Goal: Task Accomplishment & Management: Complete application form

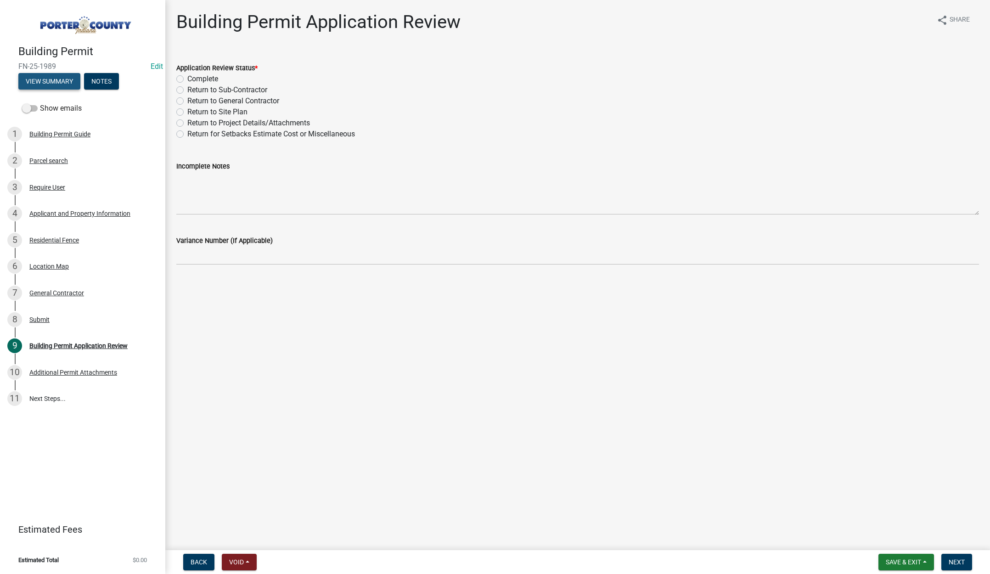
click at [52, 75] on button "View Summary" at bounding box center [49, 81] width 62 height 17
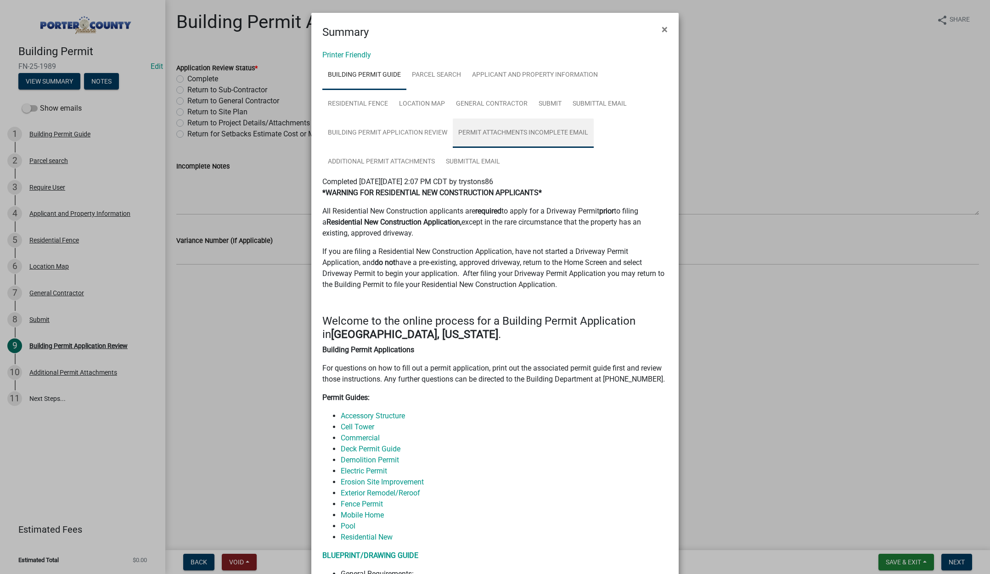
click at [541, 138] on link "Permit Attachments Incomplete Email" at bounding box center [523, 133] width 141 height 29
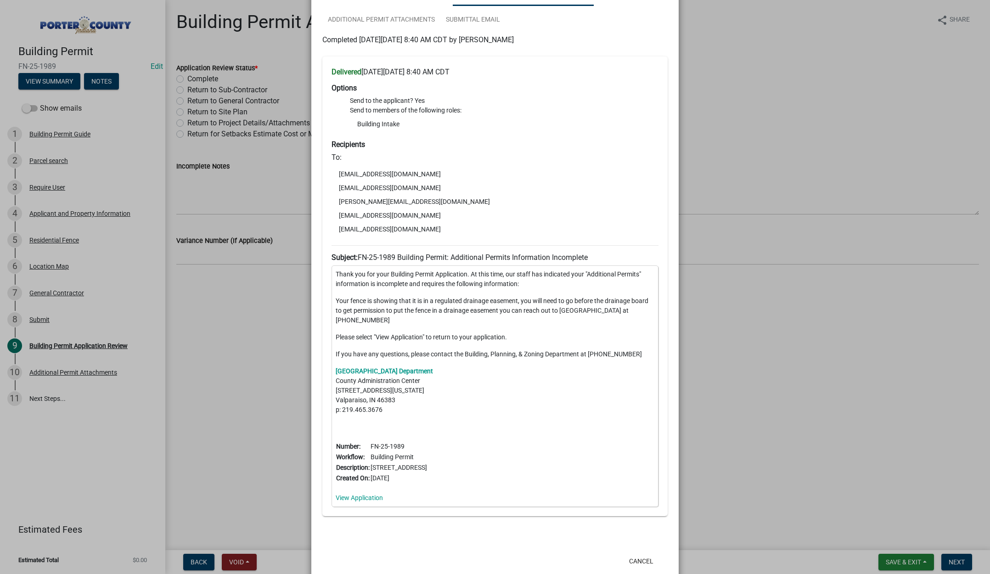
scroll to position [154, 0]
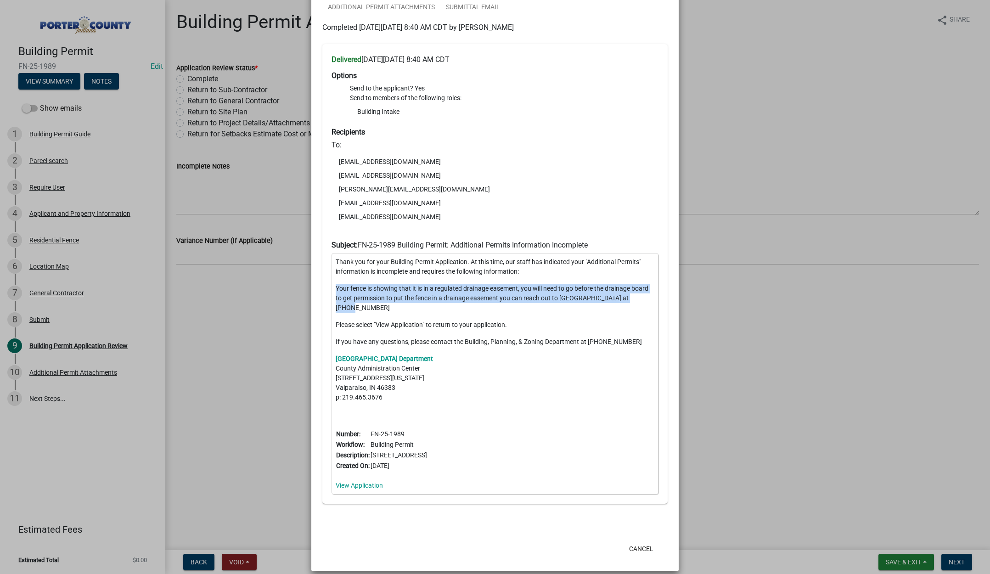
drag, startPoint x: 333, startPoint y: 286, endPoint x: 646, endPoint y: 300, distance: 314.0
click at [648, 300] on p "Your fence is showing that it is in a regulated drainage easement, you will nee…" at bounding box center [495, 298] width 319 height 29
copy p "Your fence is showing that it is in a regulated drainage easement, you will nee…"
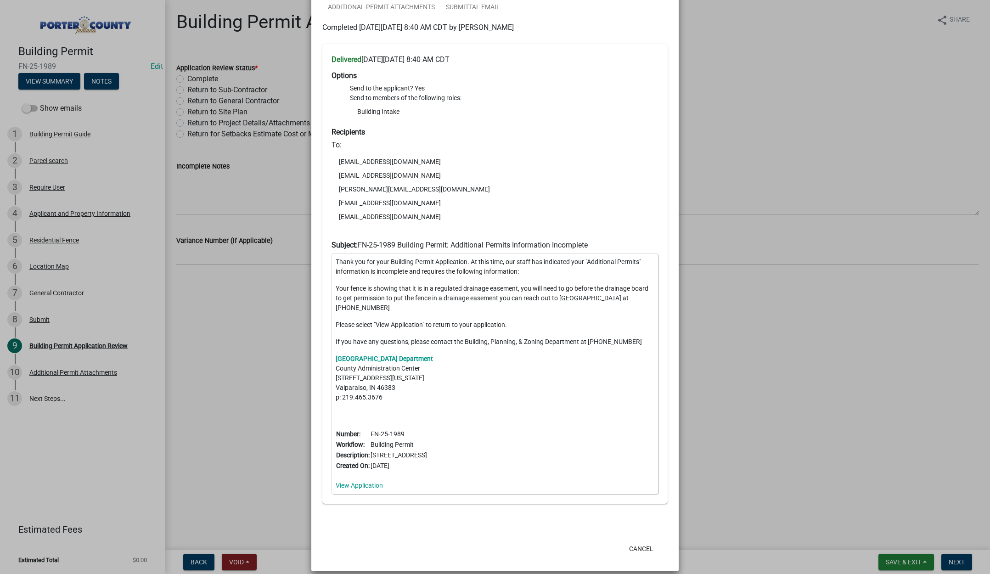
click at [725, 159] on ngb-modal-window "Summary × Printer Friendly Building Permit Guide Parcel search Applicant and Pr…" at bounding box center [495, 287] width 990 height 574
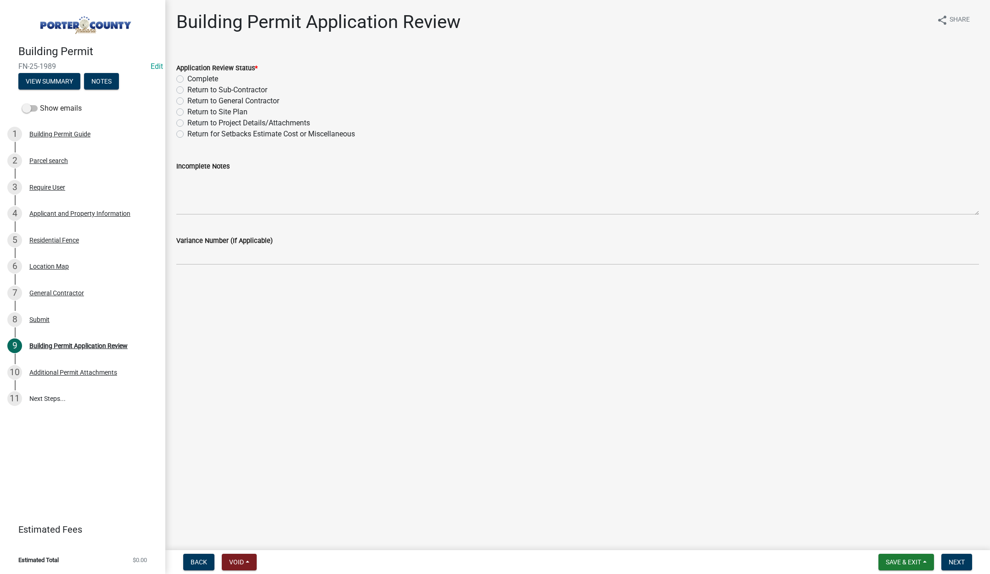
click at [187, 120] on label "Return to Project Details/Attachments" at bounding box center [248, 123] width 123 height 11
click at [187, 120] on input "Return to Project Details/Attachments" at bounding box center [190, 121] width 6 height 6
radio input "true"
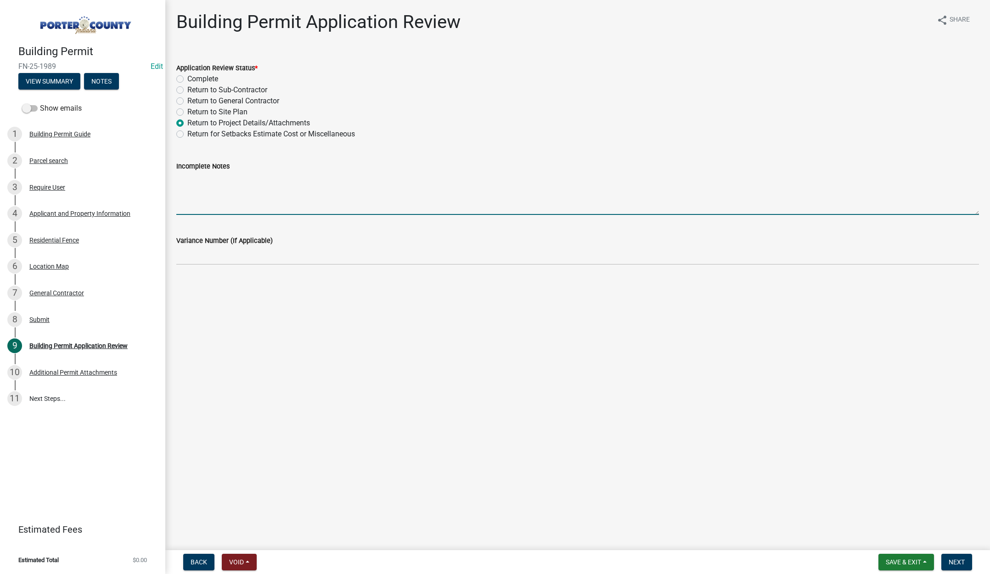
click at [202, 188] on textarea "Incomplete Notes" at bounding box center [577, 193] width 803 height 43
paste textarea "Your fence is showing that it is in a regulated drainage easement, you will nee…"
type textarea "AGAIN....Your fence is showing that it is in a regulated drainage easement, you…"
click at [959, 562] on span "Next" at bounding box center [957, 562] width 16 height 7
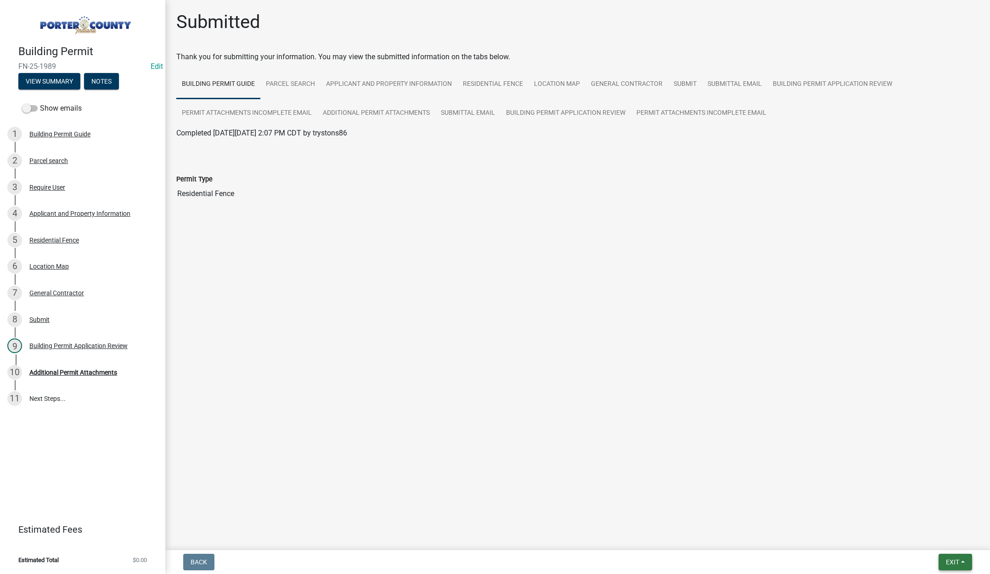
drag, startPoint x: 953, startPoint y: 562, endPoint x: 929, endPoint y: 543, distance: 30.1
click at [949, 559] on span "Exit" at bounding box center [952, 562] width 13 height 7
click at [925, 535] on button "Save & Exit" at bounding box center [935, 538] width 73 height 22
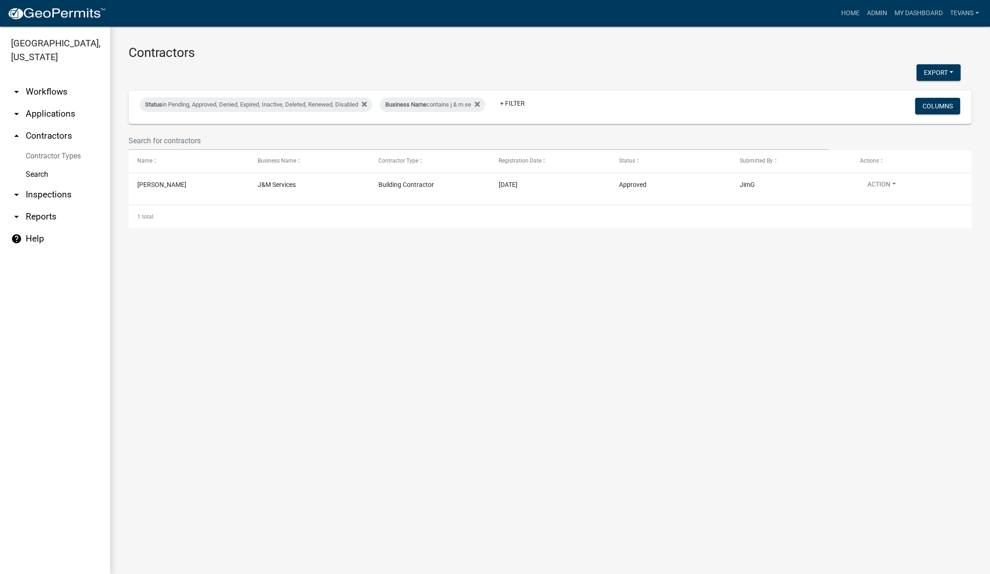
click at [39, 103] on link "arrow_drop_down Applications" at bounding box center [55, 114] width 110 height 22
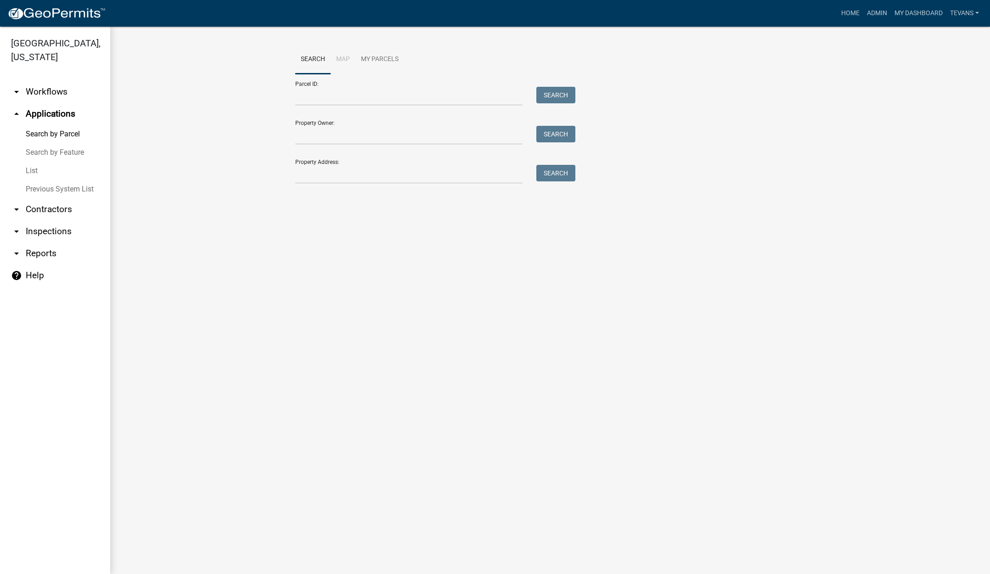
click at [26, 162] on link "List" at bounding box center [55, 171] width 110 height 18
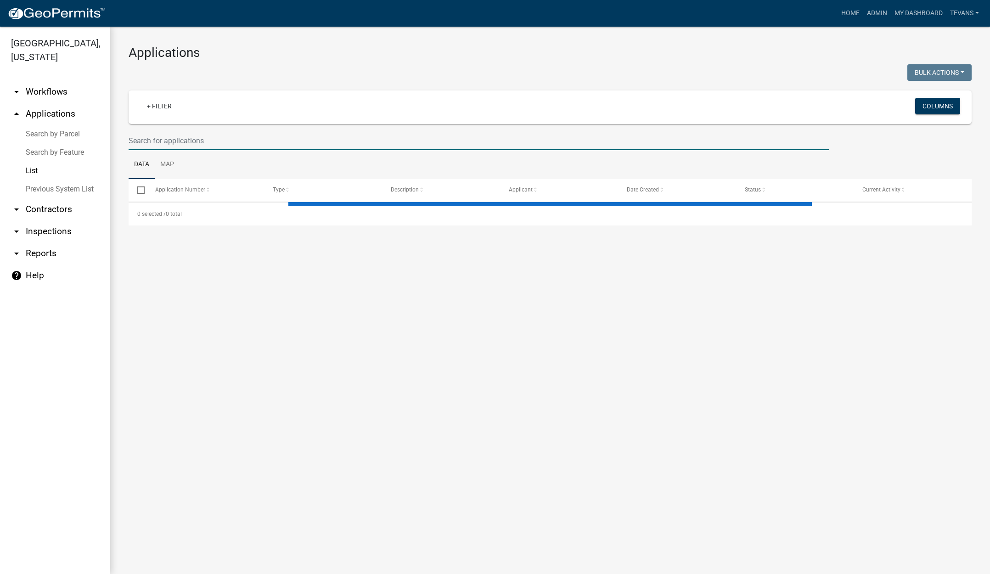
click at [301, 146] on input "text" at bounding box center [479, 140] width 700 height 19
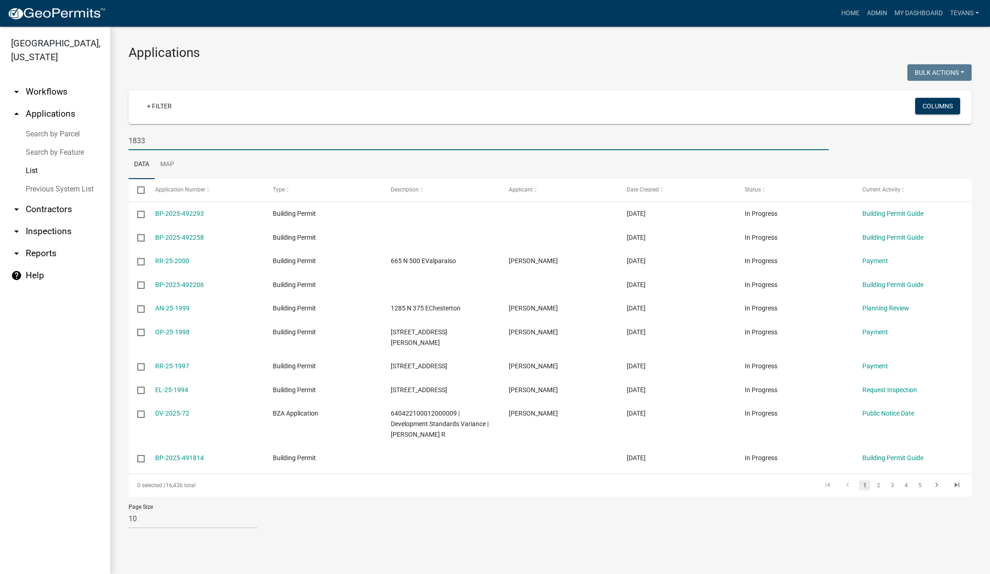
type input "1833"
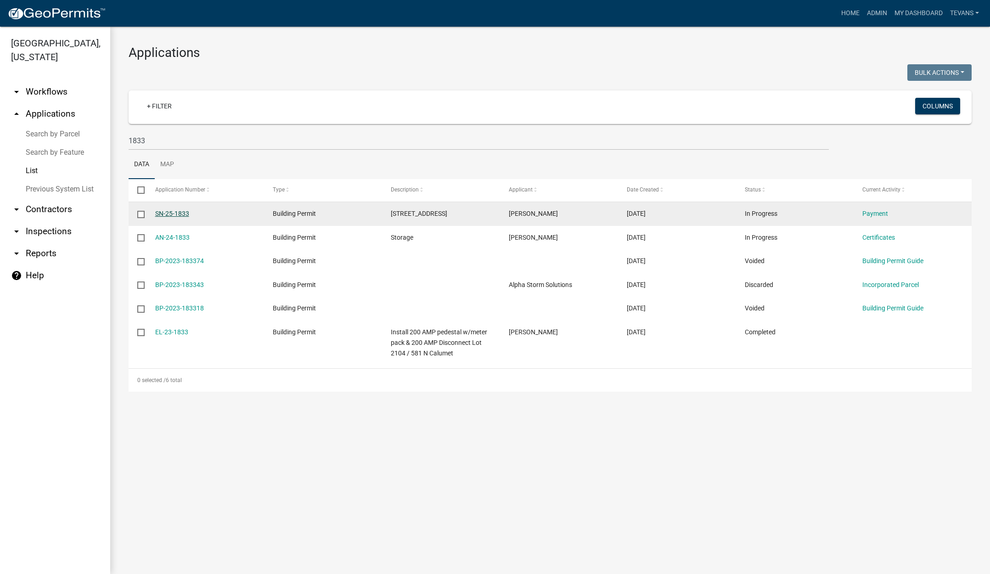
click at [170, 211] on link "SN-25-1833" at bounding box center [172, 213] width 34 height 7
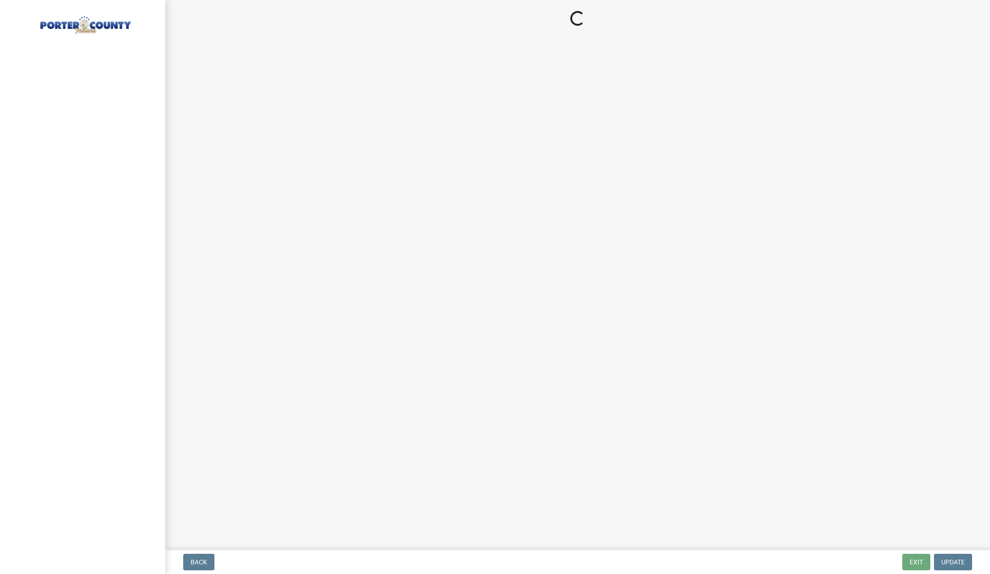
select select "3: 3"
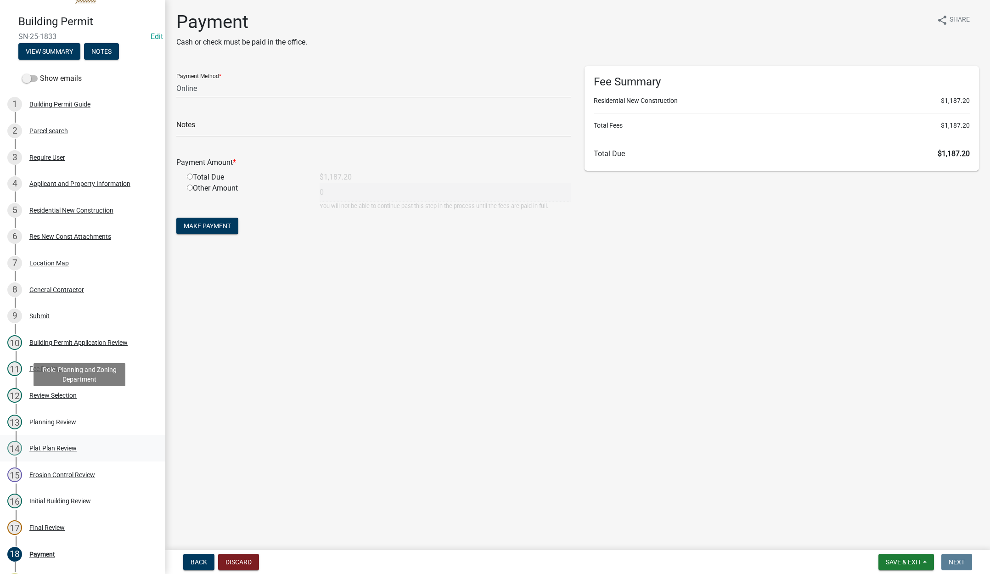
scroll to position [92, 0]
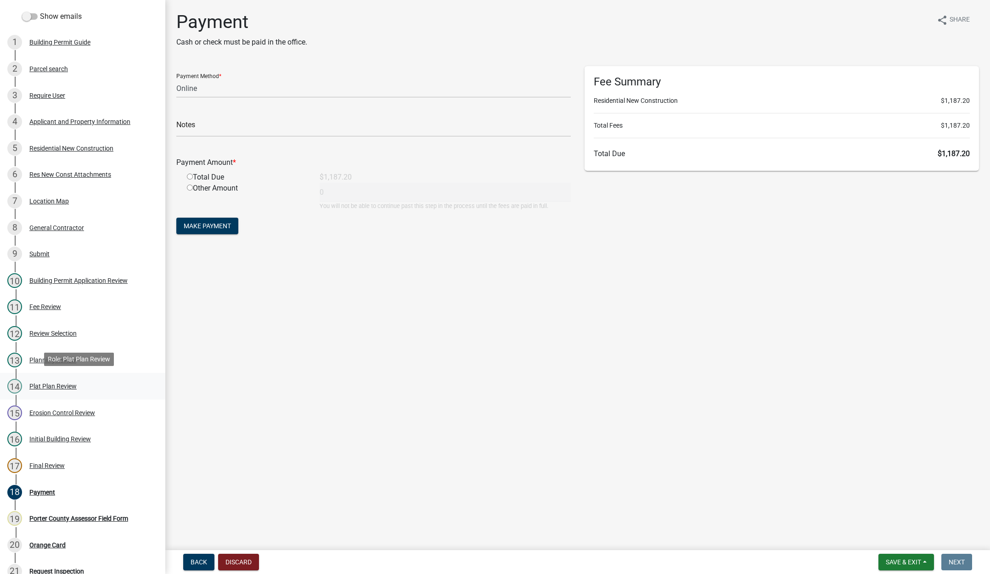
click at [51, 383] on div "Plat Plan Review" at bounding box center [52, 386] width 47 height 6
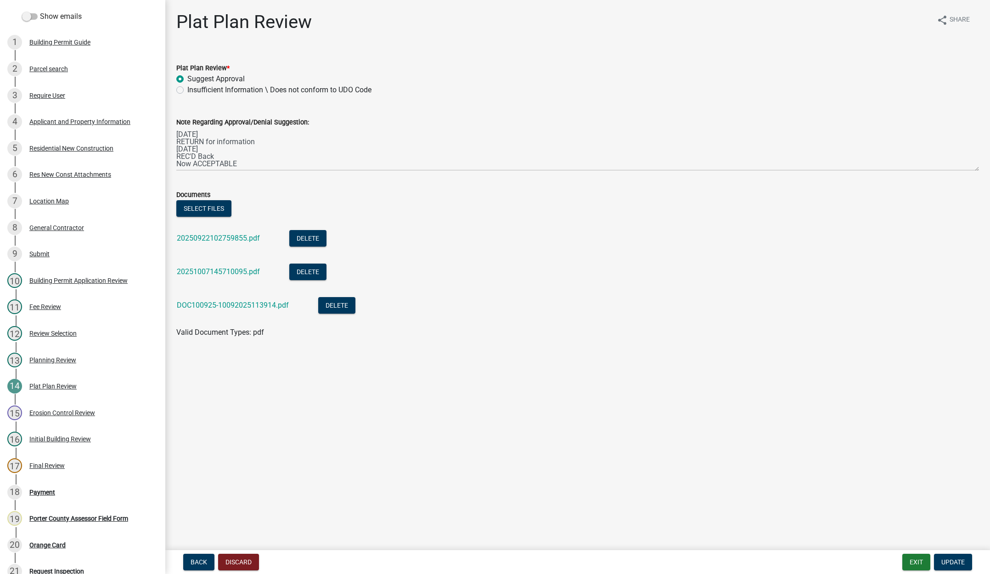
click at [322, 556] on div "Back Discard Exit Update" at bounding box center [578, 562] width 810 height 17
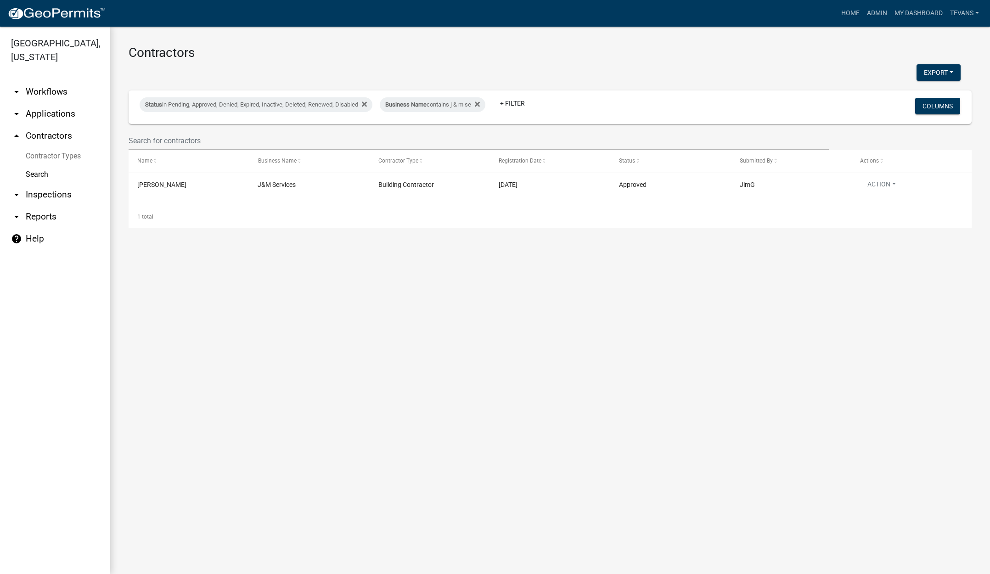
click at [51, 103] on link "arrow_drop_down Applications" at bounding box center [55, 114] width 110 height 22
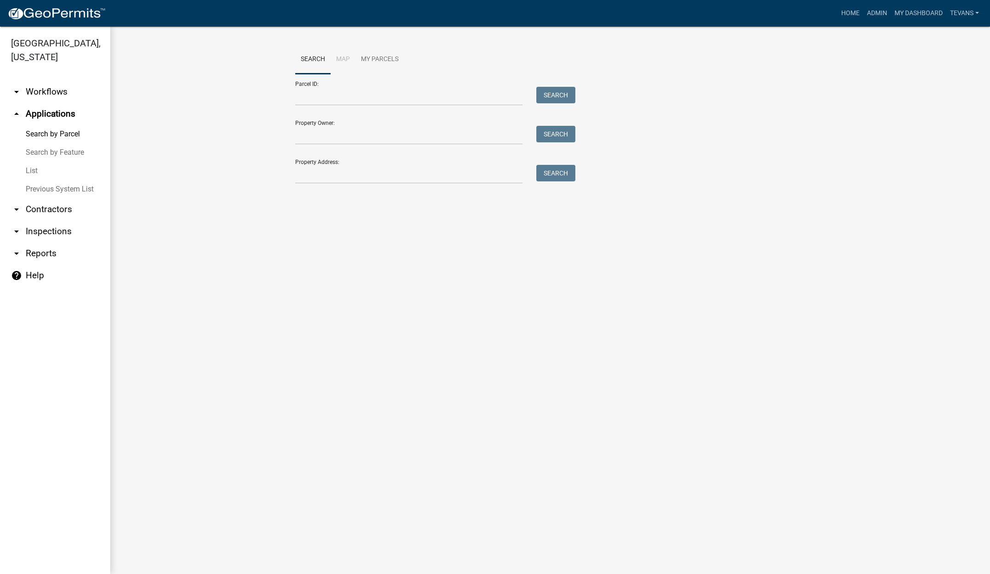
click at [34, 162] on link "List" at bounding box center [55, 171] width 110 height 18
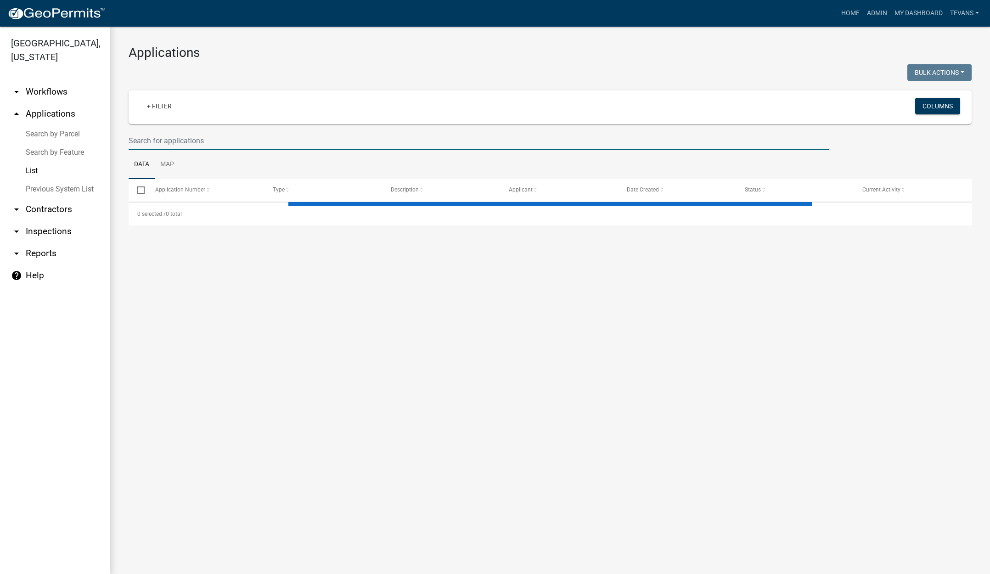
drag, startPoint x: 316, startPoint y: 145, endPoint x: 316, endPoint y: 139, distance: 6.4
click at [316, 145] on input "text" at bounding box center [479, 140] width 700 height 19
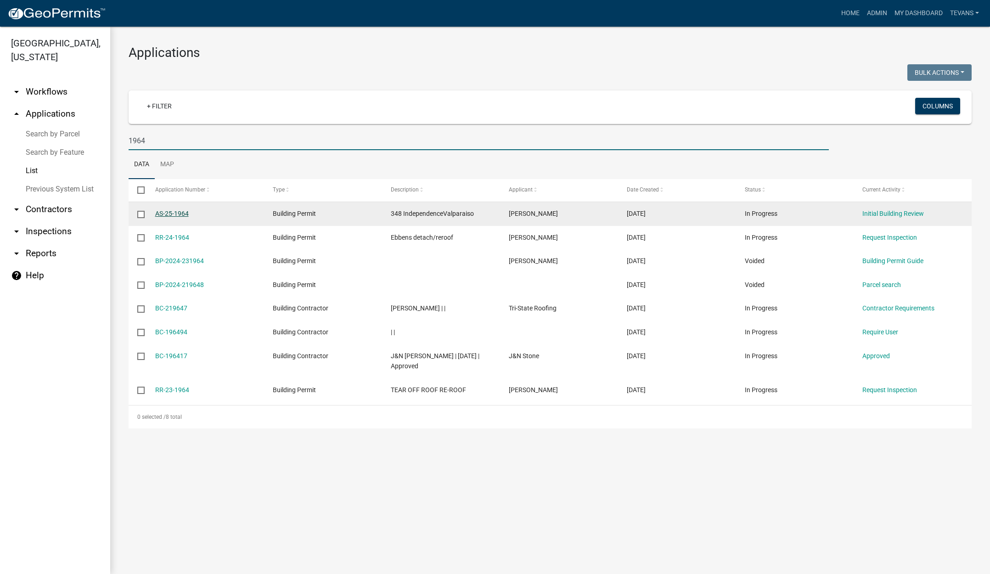
type input "1964"
click at [167, 211] on link "AS-25-1964" at bounding box center [172, 213] width 34 height 7
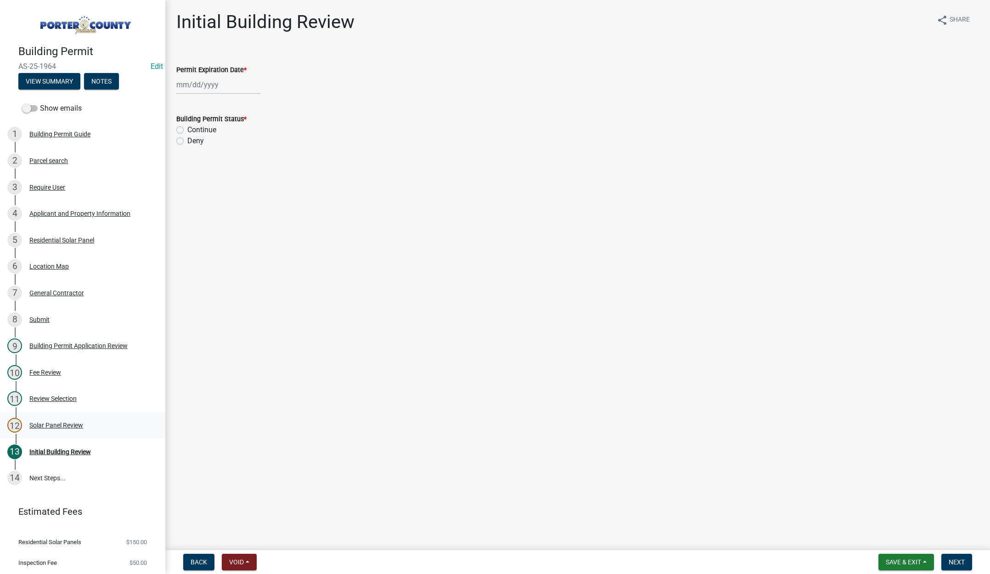
click at [62, 422] on div "Solar Panel Review" at bounding box center [56, 425] width 54 height 6
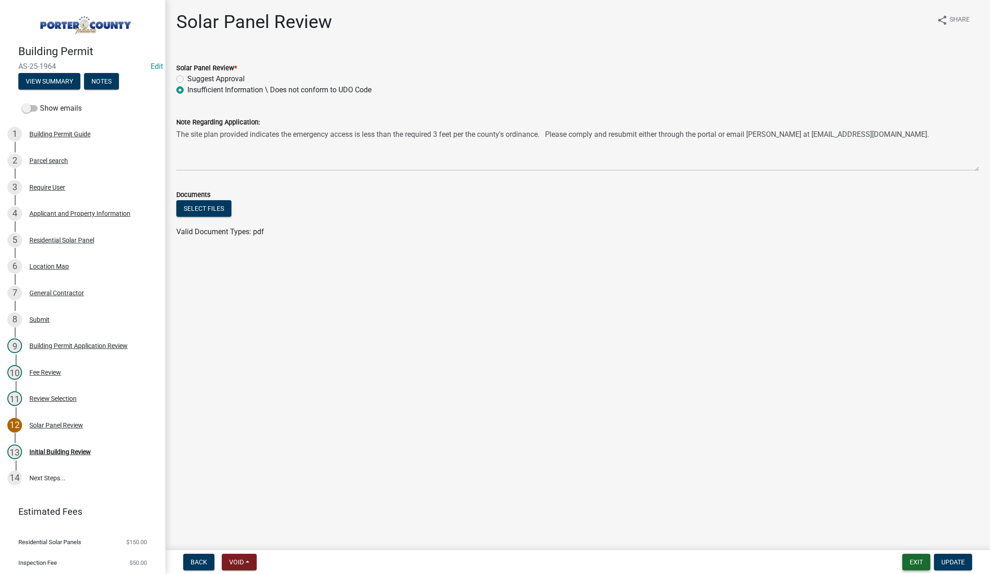
click at [909, 561] on button "Exit" at bounding box center [917, 562] width 28 height 17
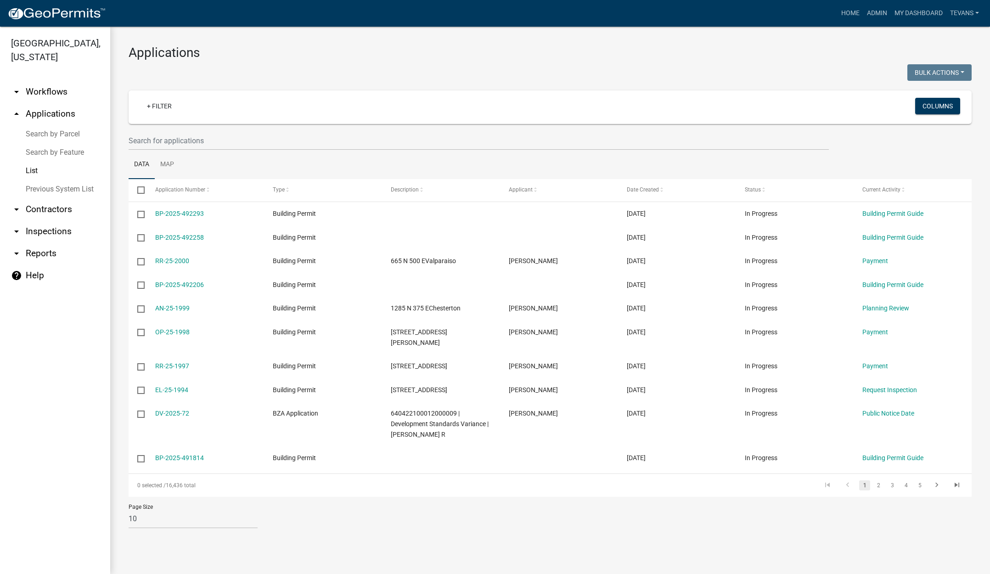
click at [46, 396] on ul "arrow_drop_down Workflows List arrow_drop_up Applications Search by Parcel Sear…" at bounding box center [55, 323] width 110 height 501
click at [38, 387] on ul "arrow_drop_down Workflows List arrow_drop_up Applications Search by Parcel Sear…" at bounding box center [55, 323] width 110 height 501
click at [168, 138] on input "text" at bounding box center [479, 140] width 700 height 19
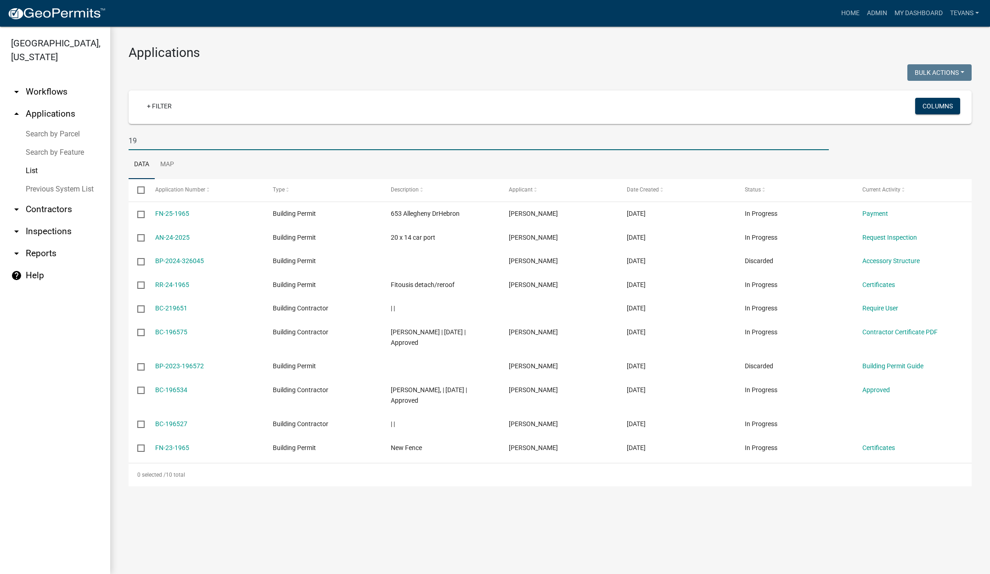
type input "1"
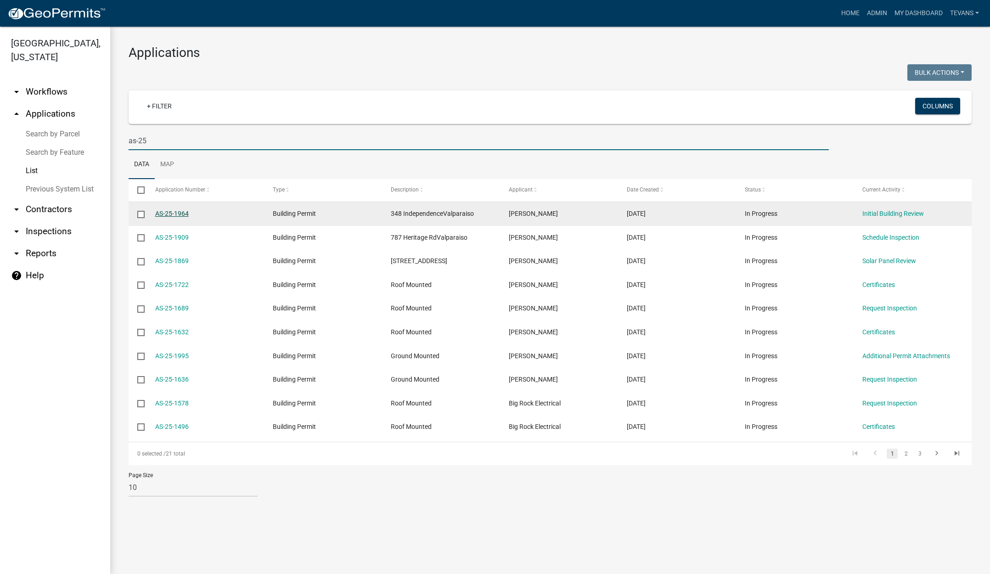
type input "as-25"
click at [183, 213] on link "AS-25-1964" at bounding box center [172, 213] width 34 height 7
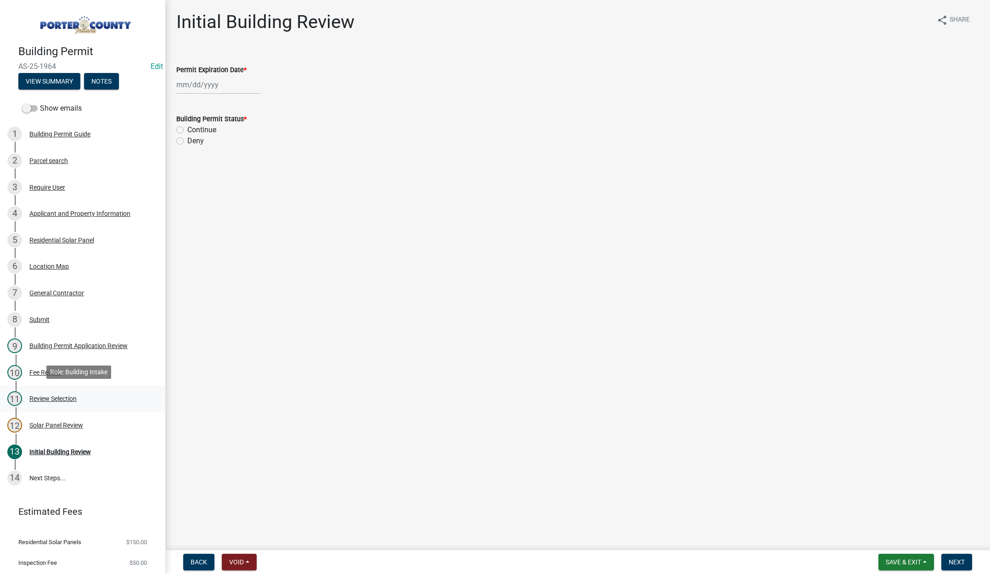
click at [62, 395] on div "Review Selection" at bounding box center [52, 398] width 47 height 6
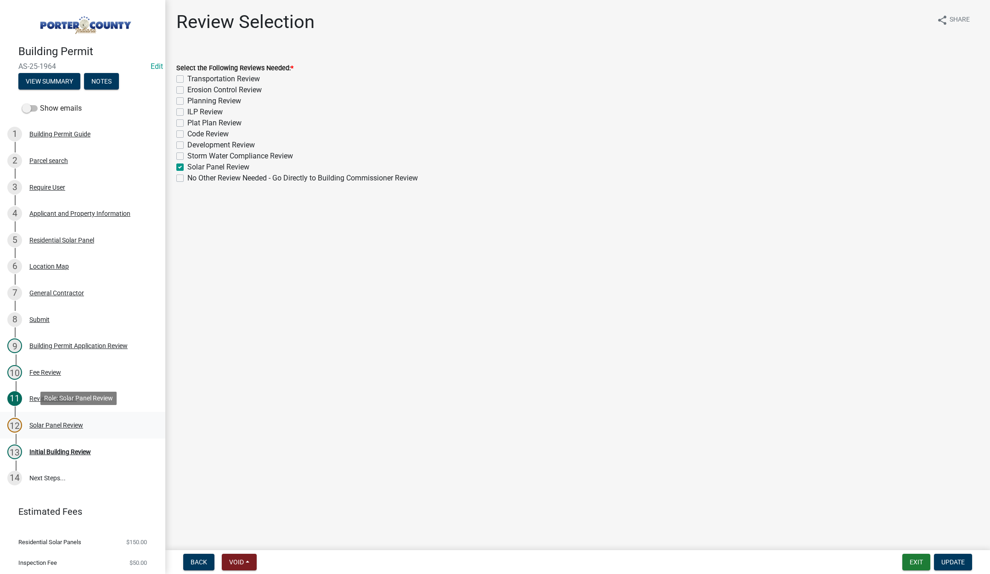
click at [48, 425] on div "Solar Panel Review" at bounding box center [56, 425] width 54 height 6
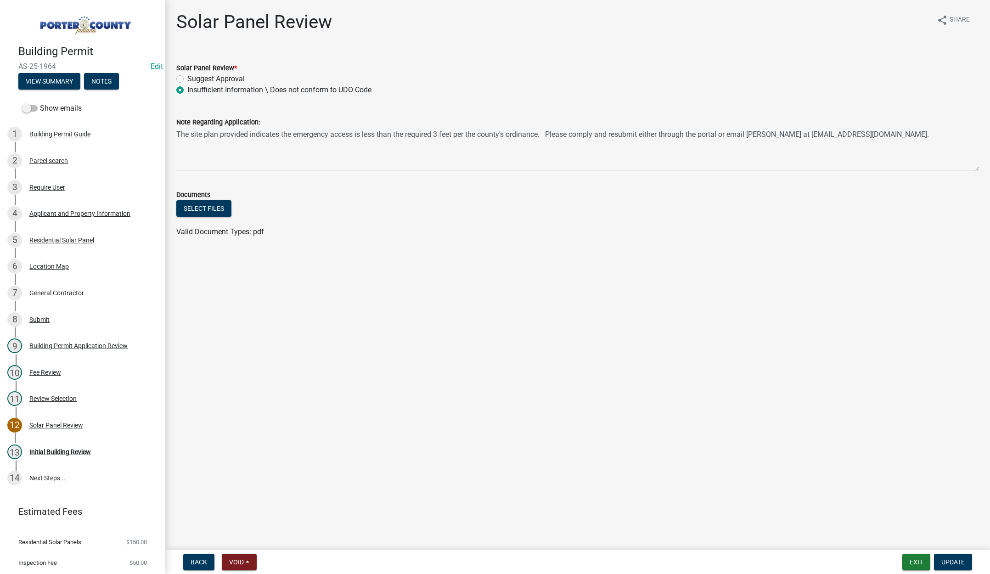
click at [332, 566] on div "Back Void Withdraw Lock Expire Void Exit Update" at bounding box center [578, 562] width 810 height 17
click at [454, 558] on div "Back Void Withdraw Lock Expire Void Exit Update" at bounding box center [578, 562] width 810 height 17
click at [590, 87] on div "Insufficient Information \ Does not conform to UDO Code" at bounding box center [577, 90] width 803 height 11
click at [649, 13] on div "Solar Panel Review share Share" at bounding box center [577, 25] width 803 height 29
click at [913, 566] on button "Exit" at bounding box center [917, 562] width 28 height 17
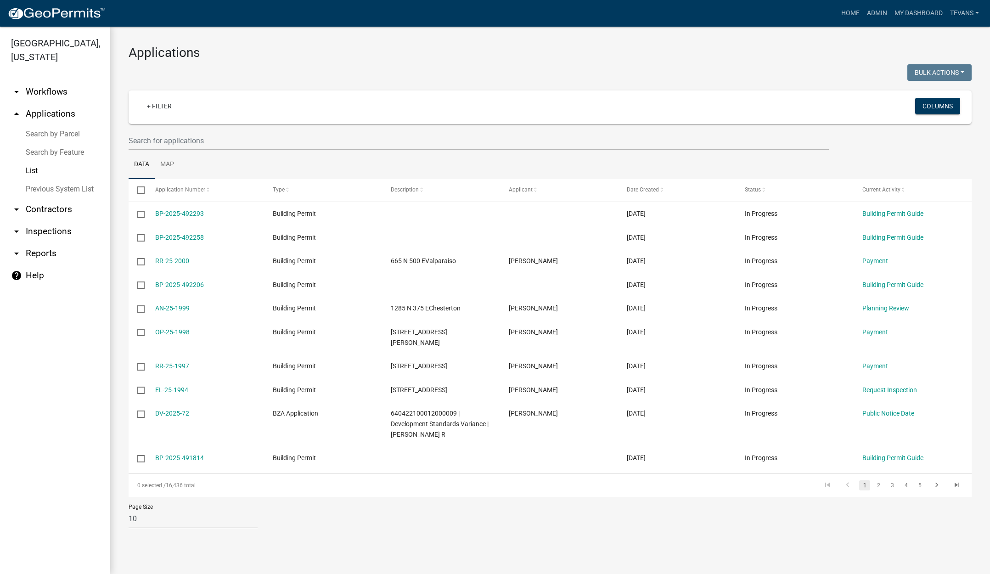
click at [64, 125] on link "Search by Parcel" at bounding box center [55, 134] width 110 height 18
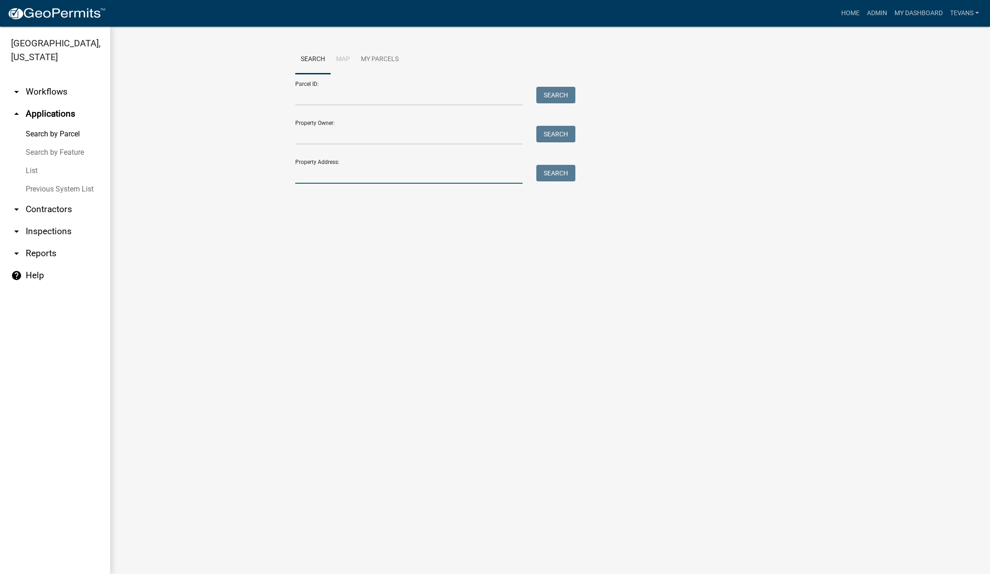
click at [316, 173] on input "Property Address:" at bounding box center [408, 174] width 227 height 19
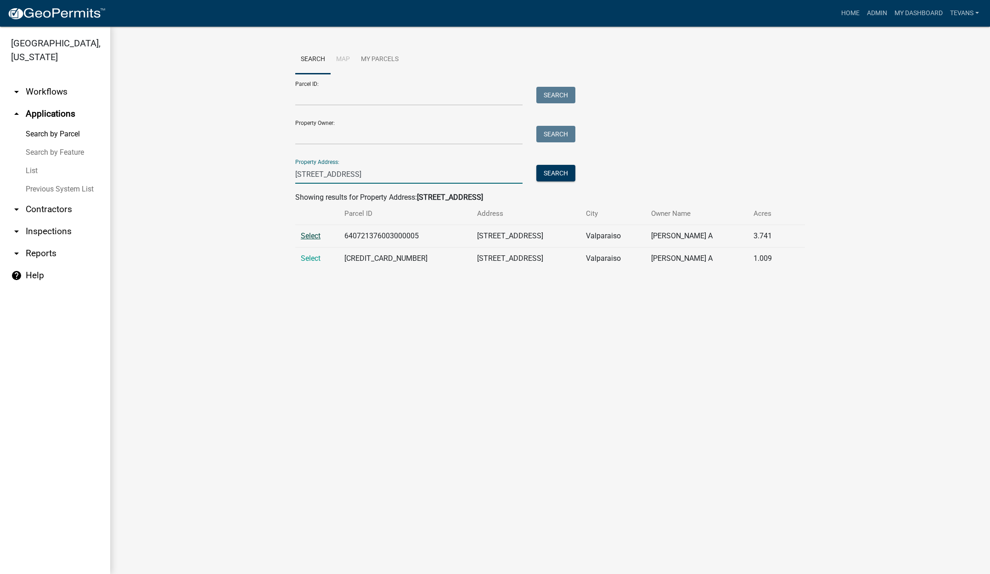
type input "341 e us hwy 6"
click at [313, 234] on span "Select" at bounding box center [311, 235] width 20 height 9
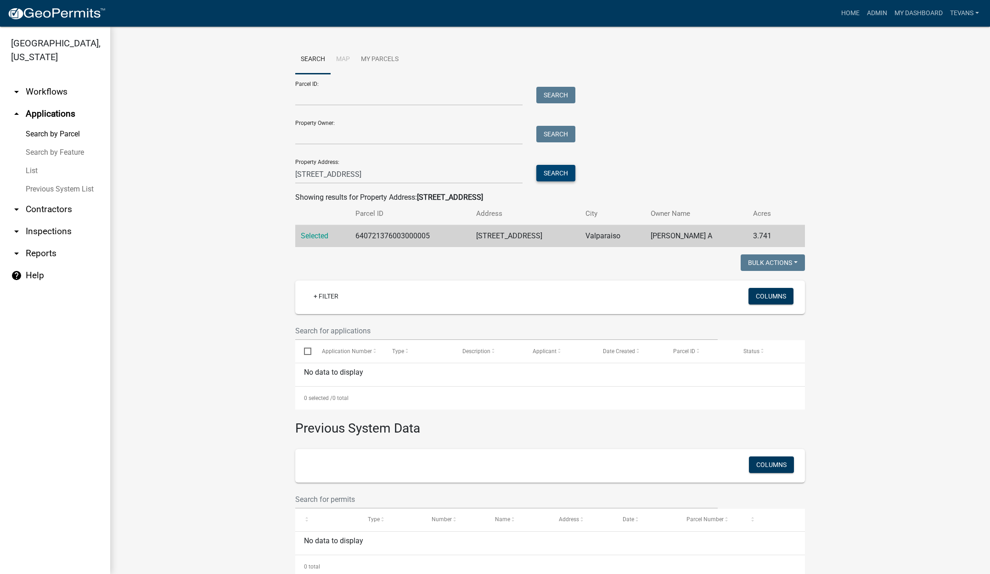
click at [556, 167] on button "Search" at bounding box center [555, 173] width 39 height 17
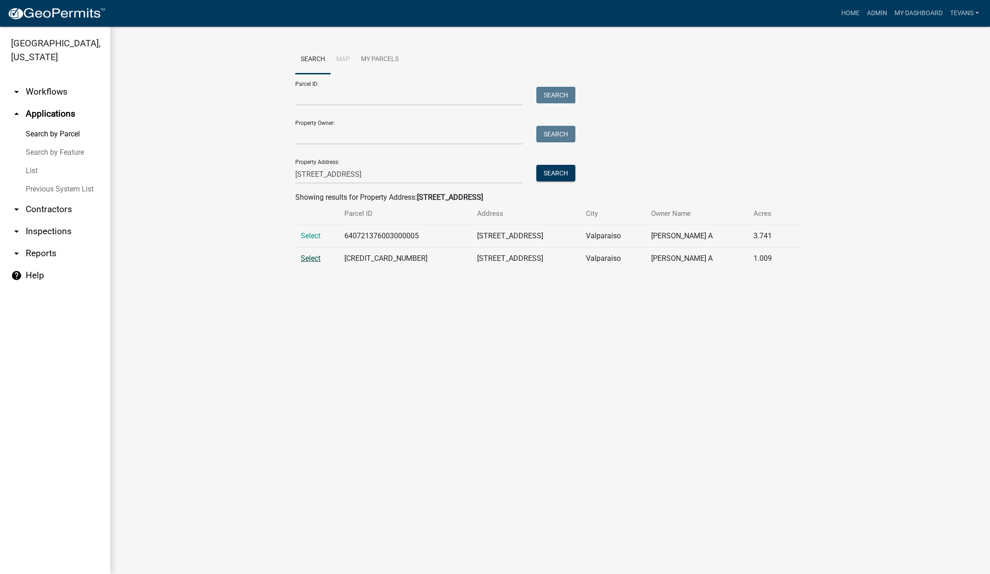
click at [310, 257] on span "Select" at bounding box center [311, 258] width 20 height 9
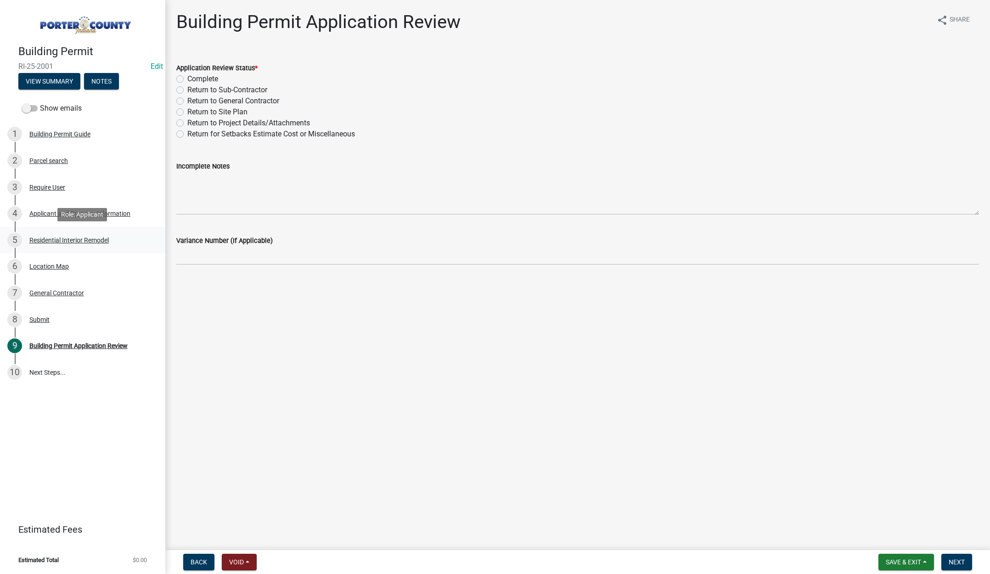
click at [68, 236] on div "5 Residential Interior Remodel" at bounding box center [78, 240] width 143 height 15
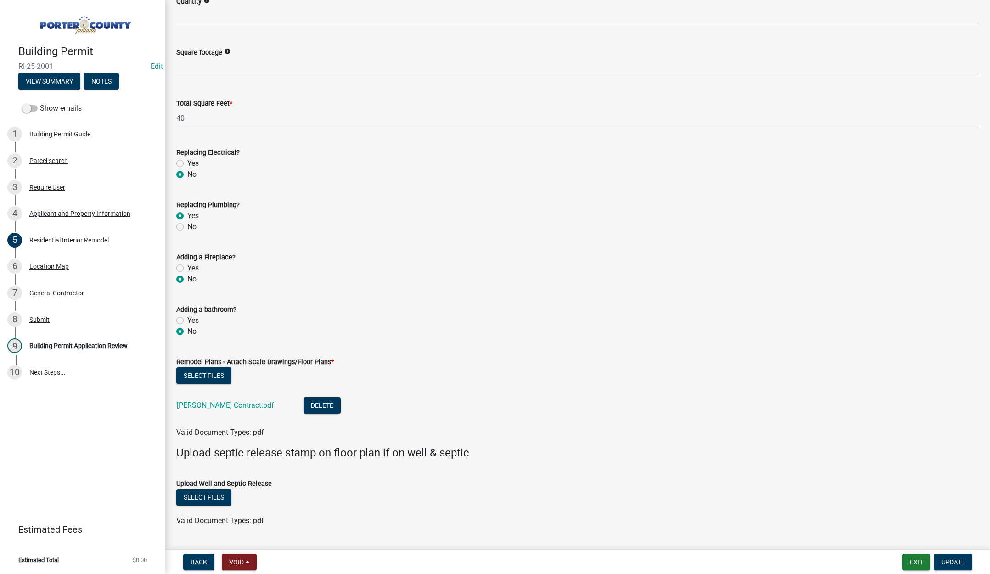
scroll to position [1368, 0]
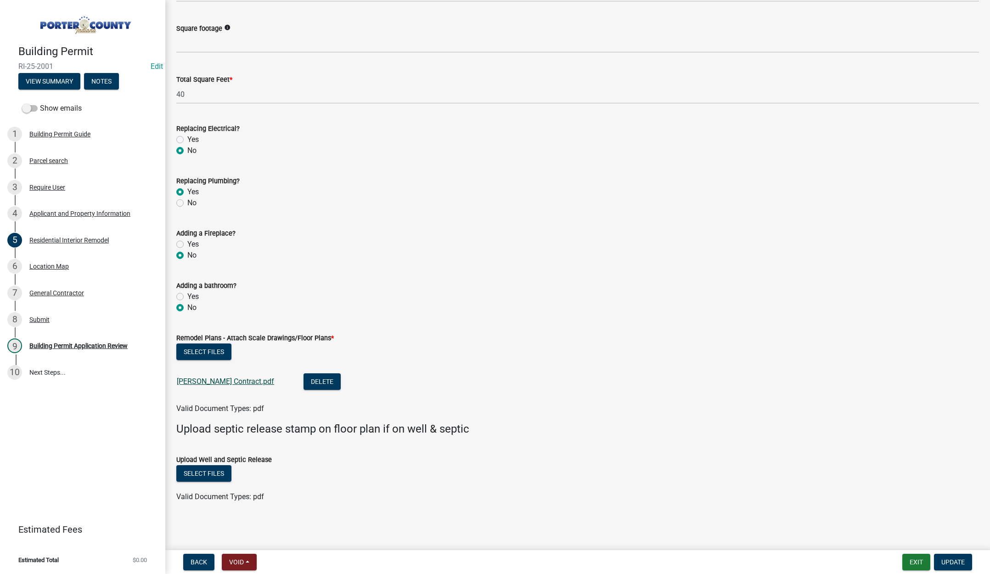
click at [216, 380] on link "Scott Knight Contract.pdf" at bounding box center [225, 381] width 97 height 9
drag, startPoint x: 88, startPoint y: 212, endPoint x: 295, endPoint y: 271, distance: 215.5
click at [88, 212] on div "Applicant and Property Information" at bounding box center [79, 213] width 101 height 6
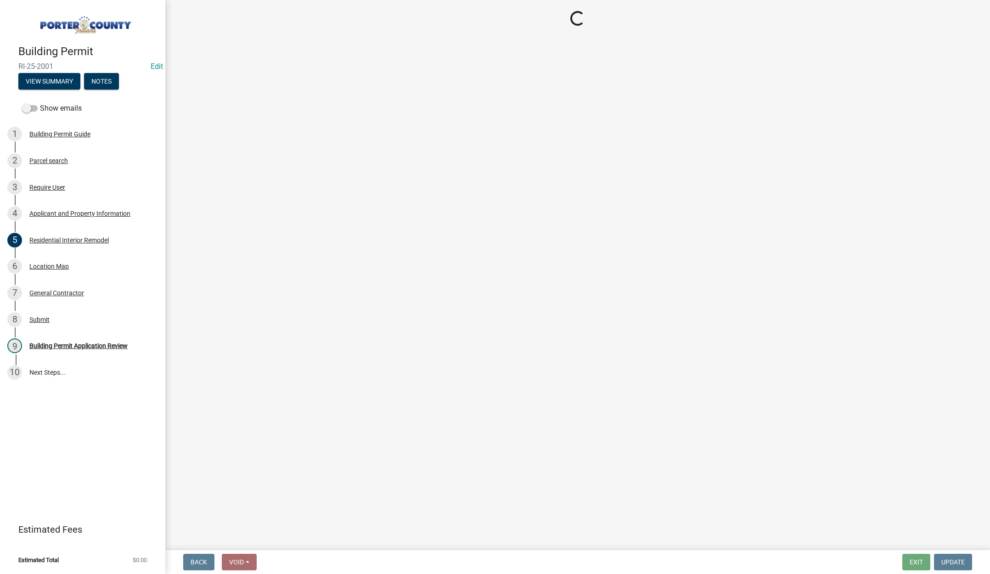
scroll to position [0, 0]
select select "3ef279d8-364d-4472-9edf-8c32643de6c0"
select select "ad46db9b-b68a-4590-8d08-f4fb10f3ead6"
select select "0d764019-f1ff-4f3b-9299-33f0d080acc7"
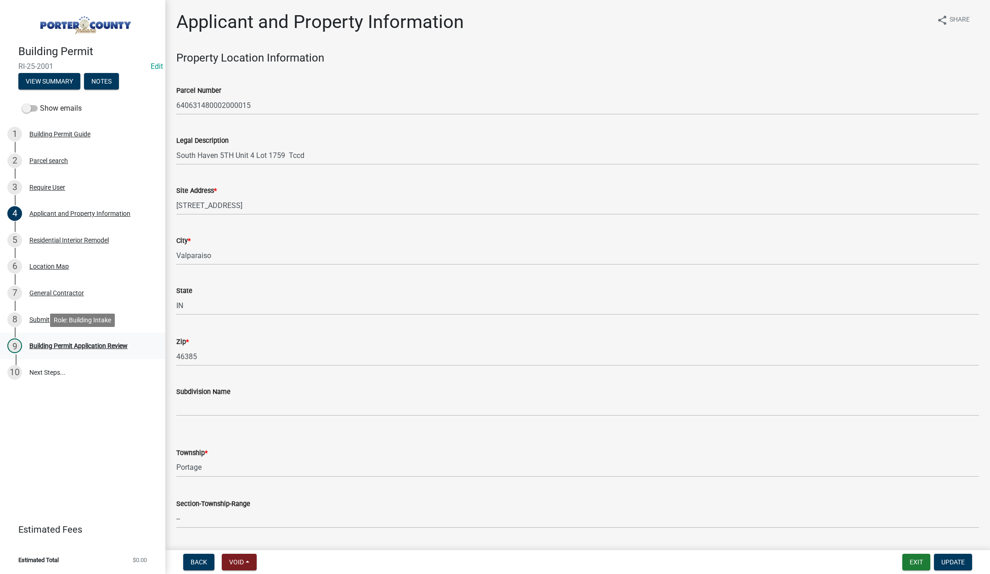
click at [90, 344] on div "Building Permit Application Review" at bounding box center [78, 346] width 98 height 6
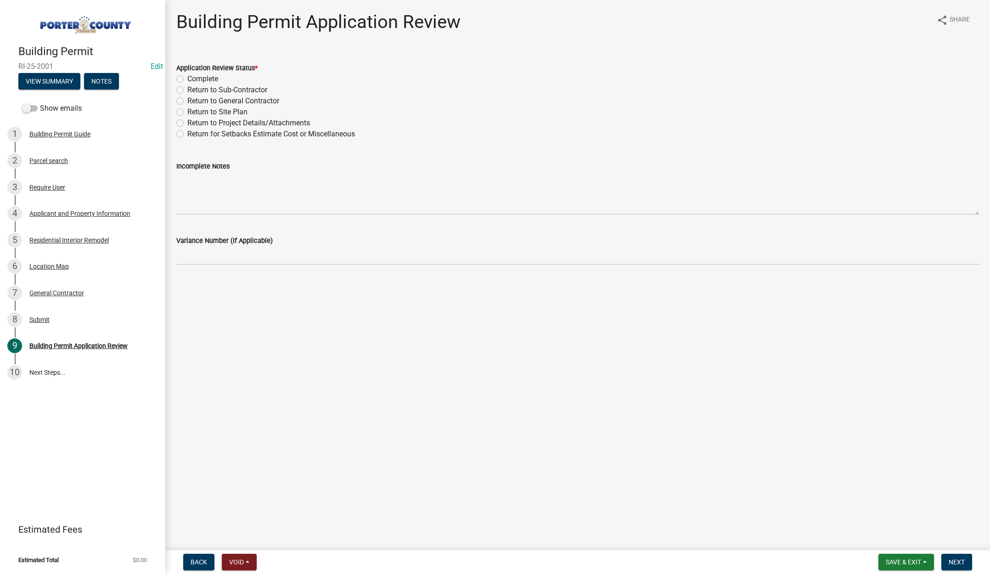
click at [187, 79] on label "Complete" at bounding box center [202, 78] width 31 height 11
click at [187, 79] on input "Complete" at bounding box center [190, 76] width 6 height 6
radio input "true"
click at [960, 559] on span "Next" at bounding box center [957, 562] width 16 height 7
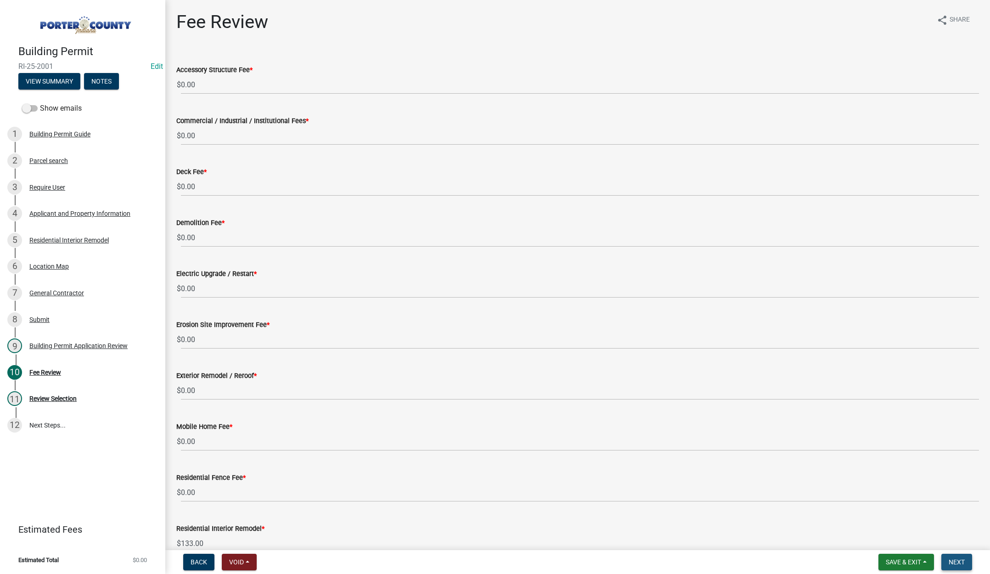
click at [961, 560] on span "Next" at bounding box center [957, 562] width 16 height 7
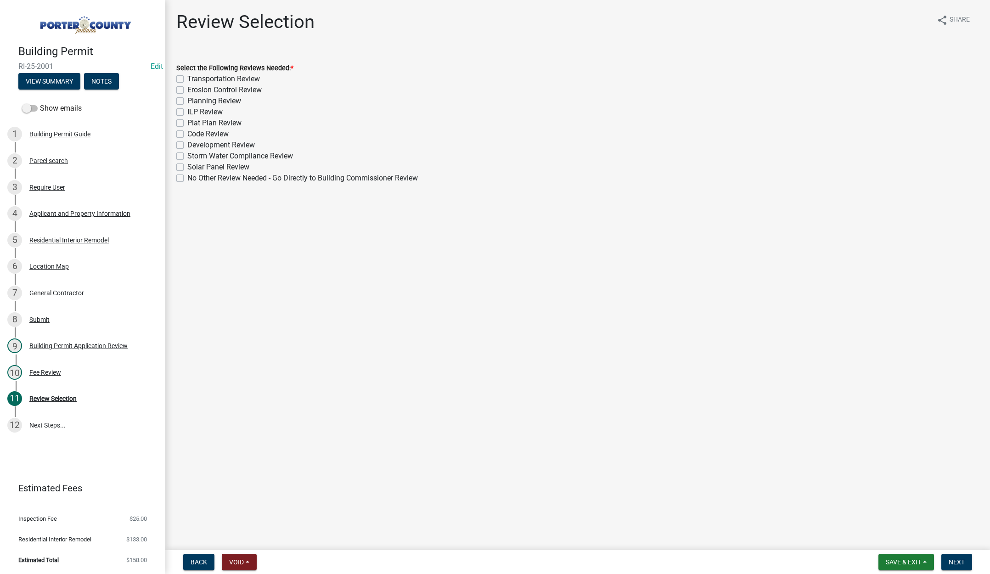
click at [187, 176] on label "No Other Review Needed - Go Directly to Building Commissioner Review" at bounding box center [302, 178] width 231 height 11
click at [187, 176] on input "No Other Review Needed - Go Directly to Building Commissioner Review" at bounding box center [190, 176] width 6 height 6
checkbox input "true"
checkbox input "false"
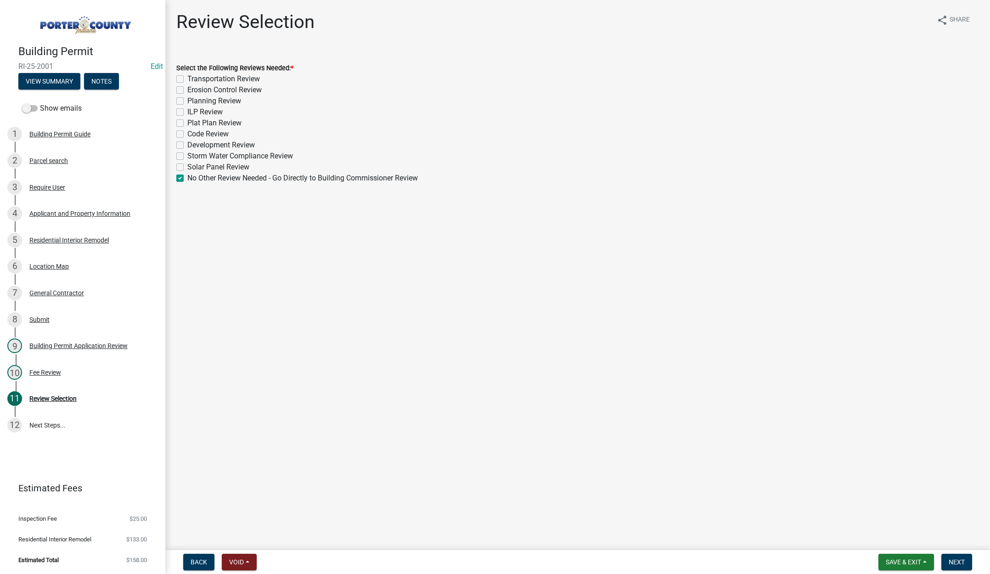
checkbox input "false"
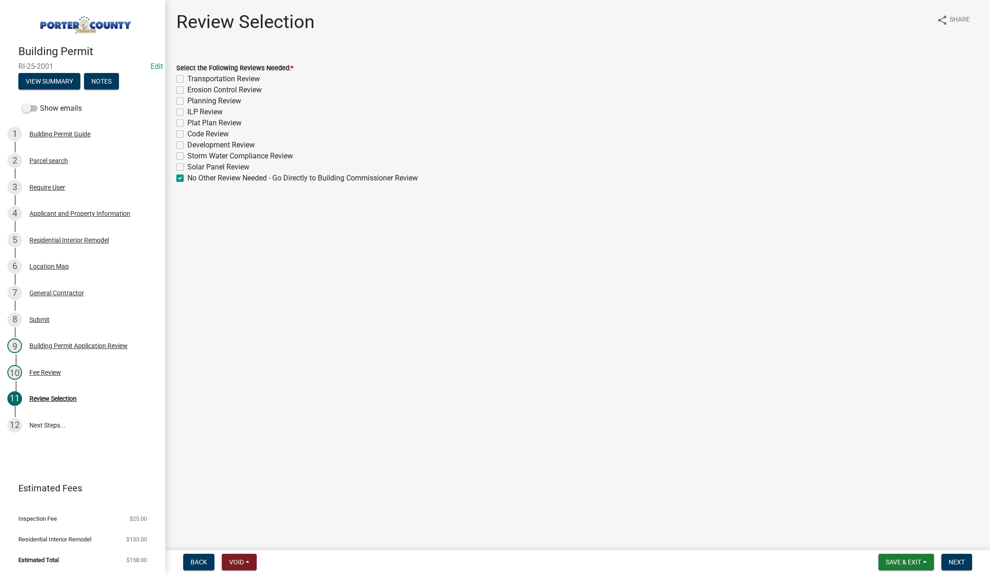
checkbox input "false"
checkbox input "true"
click at [961, 561] on span "Next" at bounding box center [957, 562] width 16 height 7
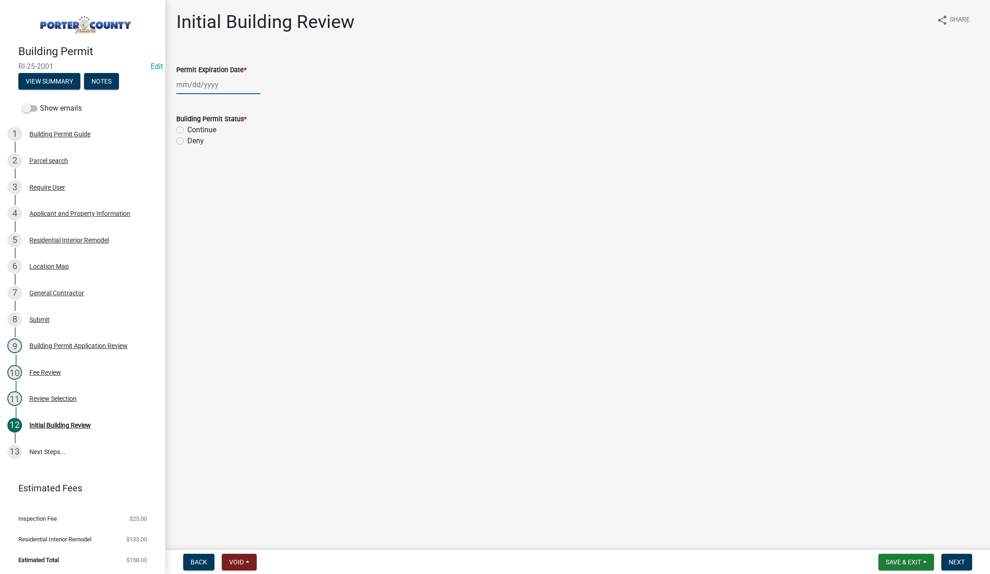
click at [229, 76] on div at bounding box center [218, 84] width 84 height 19
select select "10"
click at [256, 104] on select "1525 1526 1527 1528 1529 1530 1531 1532 1533 1534 1535 1536 1537 1538 1539 1540…" at bounding box center [248, 104] width 33 height 14
select select "2026"
click at [232, 97] on select "1525 1526 1527 1528 1529 1530 1531 1532 1533 1534 1535 1536 1537 1538 1539 1540…" at bounding box center [248, 104] width 33 height 14
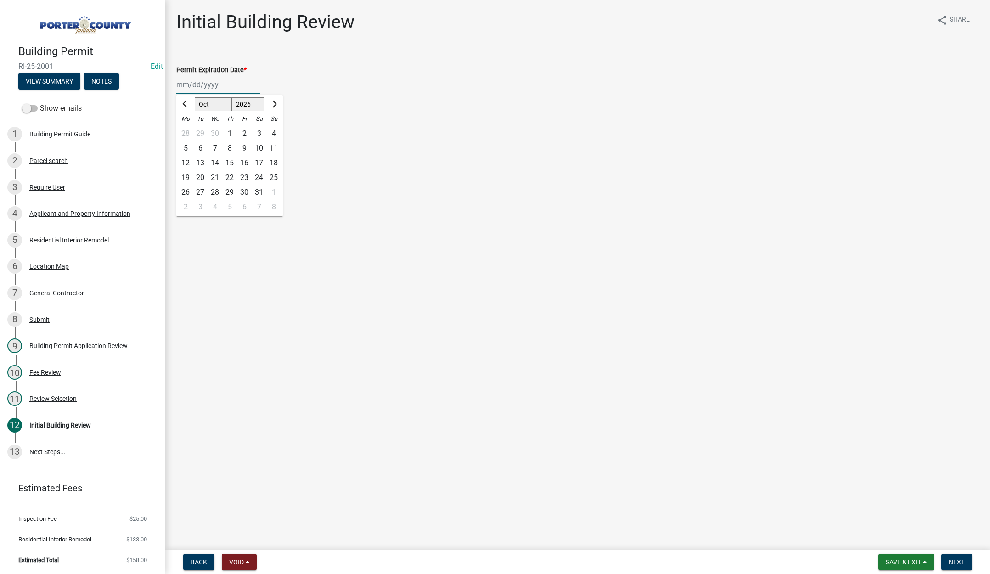
click at [214, 161] on div "14" at bounding box center [215, 163] width 15 height 15
type input "10/14/2026"
click at [187, 130] on label "Continue" at bounding box center [201, 129] width 29 height 11
click at [187, 130] on input "Continue" at bounding box center [190, 127] width 6 height 6
radio input "true"
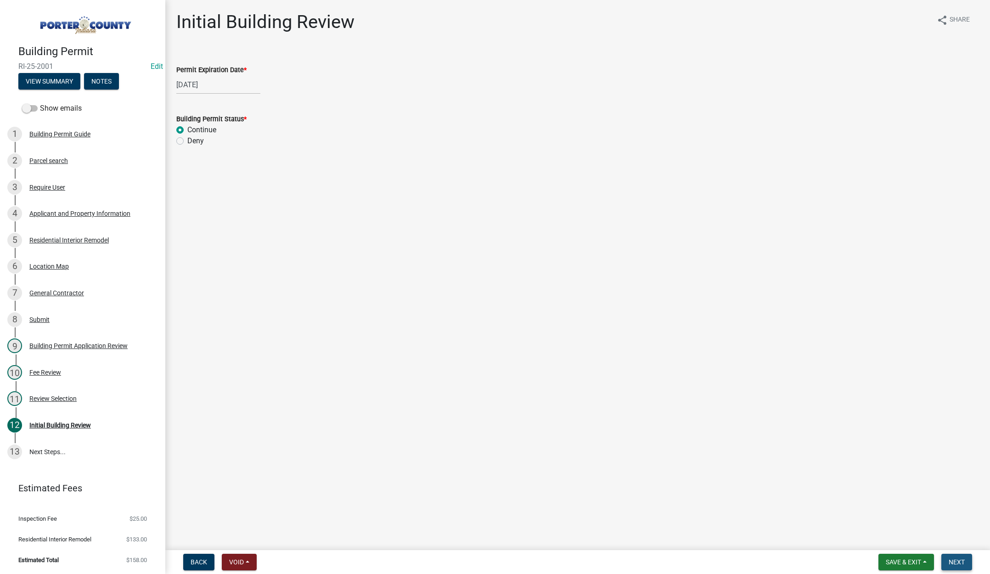
click at [952, 561] on span "Next" at bounding box center [957, 562] width 16 height 7
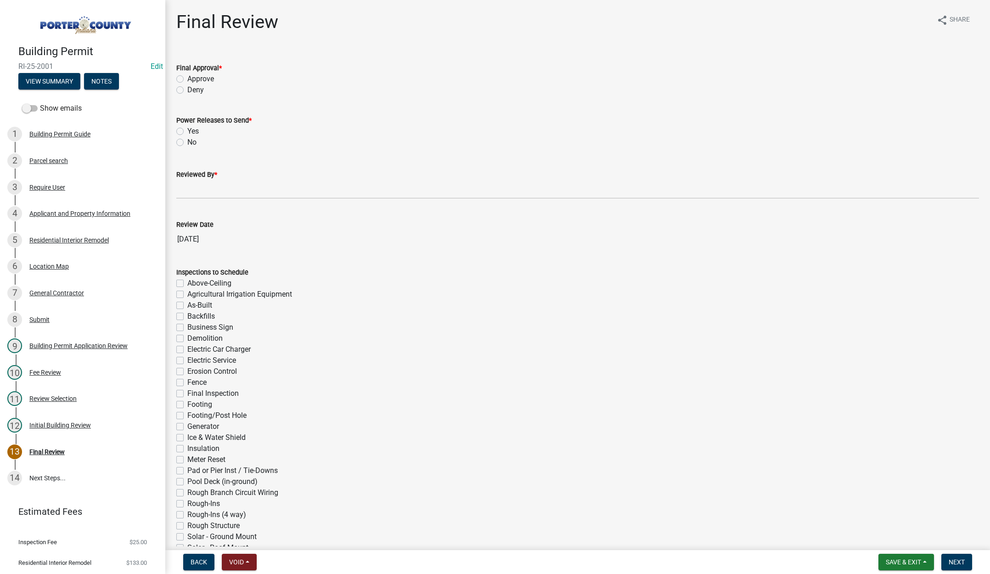
click at [187, 77] on label "Approve" at bounding box center [200, 78] width 27 height 11
click at [187, 77] on input "Approve" at bounding box center [190, 76] width 6 height 6
radio input "true"
click at [187, 142] on label "No" at bounding box center [191, 142] width 9 height 11
click at [187, 142] on input "No" at bounding box center [190, 140] width 6 height 6
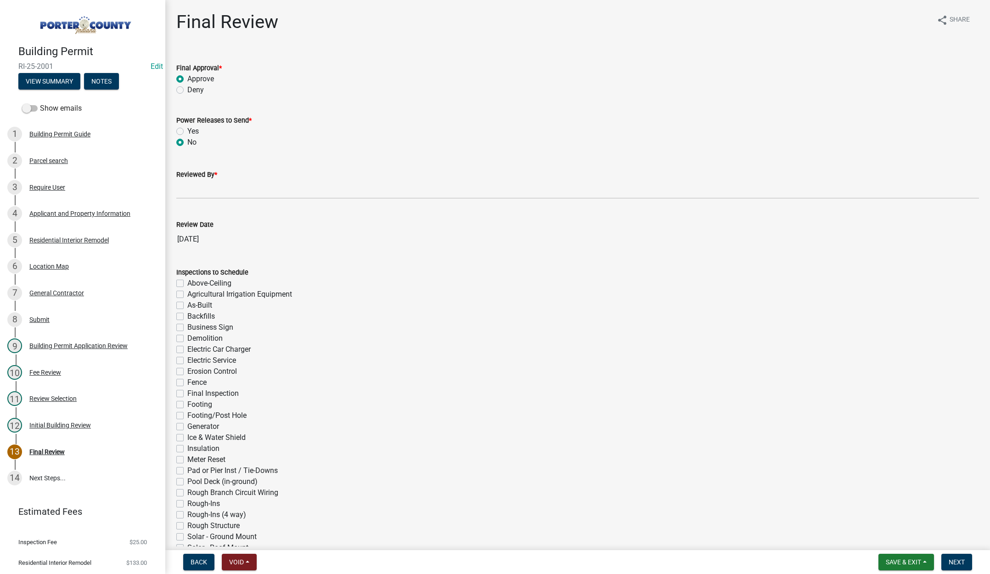
radio input "true"
drag, startPoint x: 198, startPoint y: 189, endPoint x: 203, endPoint y: 191, distance: 5.8
click at [198, 190] on input "Reviewed By *" at bounding box center [577, 189] width 803 height 19
type input "Tami"
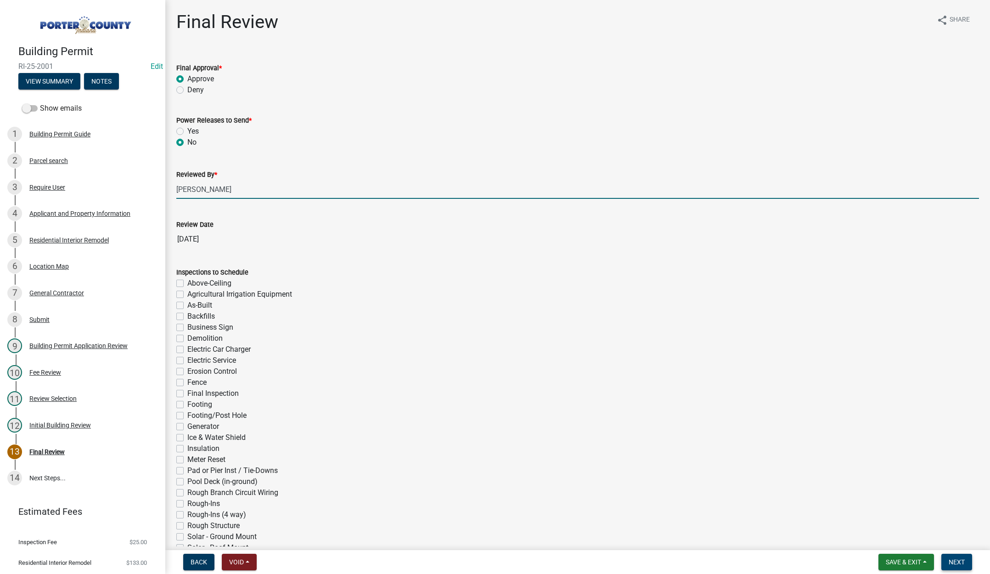
click at [959, 562] on span "Next" at bounding box center [957, 562] width 16 height 7
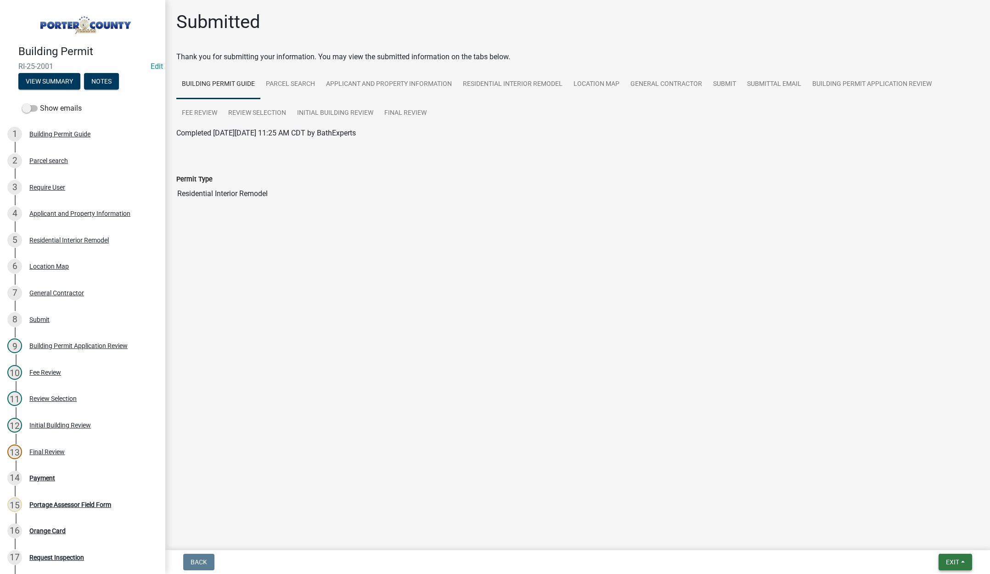
click at [948, 560] on span "Exit" at bounding box center [952, 562] width 13 height 7
click at [930, 539] on button "Save & Exit" at bounding box center [935, 538] width 73 height 22
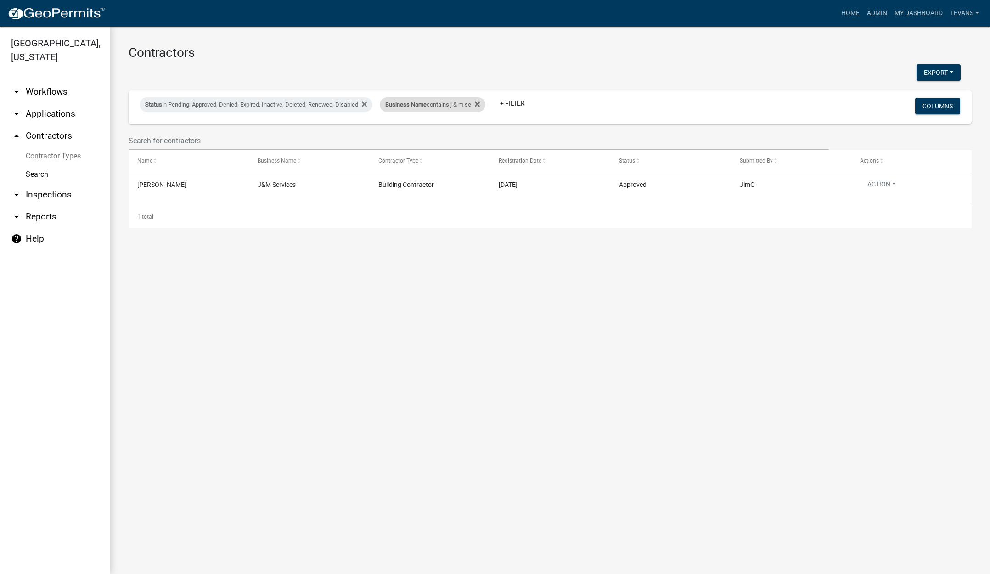
click at [417, 110] on div "Business Name contains j & m se" at bounding box center [433, 104] width 106 height 15
click at [430, 140] on input "j & m se" at bounding box center [439, 139] width 84 height 19
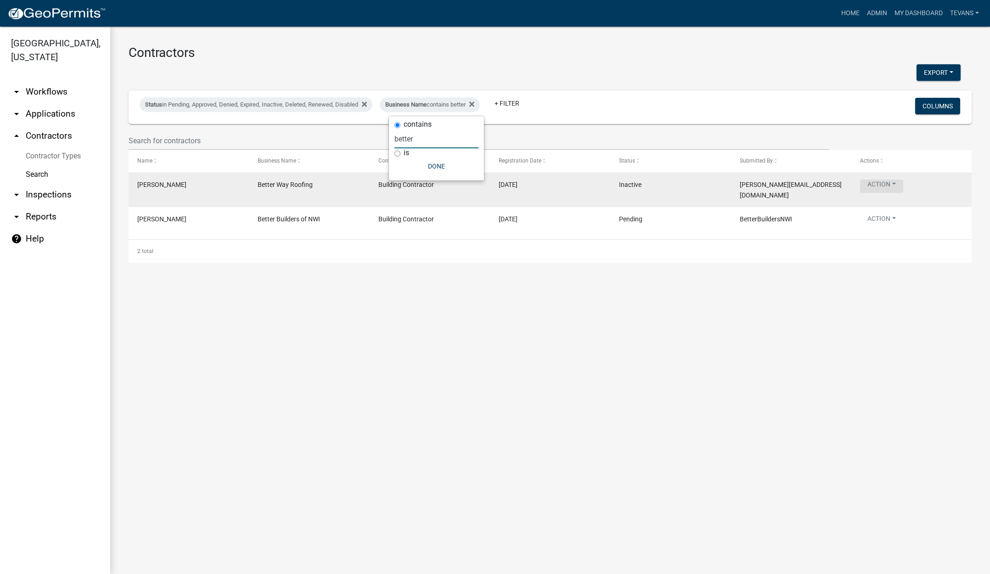
type input "better"
click at [881, 185] on button "Action" at bounding box center [881, 186] width 43 height 13
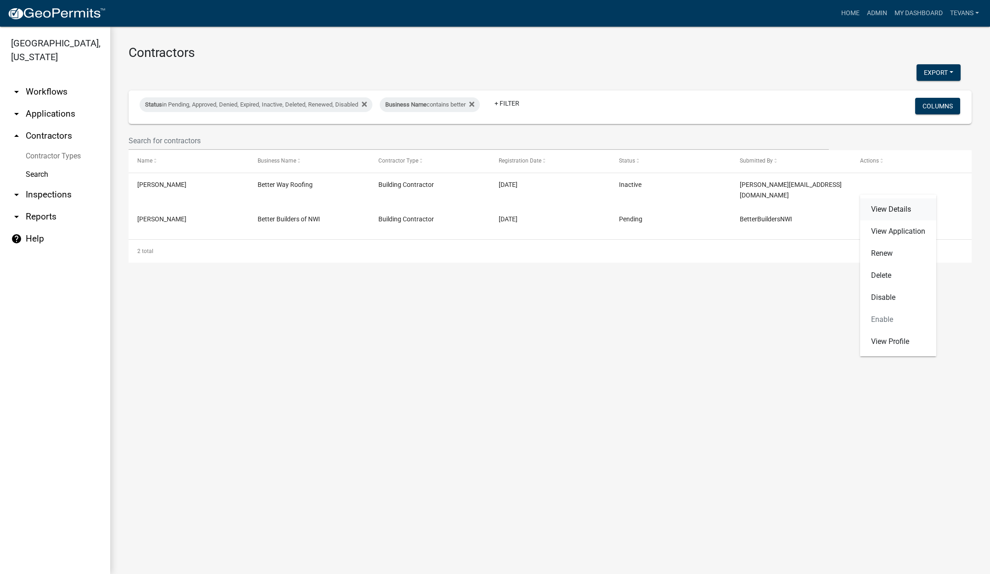
click at [884, 206] on link "View Details" at bounding box center [898, 209] width 76 height 22
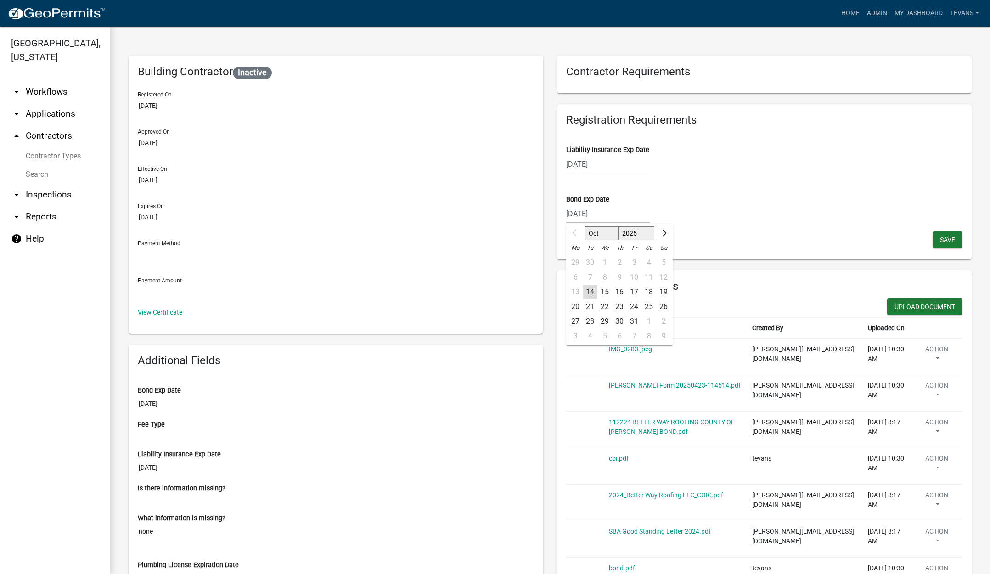
click at [625, 215] on div "10/09/2025 Oct Nov Dec 2025 2026 2027 2028 2029 2030 2031 2032 2033 2034 2035 2…" at bounding box center [608, 213] width 84 height 19
click at [642, 231] on select "2025 2026 2027 2028 2029 2030 2031 2032 2033 2034 2035 2036 2037 2038 2039 2040…" at bounding box center [636, 233] width 37 height 14
select select "2026"
click at [618, 226] on select "2025 2026 2027 2028 2029 2030 2031 2032 2033 2034 2035 2036 2037 2038 2039 2040…" at bounding box center [636, 233] width 37 height 14
click at [604, 235] on select "Jan Feb Mar Apr May Jun Jul Aug Sep Oct Nov Dec" at bounding box center [603, 233] width 37 height 14
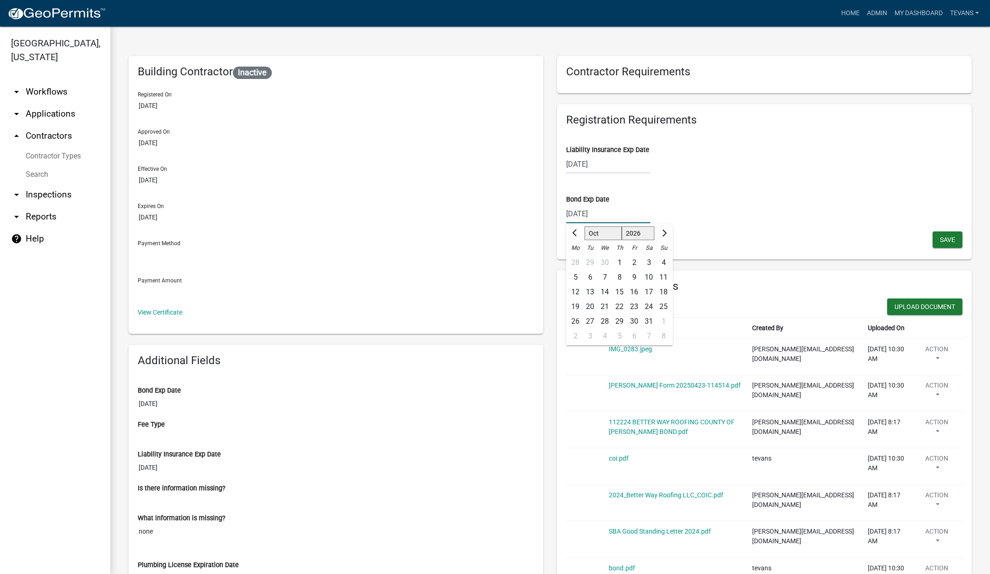
select select "2"
click at [585, 226] on select "Jan Feb Mar Apr May Jun Jul Aug Sep Oct Nov Dec" at bounding box center [603, 233] width 37 height 14
click at [616, 321] on div "26" at bounding box center [619, 321] width 15 height 15
type input "02/26/2026"
click at [940, 238] on span "Save" at bounding box center [947, 239] width 15 height 7
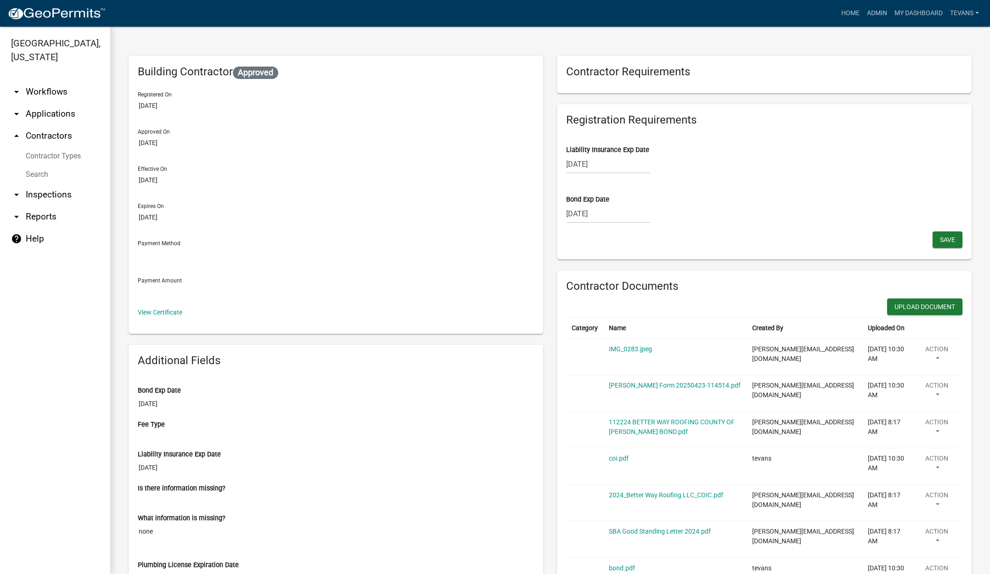
drag, startPoint x: 546, startPoint y: 351, endPoint x: 699, endPoint y: 327, distance: 155.2
click at [546, 351] on div "Building Contractor Approved Registered On 6/3/2025 Approved On 6/10/2025 Effec…" at bounding box center [336, 474] width 429 height 836
click at [919, 306] on button "Upload Document" at bounding box center [924, 307] width 75 height 17
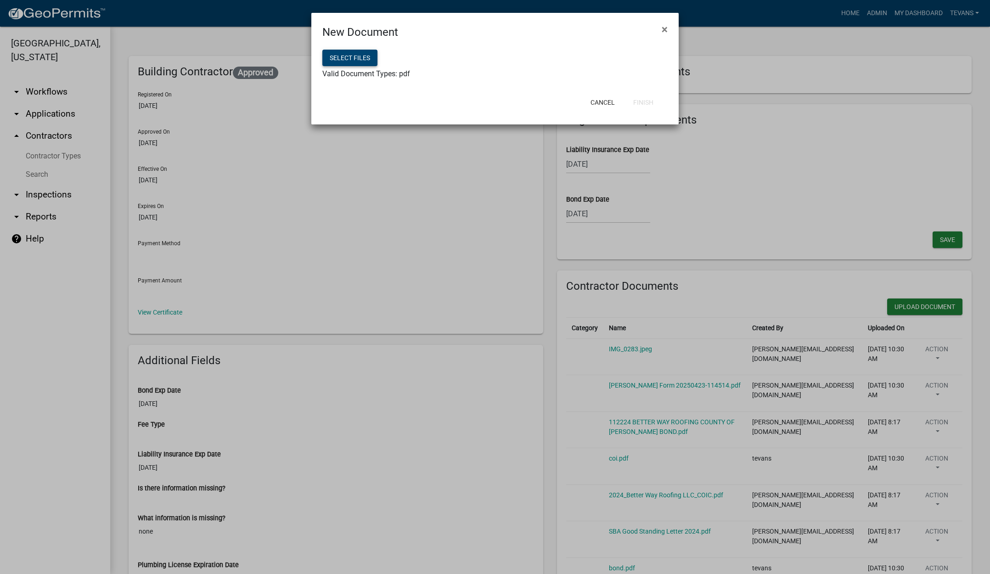
click at [340, 54] on button "Select files" at bounding box center [349, 58] width 55 height 17
click at [649, 103] on button "Finish" at bounding box center [643, 102] width 35 height 17
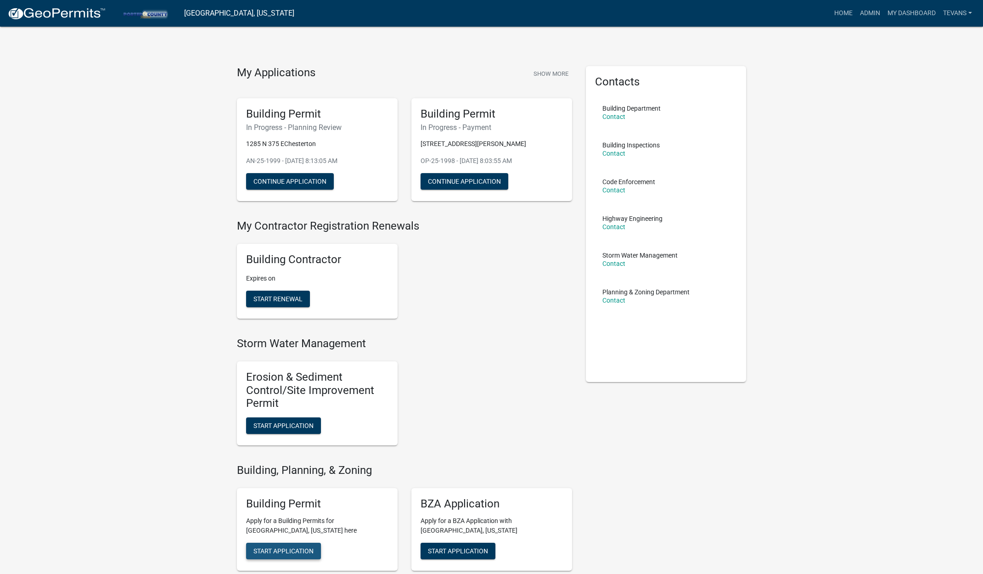
drag, startPoint x: 270, startPoint y: 552, endPoint x: 277, endPoint y: 546, distance: 9.8
click at [270, 552] on span "Start Application" at bounding box center [284, 550] width 60 height 7
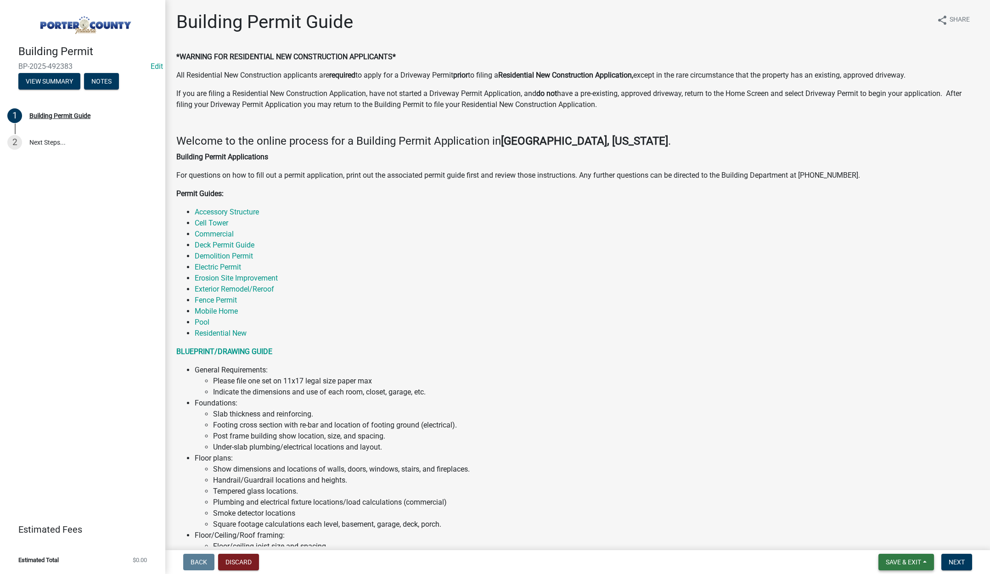
click at [904, 561] on span "Save & Exit" at bounding box center [903, 562] width 35 height 7
click at [897, 538] on button "Save & Exit" at bounding box center [897, 538] width 73 height 22
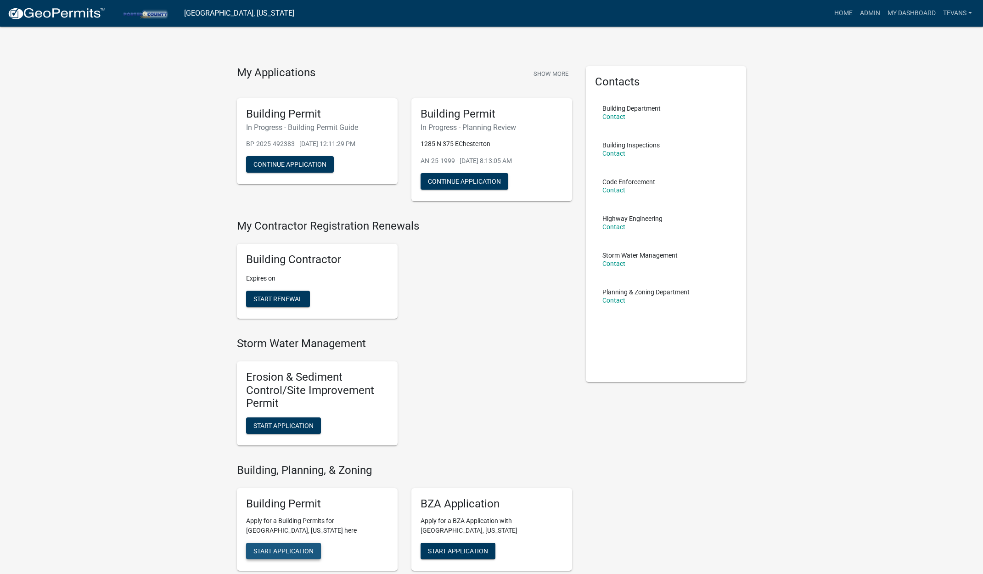
click at [292, 551] on span "Start Application" at bounding box center [284, 550] width 60 height 7
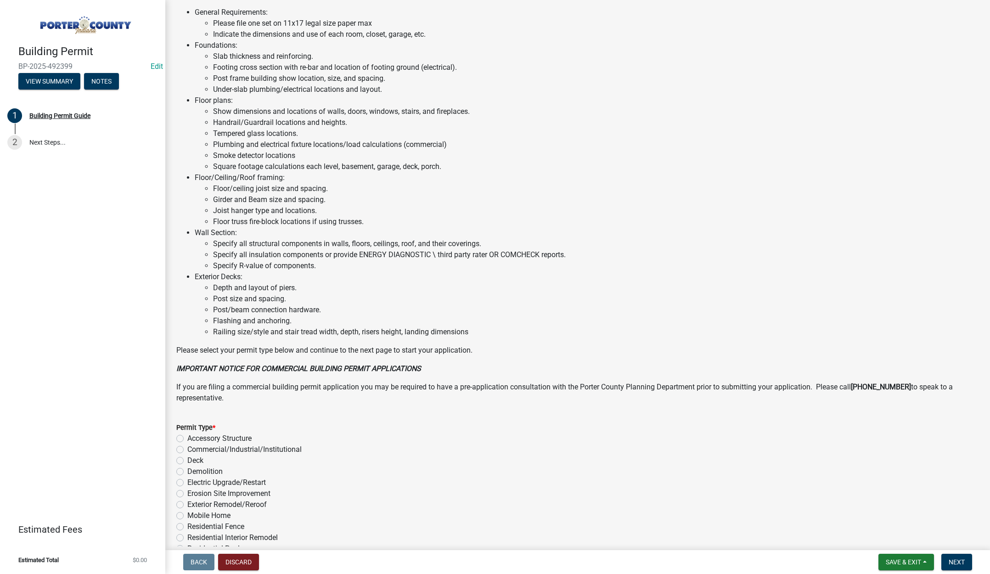
scroll to position [454, 0]
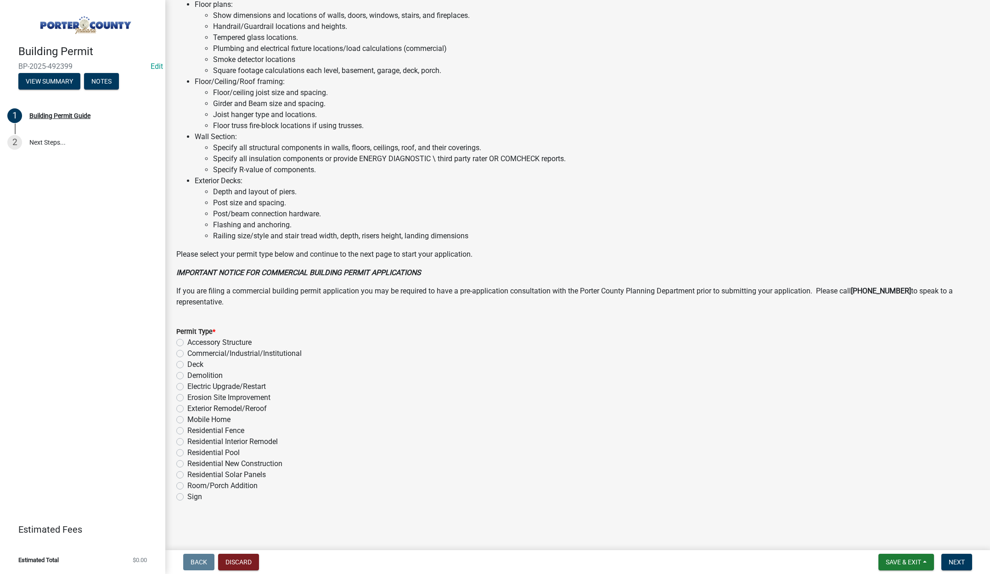
click at [187, 406] on label "Exterior Remodel/Reroof" at bounding box center [226, 408] width 79 height 11
click at [187, 406] on input "Exterior Remodel/Reroof" at bounding box center [190, 406] width 6 height 6
radio input "true"
click at [951, 559] on span "Next" at bounding box center [957, 562] width 16 height 7
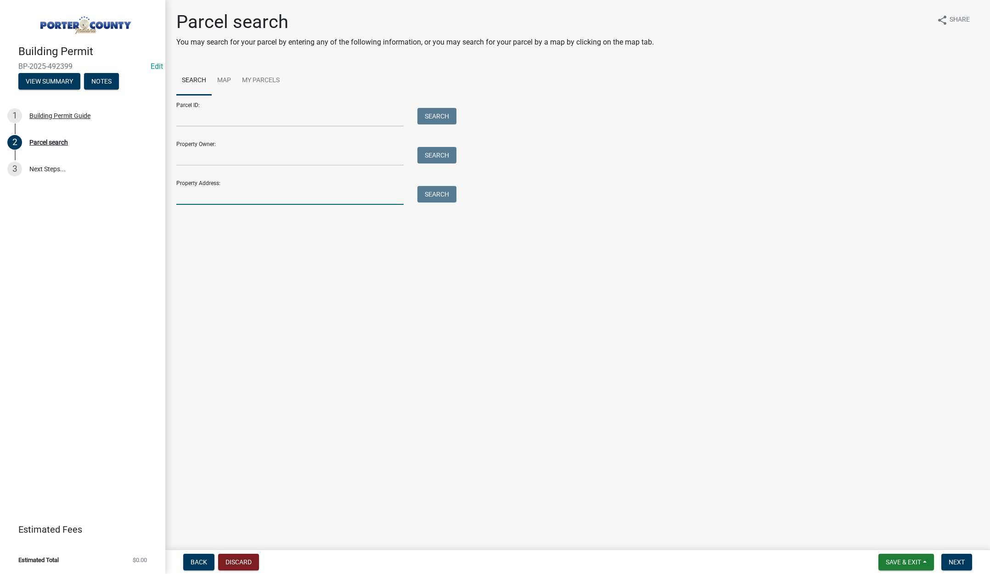
click at [229, 194] on input "Property Address:" at bounding box center [289, 195] width 227 height 19
type input "341 e us hwy 6"
click at [440, 189] on button "Search" at bounding box center [437, 194] width 39 height 17
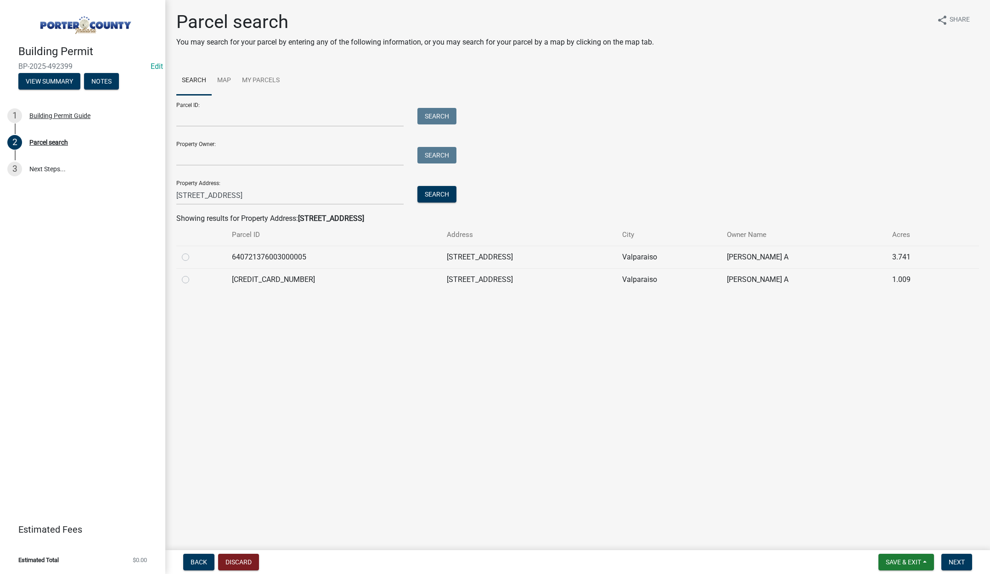
click at [193, 274] on label at bounding box center [193, 274] width 0 height 0
click at [193, 279] on input "radio" at bounding box center [196, 277] width 6 height 6
radio input "true"
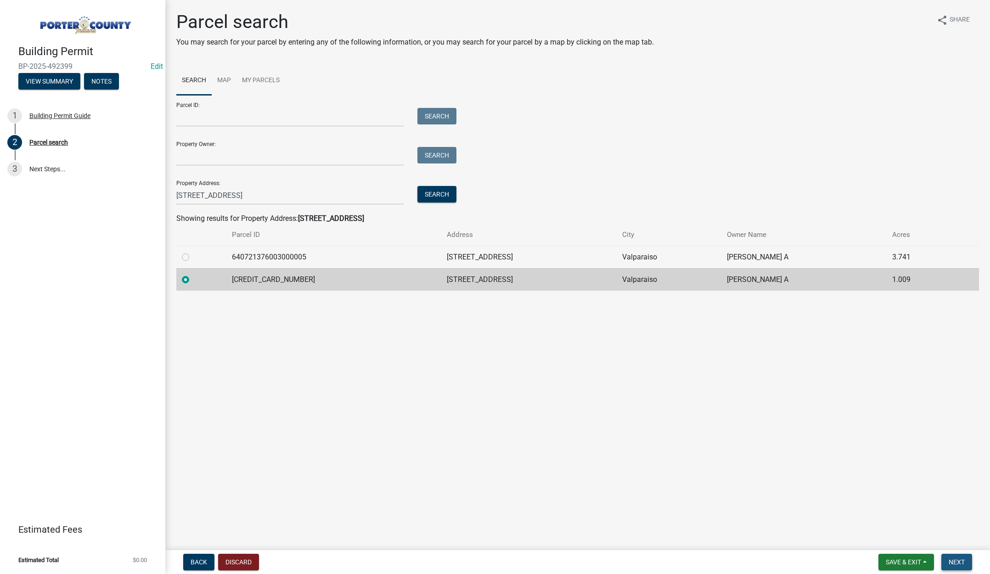
drag, startPoint x: 953, startPoint y: 556, endPoint x: 953, endPoint y: 551, distance: 4.6
click at [954, 557] on button "Next" at bounding box center [957, 562] width 31 height 17
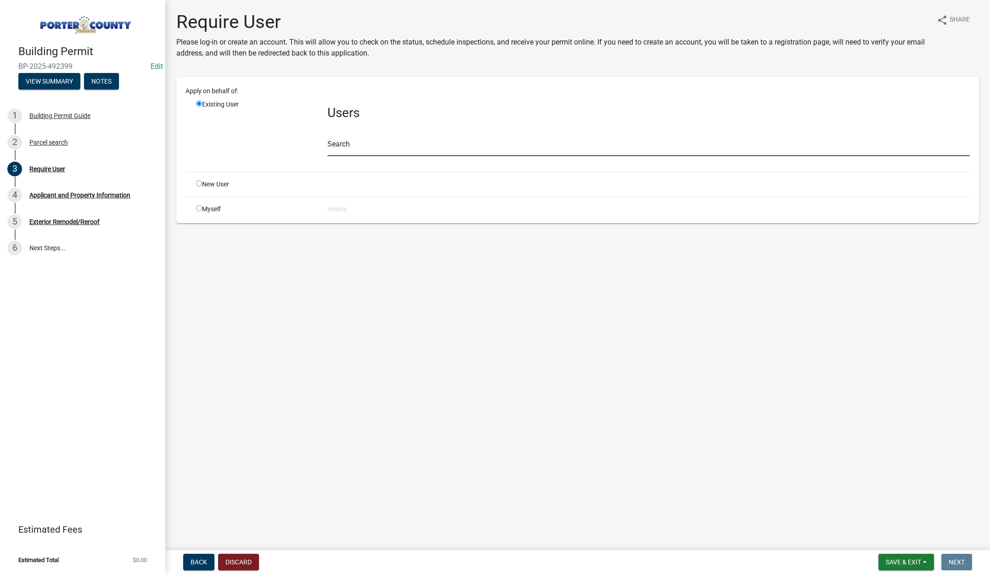
drag, startPoint x: 353, startPoint y: 148, endPoint x: 359, endPoint y: 152, distance: 7.4
click at [353, 148] on input "text" at bounding box center [648, 146] width 643 height 19
type input "tami"
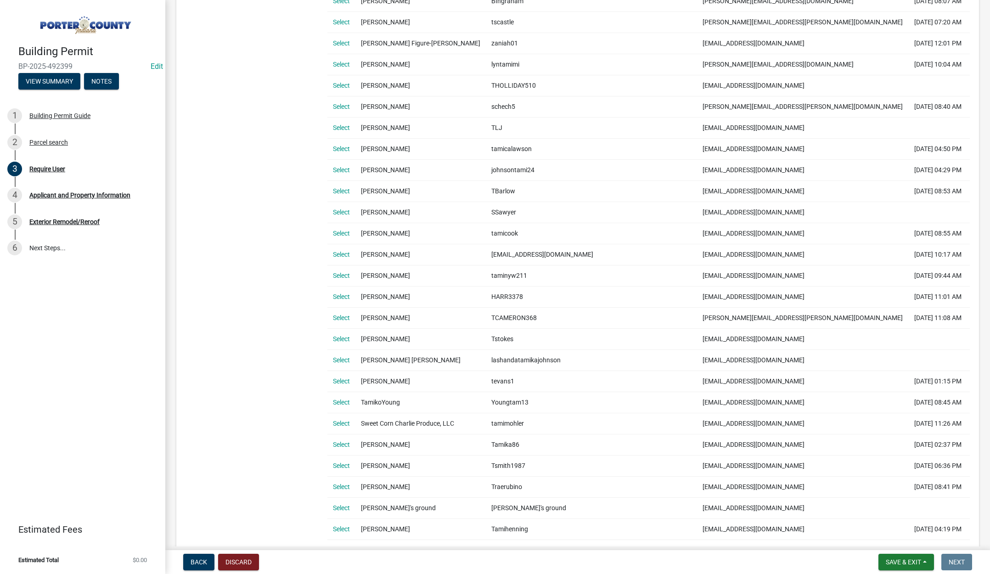
scroll to position [322, 0]
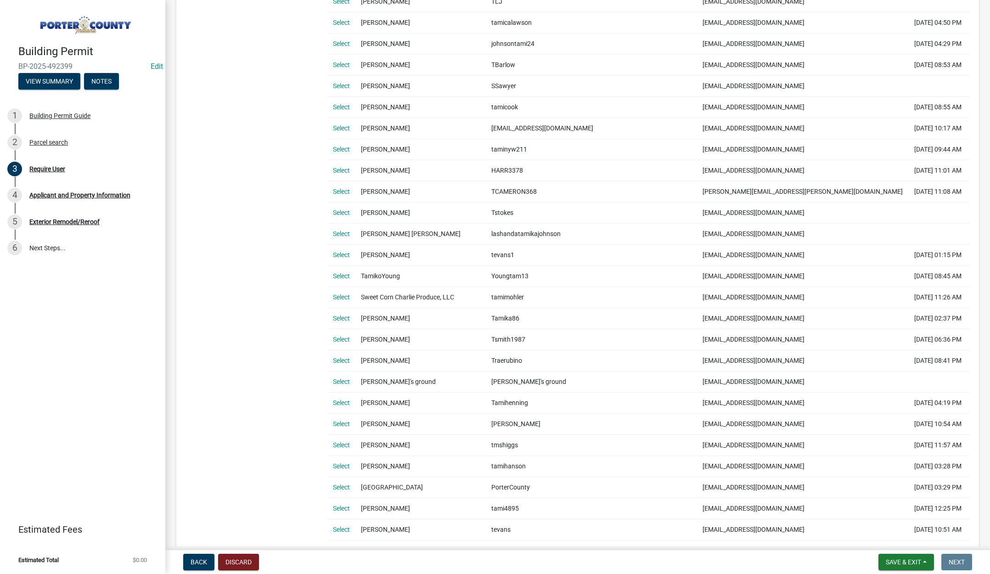
click at [343, 529] on link "Select" at bounding box center [341, 529] width 17 height 7
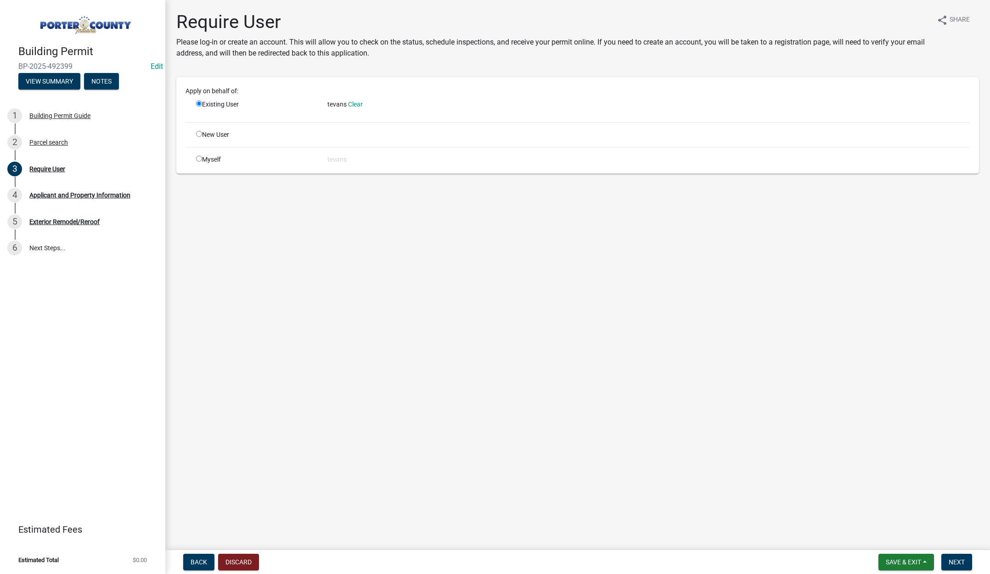
scroll to position [0, 0]
drag, startPoint x: 949, startPoint y: 561, endPoint x: 986, endPoint y: 558, distance: 36.9
click at [953, 561] on span "Next" at bounding box center [957, 562] width 16 height 7
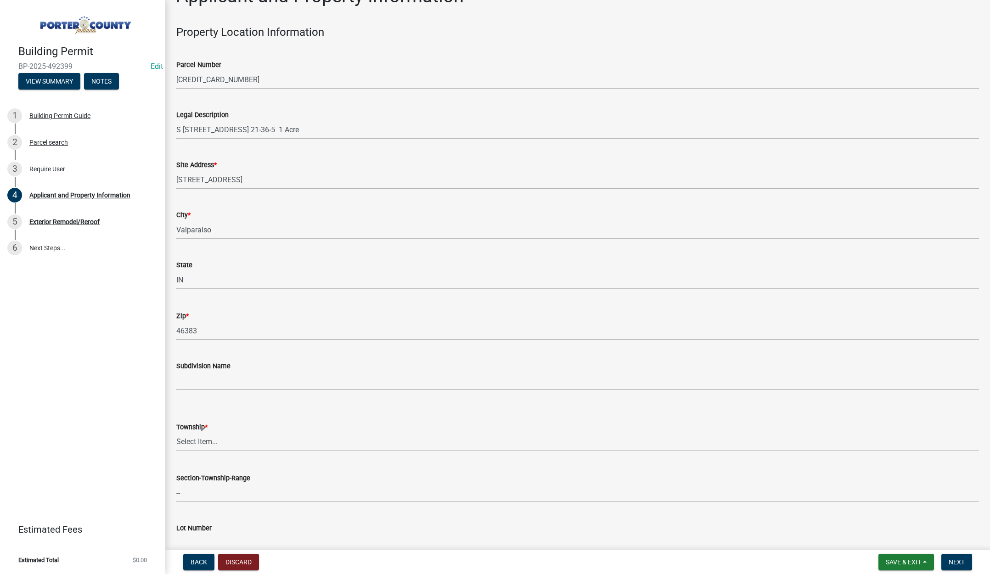
scroll to position [46, 0]
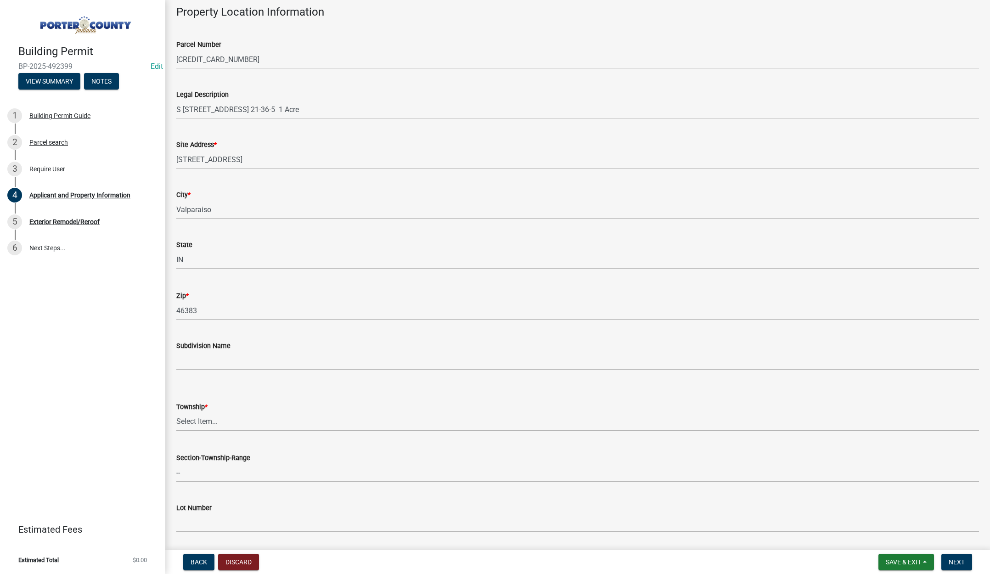
click at [197, 421] on select "Select Item... Boone Center Jackson Liberty Morgan Pine Pleasant Portage Porter…" at bounding box center [577, 421] width 803 height 19
click at [176, 412] on select "Select Item... Boone Center Jackson Liberty Morgan Pine Pleasant Portage Porter…" at bounding box center [577, 421] width 803 height 19
select select "dab8d744-4e32-40c1-942b-b7c1ea7347cb"
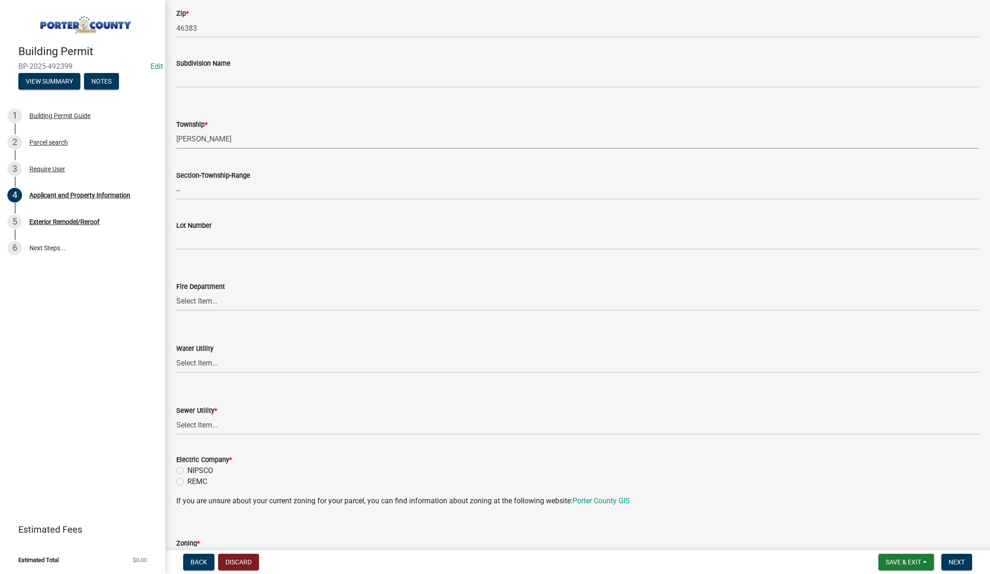
scroll to position [413, 0]
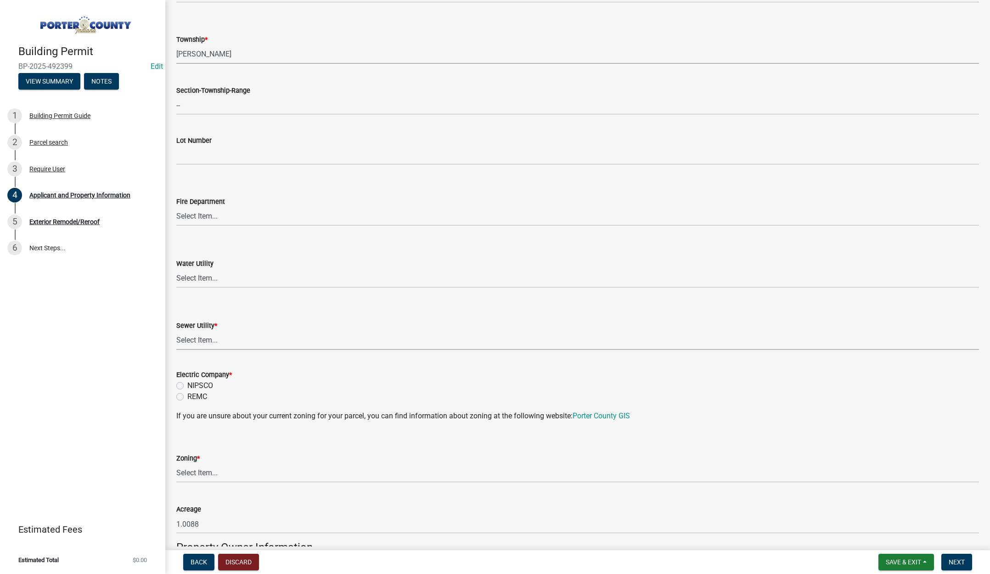
click at [204, 340] on select "Select Item... Aqua Indiana Inc Damon Run Falling Waters Lake Eliza - LEACD Nat…" at bounding box center [577, 340] width 803 height 19
click at [176, 331] on select "Select Item... Aqua Indiana Inc Damon Run Falling Waters Lake Eliza - LEACD Nat…" at bounding box center [577, 340] width 803 height 19
select select "ad46db9b-b68a-4590-8d08-f4fb10f3ead6"
click at [187, 384] on label "NIPSCO" at bounding box center [200, 385] width 26 height 11
click at [187, 384] on input "NIPSCO" at bounding box center [190, 383] width 6 height 6
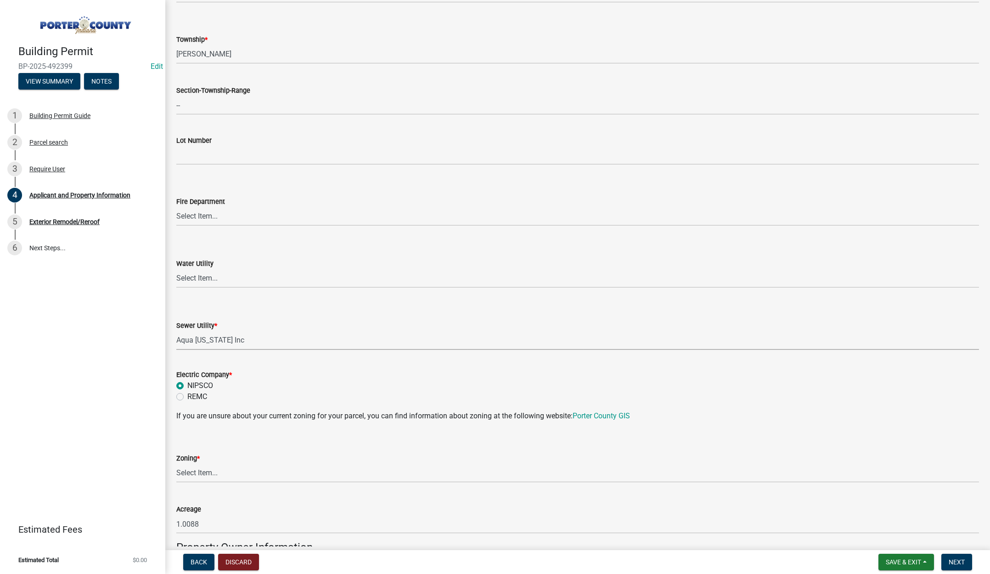
radio input "true"
click at [185, 475] on select "Select Item... A1 A2 CH CM CN I1 I2 I3 IN MP OT P1 P2 PUD R1 R2 R3 R4 RL RR" at bounding box center [577, 473] width 803 height 19
click at [176, 464] on select "Select Item... A1 A2 CH CM CN I1 I2 I3 IN MP OT P1 P2 PUD R1 R2 R3 R4 RL RR" at bounding box center [577, 473] width 803 height 19
select select "e2d1b1d7-ccc9-456b-9e96-e16306515997"
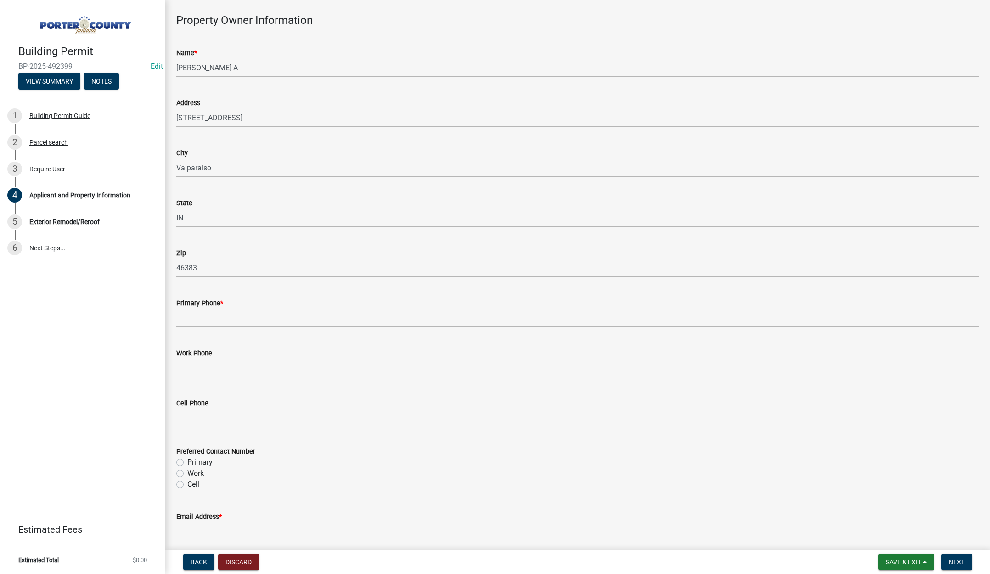
scroll to position [965, 0]
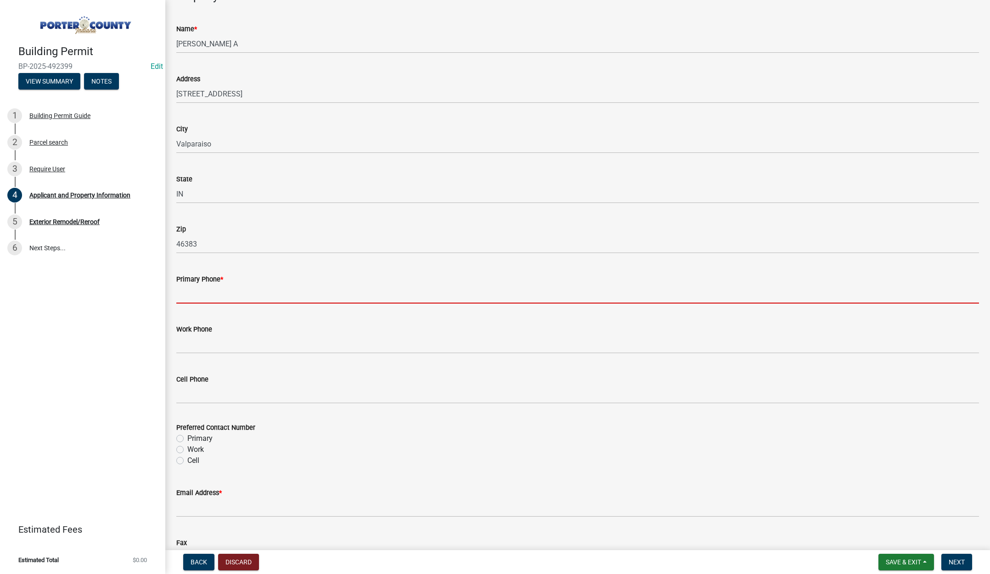
click at [227, 292] on input "Primary Phone *" at bounding box center [577, 294] width 803 height 19
type input "2193093058"
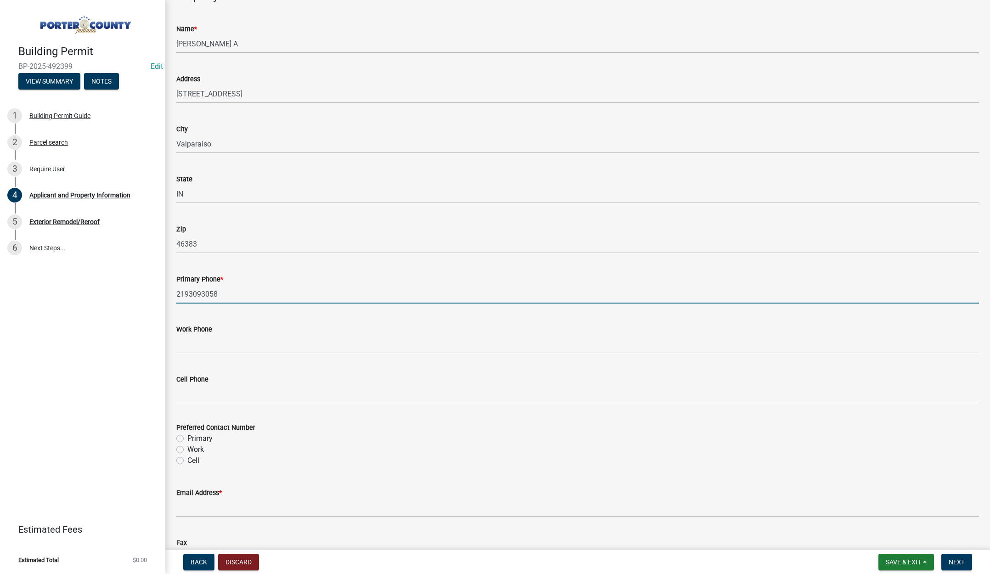
drag, startPoint x: 181, startPoint y: 438, endPoint x: 194, endPoint y: 482, distance: 46.1
click at [187, 438] on label "Primary" at bounding box center [199, 438] width 25 height 11
click at [187, 438] on input "Primary" at bounding box center [190, 436] width 6 height 6
radio input "true"
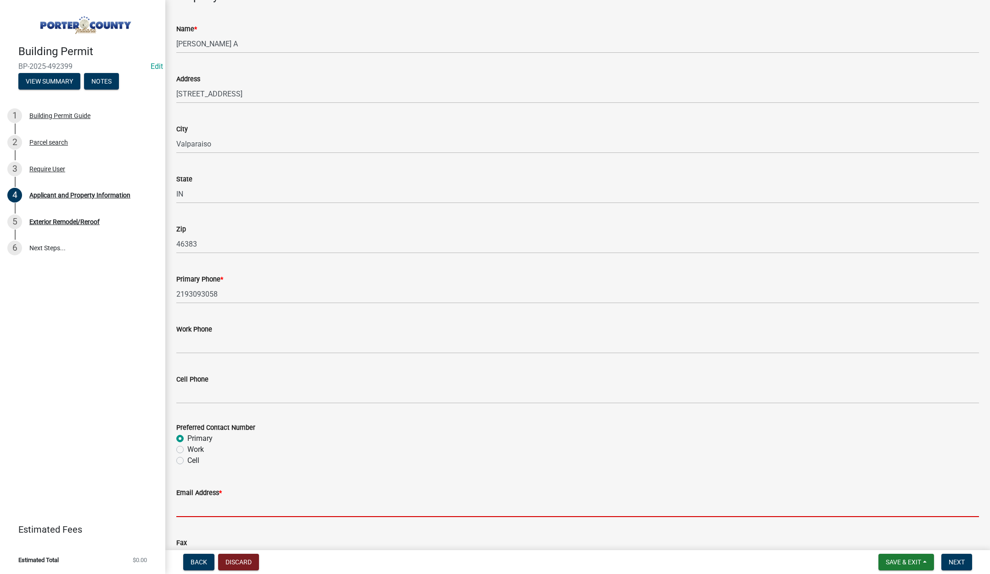
drag, startPoint x: 195, startPoint y: 508, endPoint x: 204, endPoint y: 510, distance: 9.7
click at [195, 508] on input "Email Address *" at bounding box center [577, 507] width 803 height 19
type input "lisa@terrysdiscountwindows.com"
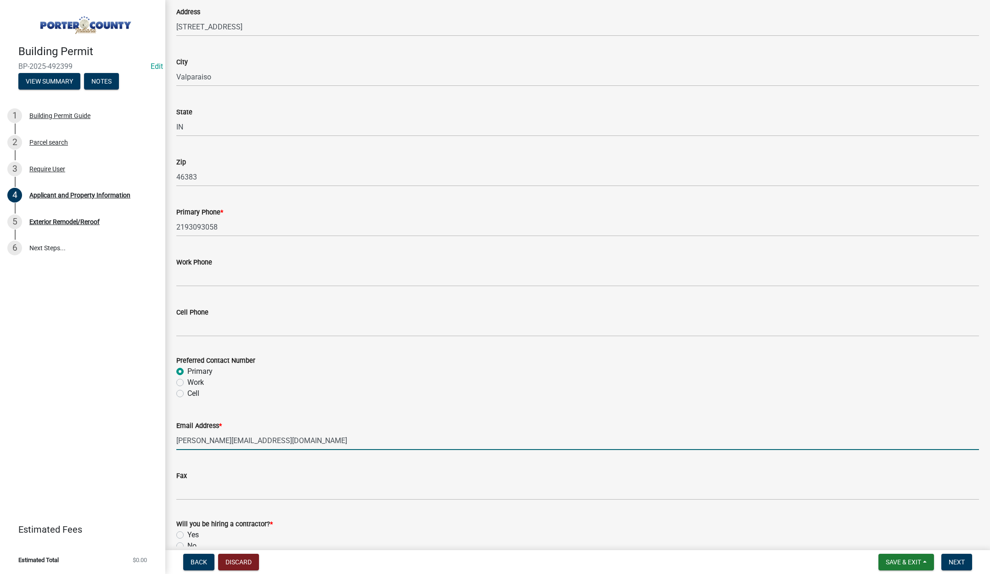
scroll to position [1144, 0]
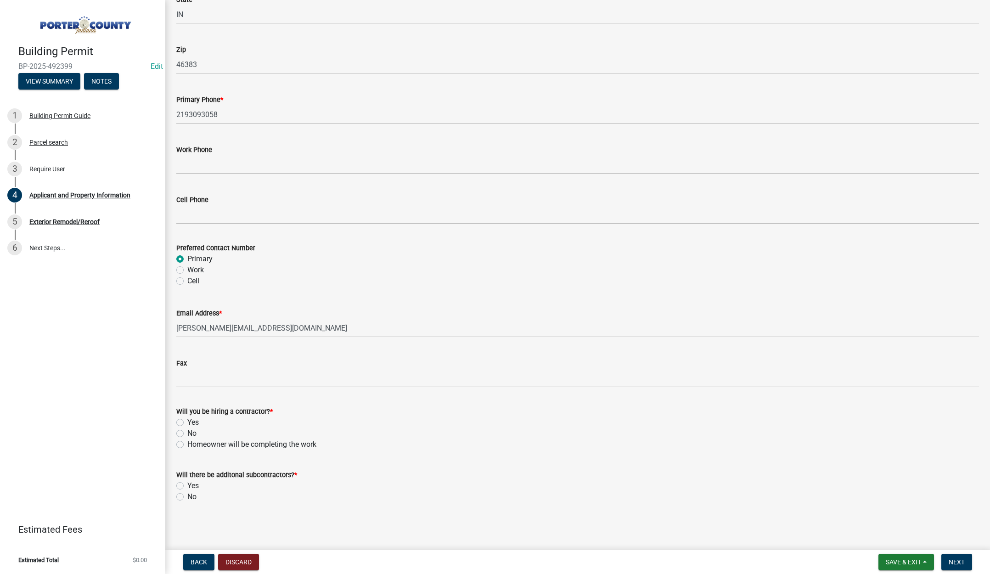
drag, startPoint x: 181, startPoint y: 421, endPoint x: 192, endPoint y: 496, distance: 75.2
click at [187, 422] on label "Yes" at bounding box center [192, 422] width 11 height 11
click at [187, 422] on input "Yes" at bounding box center [190, 420] width 6 height 6
radio input "true"
drag, startPoint x: 181, startPoint y: 497, endPoint x: 253, endPoint y: 506, distance: 73.1
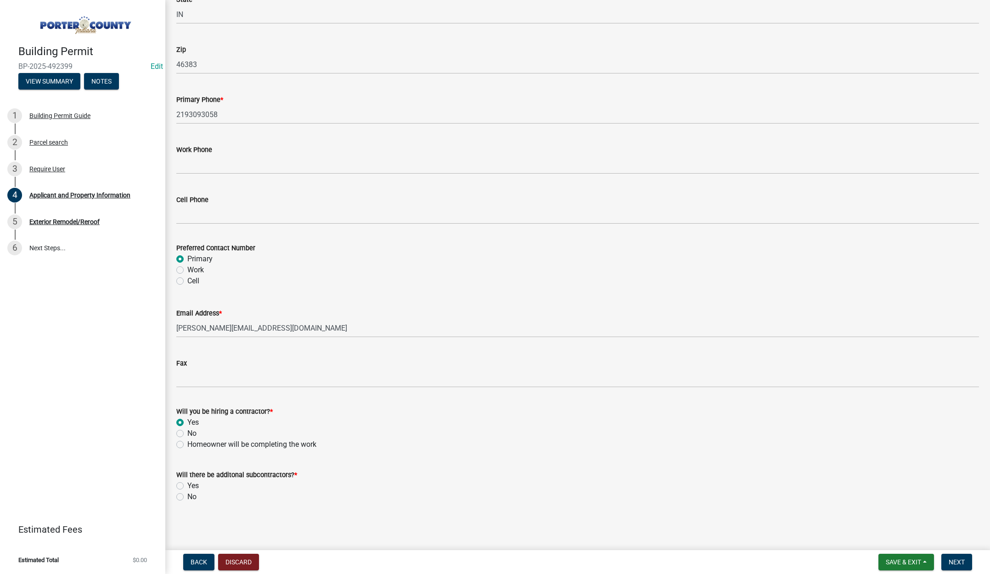
click at [187, 497] on label "No" at bounding box center [191, 496] width 9 height 11
click at [187, 497] on input "No" at bounding box center [190, 494] width 6 height 6
radio input "true"
click at [958, 562] on span "Next" at bounding box center [957, 562] width 16 height 7
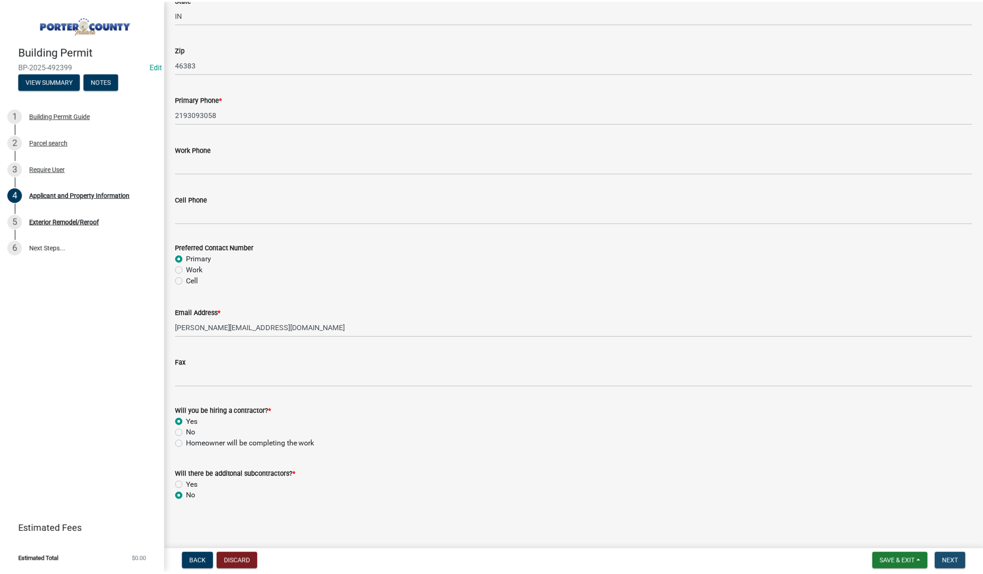
scroll to position [0, 0]
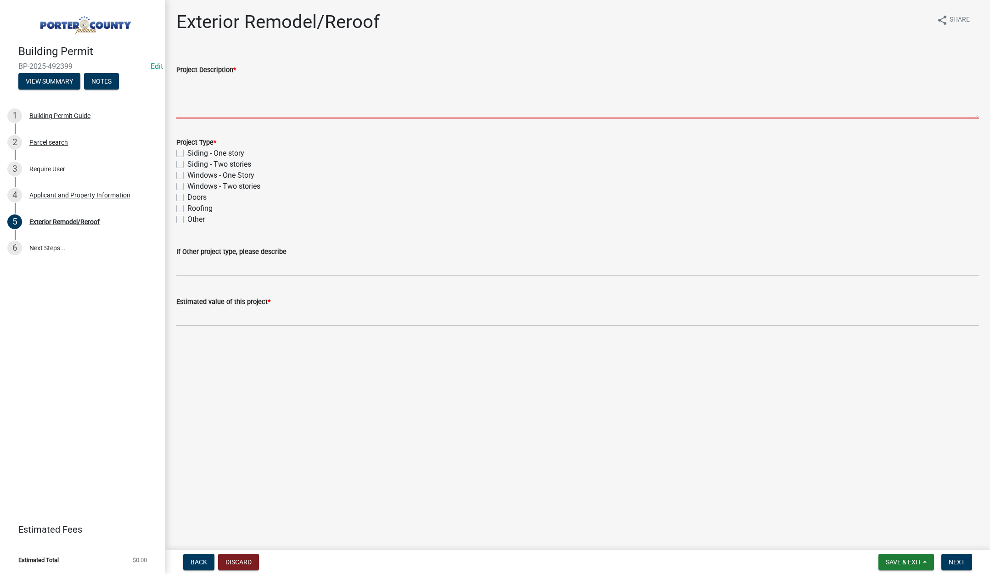
click at [233, 100] on textarea "Project Description *" at bounding box center [577, 96] width 803 height 43
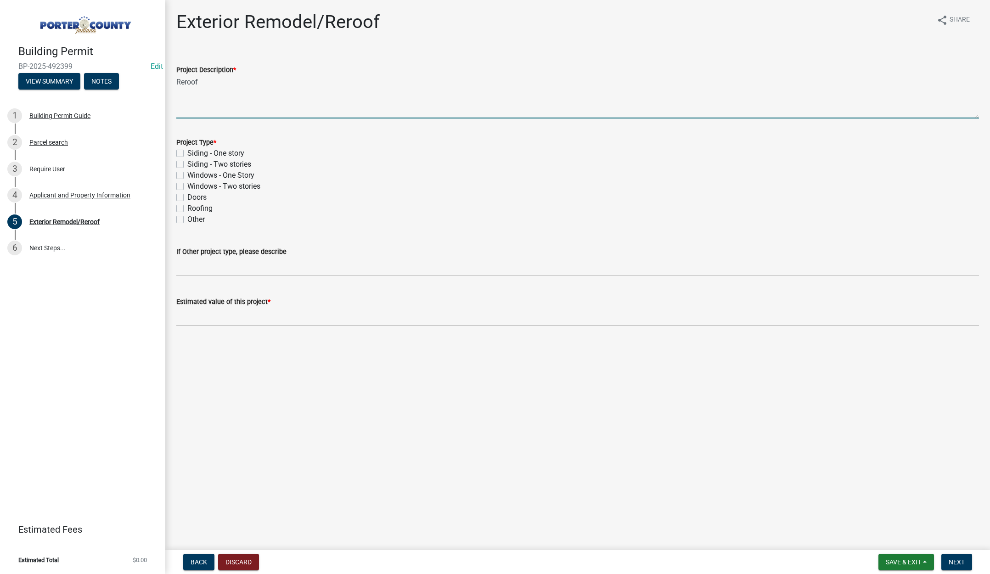
type textarea "Reroof"
drag, startPoint x: 181, startPoint y: 207, endPoint x: 192, endPoint y: 238, distance: 32.5
click at [187, 207] on label "Roofing" at bounding box center [199, 208] width 25 height 11
click at [187, 207] on input "Roofing" at bounding box center [190, 206] width 6 height 6
checkbox input "true"
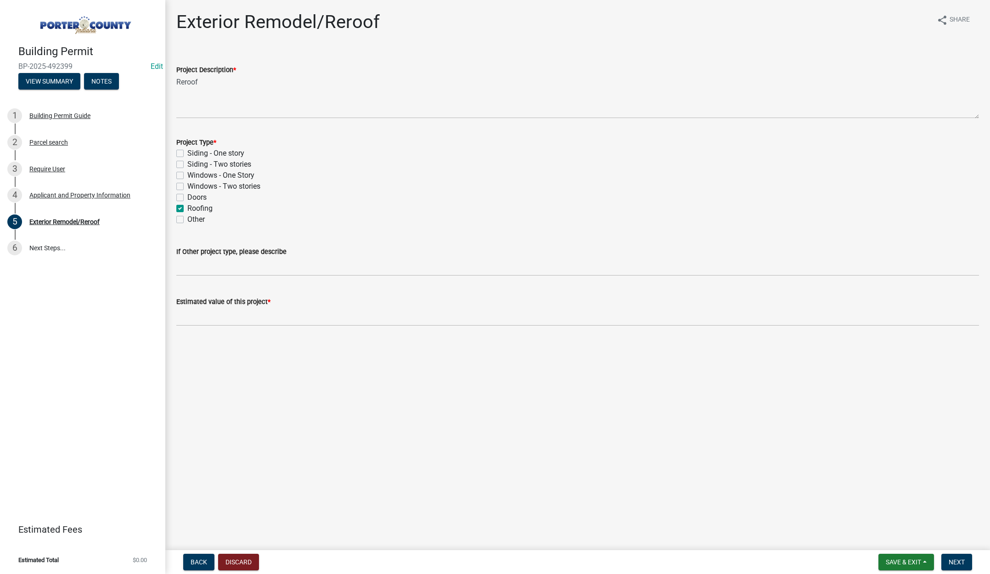
checkbox input "false"
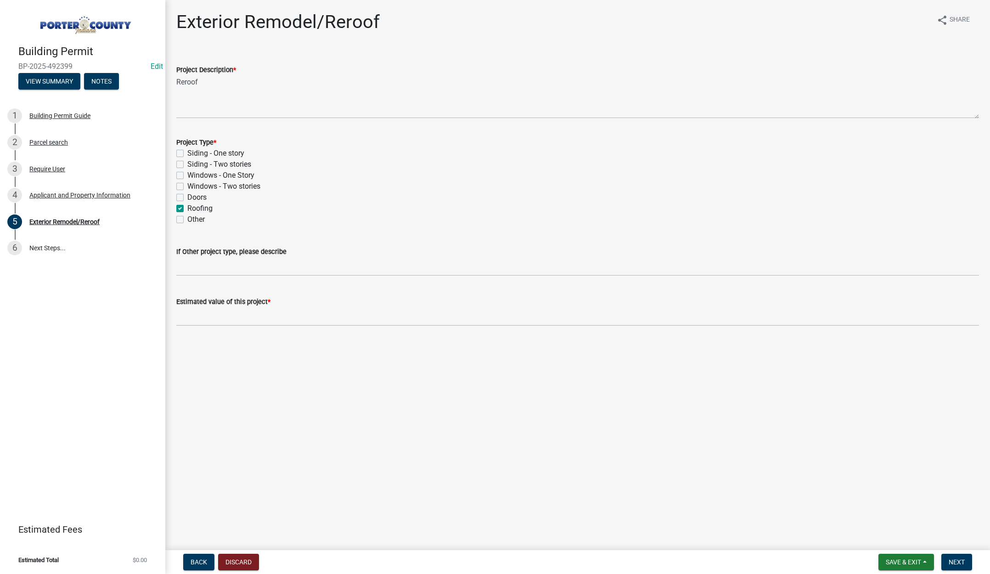
checkbox input "true"
checkbox input "false"
click at [228, 318] on input "text" at bounding box center [577, 316] width 803 height 19
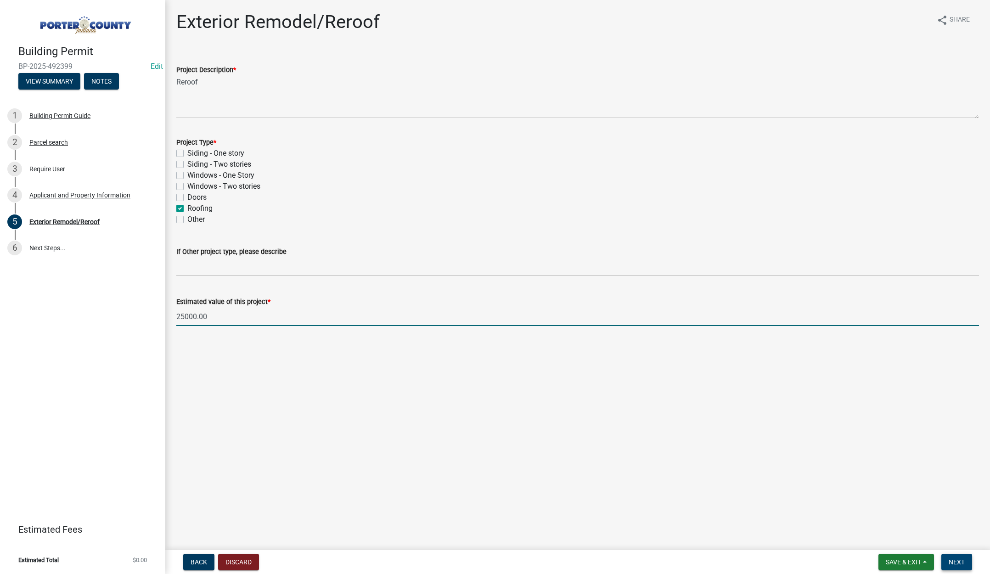
type input "25000"
drag, startPoint x: 962, startPoint y: 562, endPoint x: 902, endPoint y: 432, distance: 143.2
click at [962, 563] on span "Next" at bounding box center [957, 562] width 16 height 7
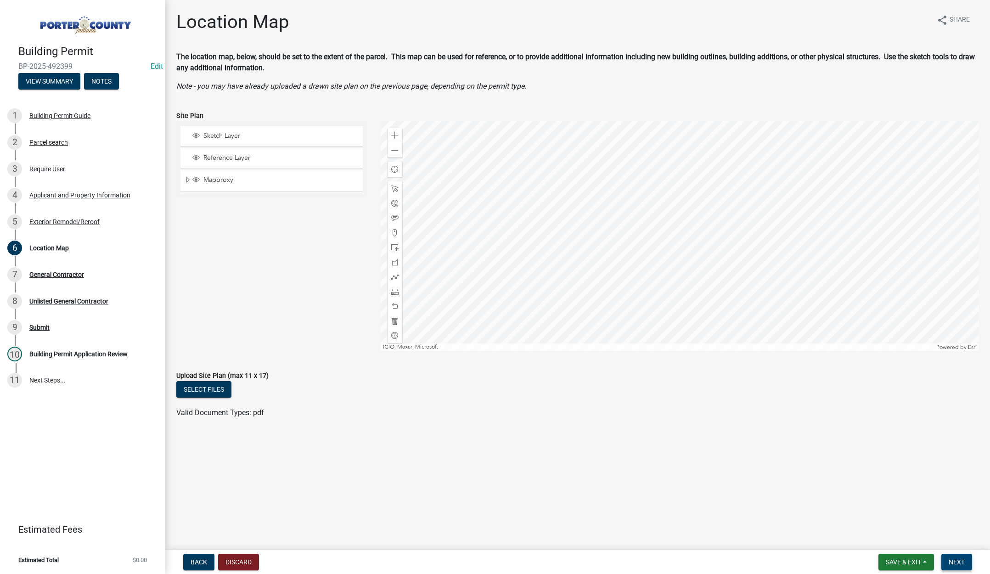
click at [955, 559] on span "Next" at bounding box center [957, 562] width 16 height 7
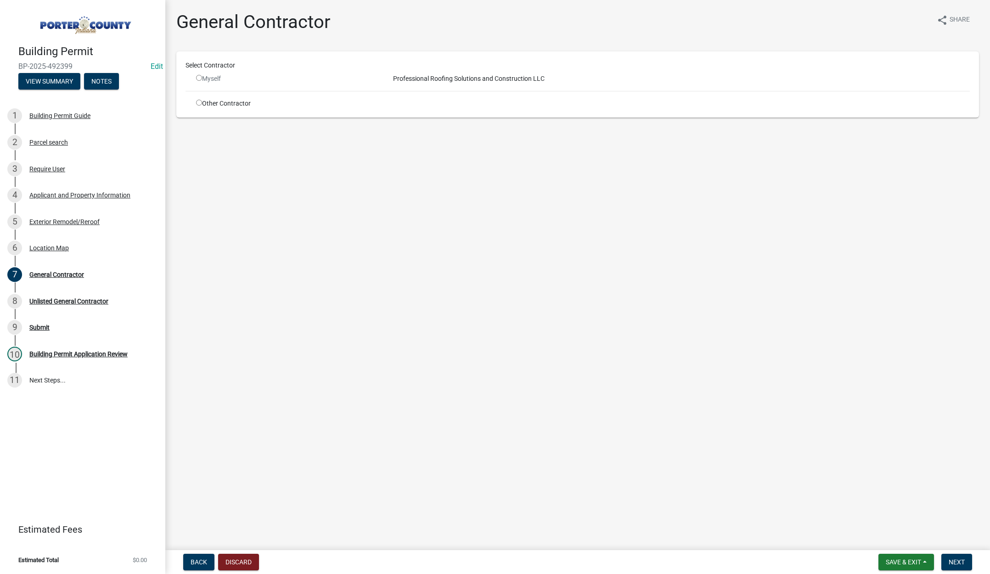
click at [201, 102] on input "radio" at bounding box center [199, 103] width 6 height 6
radio input "true"
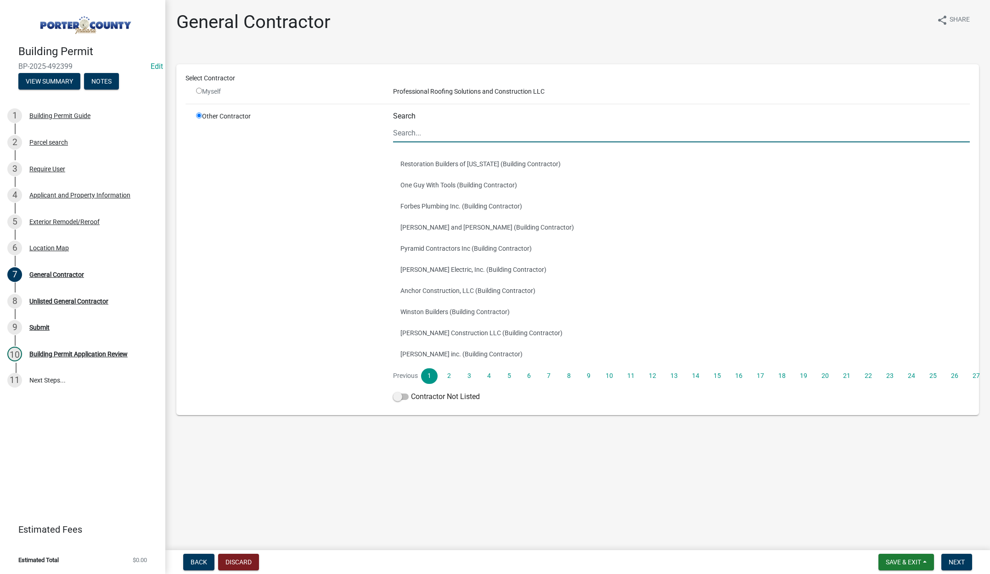
click at [412, 131] on input "Search" at bounding box center [681, 133] width 577 height 19
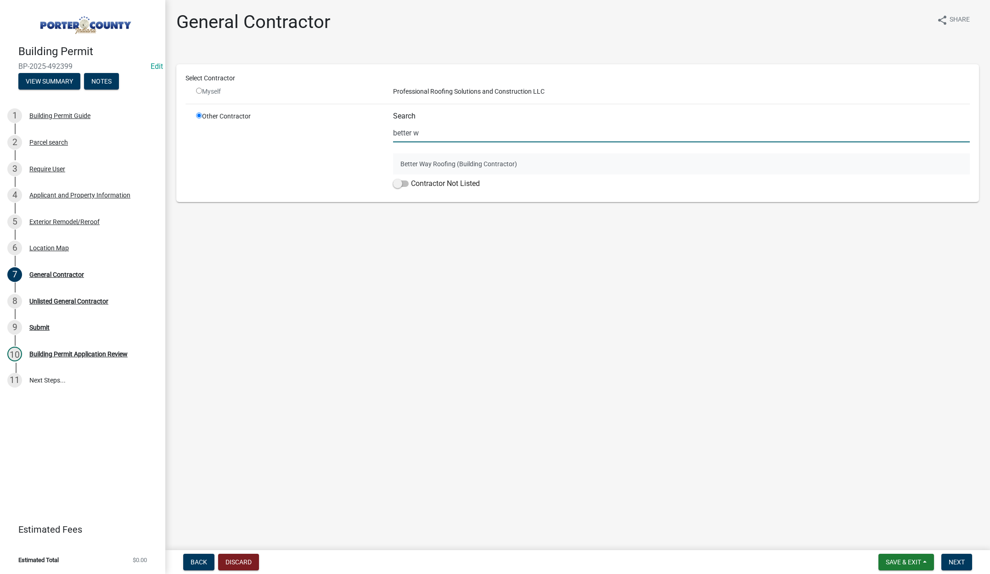
type input "better w"
click at [441, 163] on button "Better Way Roofing (Building Contractor)" at bounding box center [681, 163] width 577 height 21
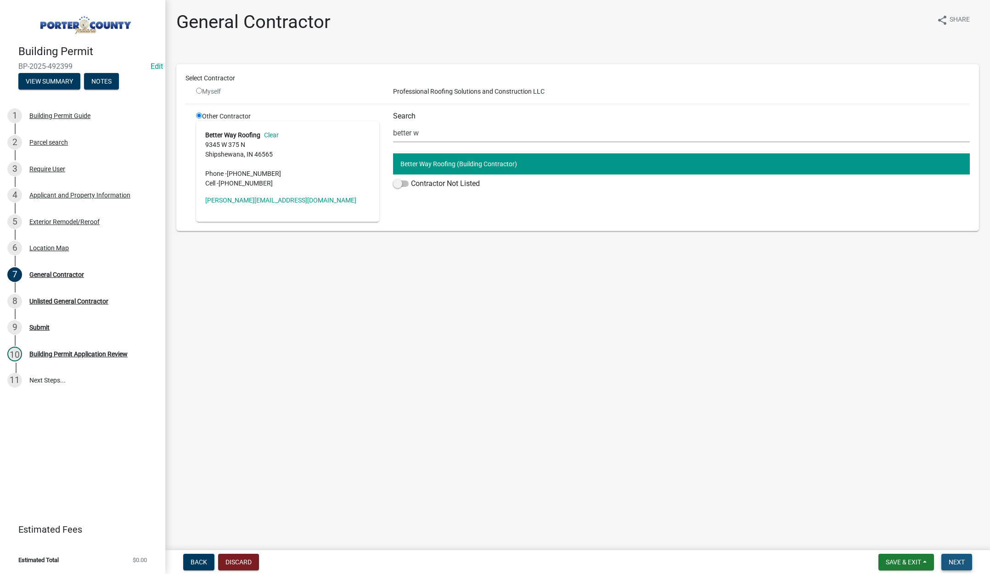
drag, startPoint x: 959, startPoint y: 565, endPoint x: 946, endPoint y: 525, distance: 41.7
click at [960, 565] on span "Next" at bounding box center [957, 562] width 16 height 7
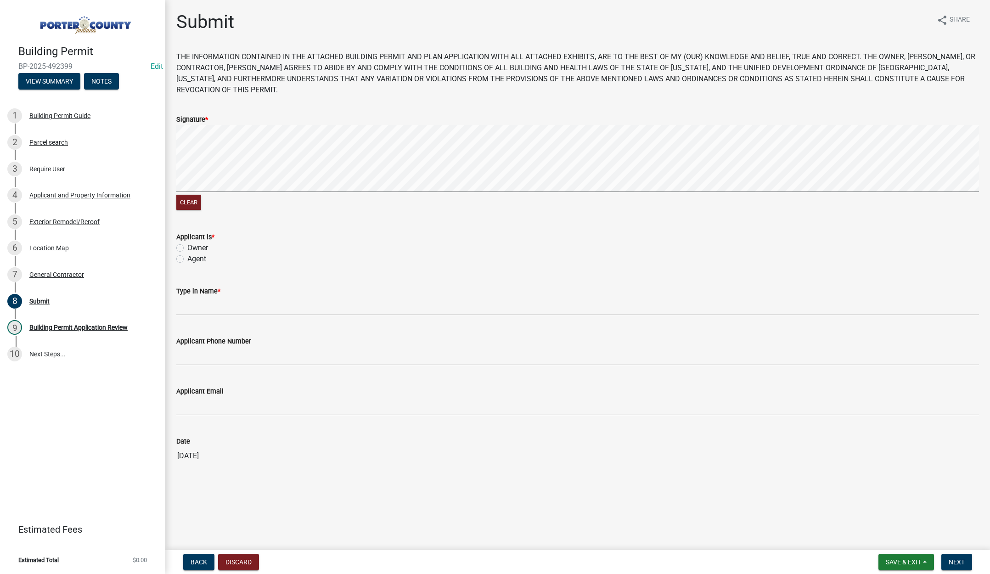
click at [187, 256] on label "Agent" at bounding box center [196, 259] width 19 height 11
click at [187, 256] on input "Agent" at bounding box center [190, 257] width 6 height 6
radio input "true"
click at [209, 301] on input "Type in Name *" at bounding box center [577, 306] width 803 height 19
type input "Tami Evans"
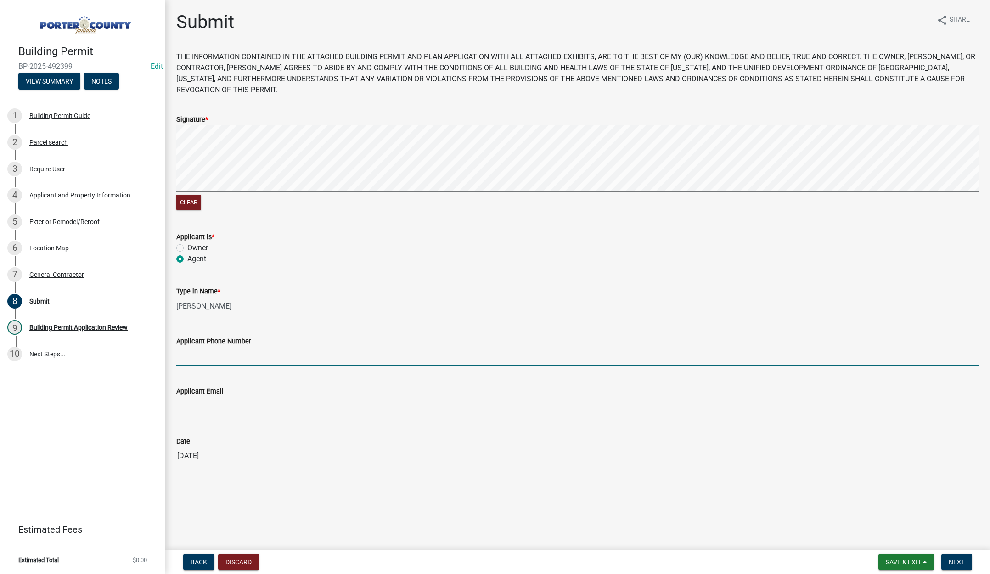
type input "2193093058"
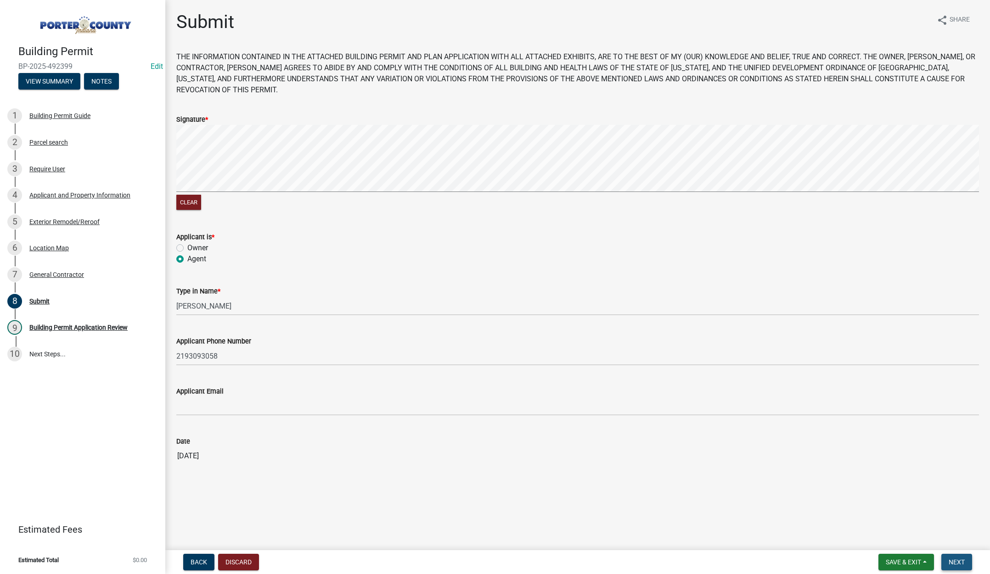
click at [955, 559] on span "Next" at bounding box center [957, 562] width 16 height 7
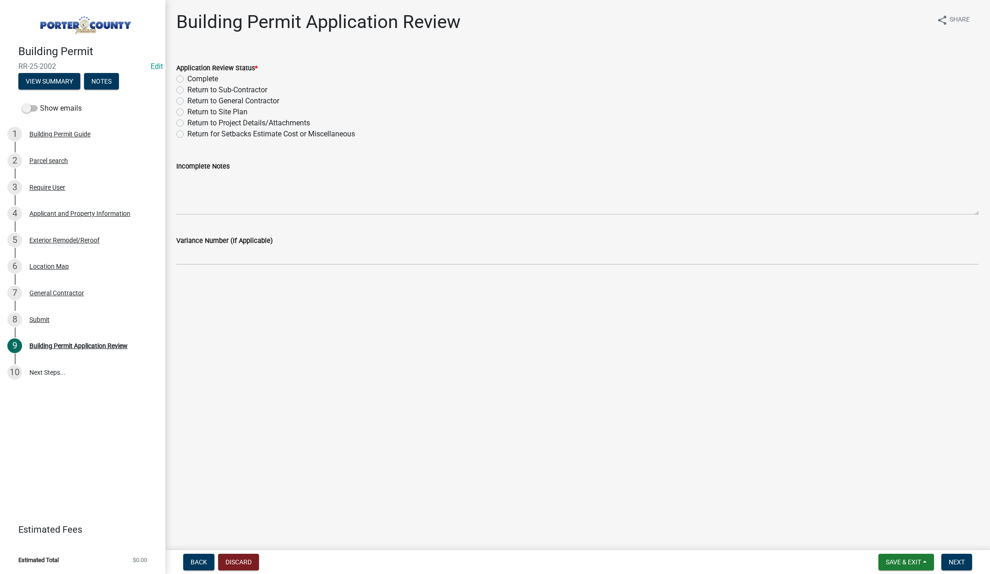
click at [187, 78] on label "Complete" at bounding box center [202, 78] width 31 height 11
click at [187, 78] on input "Complete" at bounding box center [190, 76] width 6 height 6
radio input "true"
drag, startPoint x: 953, startPoint y: 559, endPoint x: 933, endPoint y: 531, distance: 34.3
click at [953, 559] on span "Next" at bounding box center [957, 562] width 16 height 7
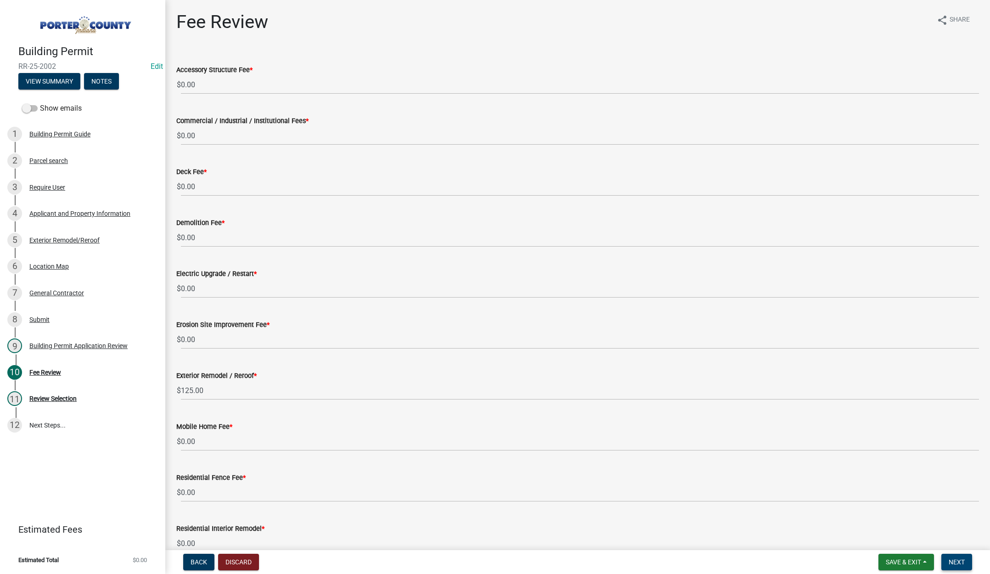
drag, startPoint x: 958, startPoint y: 563, endPoint x: 946, endPoint y: 553, distance: 15.7
click at [958, 562] on span "Next" at bounding box center [957, 562] width 16 height 7
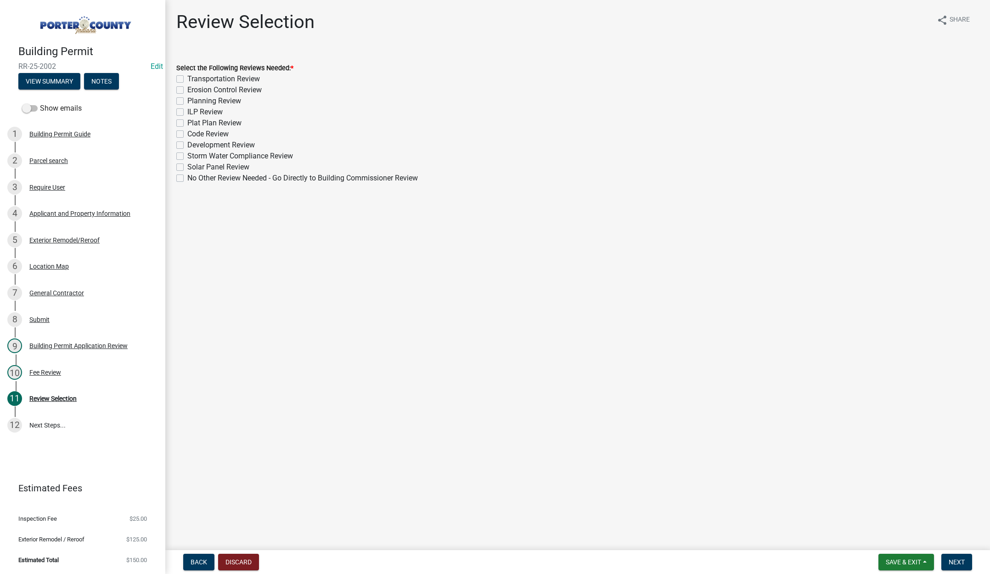
click at [187, 178] on label "No Other Review Needed - Go Directly to Building Commissioner Review" at bounding box center [302, 178] width 231 height 11
click at [187, 178] on input "No Other Review Needed - Go Directly to Building Commissioner Review" at bounding box center [190, 176] width 6 height 6
checkbox input "true"
checkbox input "false"
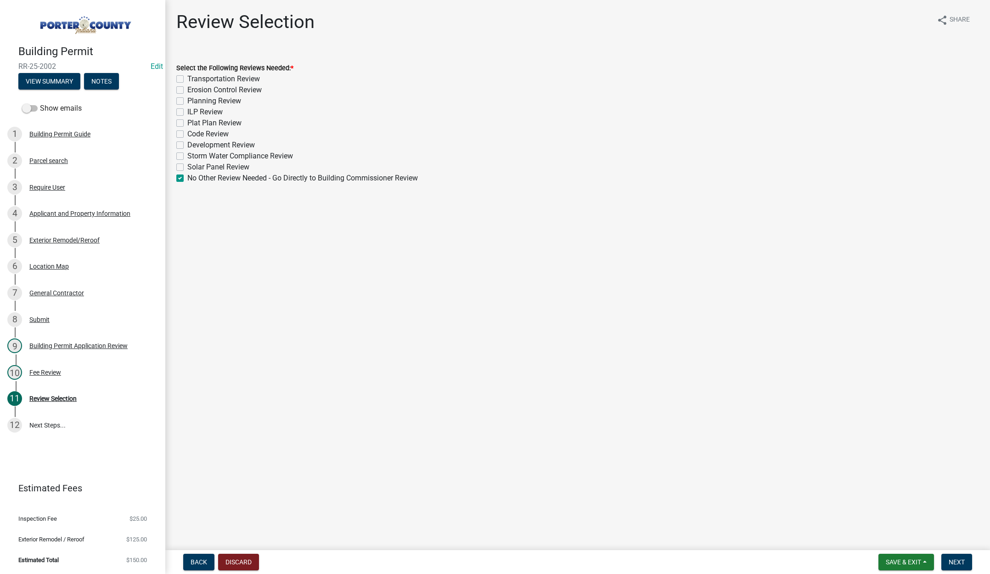
checkbox input "false"
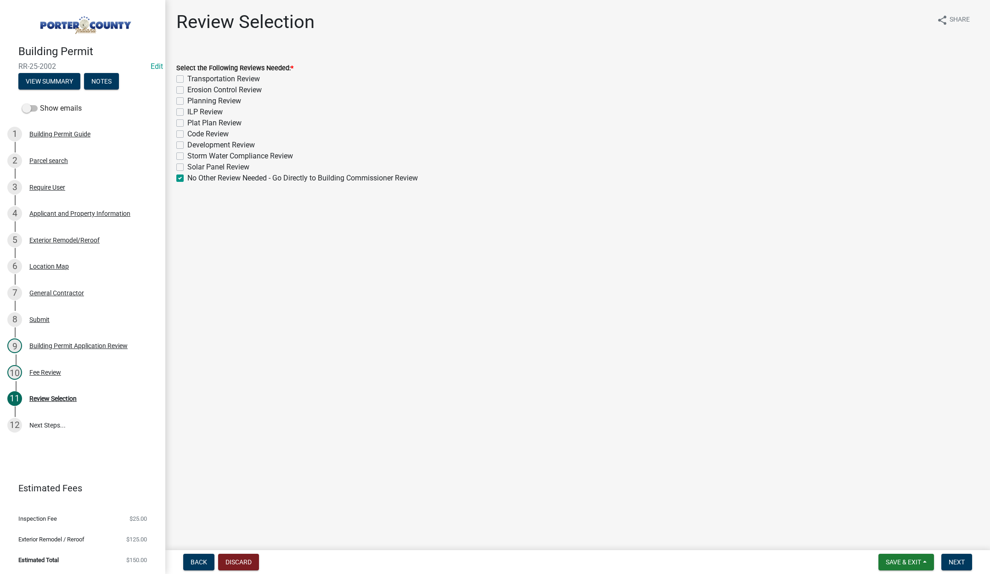
checkbox input "false"
checkbox input "true"
click at [952, 553] on nav "Back Discard Save & Exit Save Save & Exit Next" at bounding box center [577, 562] width 825 height 24
click at [956, 562] on span "Next" at bounding box center [957, 562] width 16 height 7
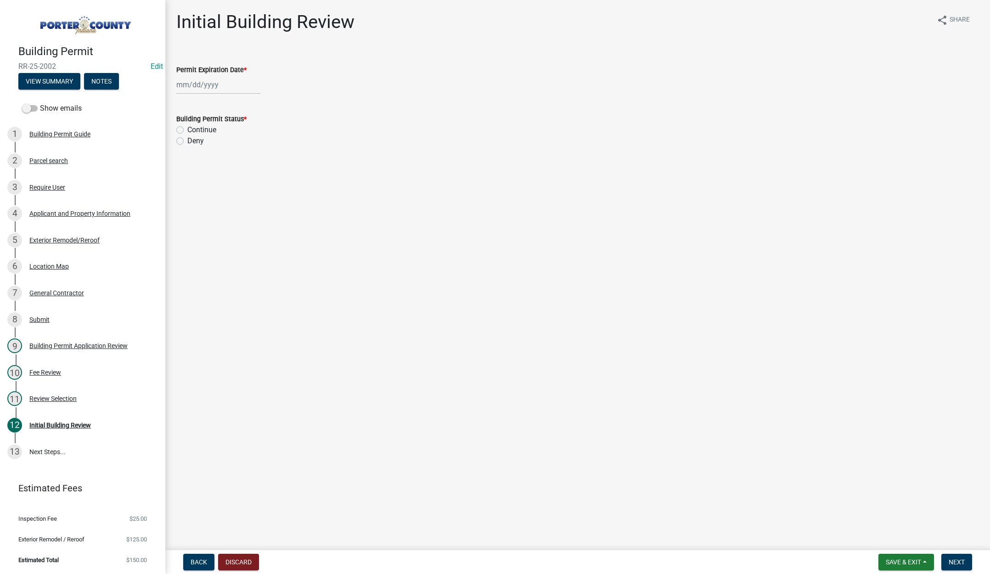
select select "10"
drag, startPoint x: 227, startPoint y: 84, endPoint x: 253, endPoint y: 85, distance: 25.8
click at [227, 84] on div "Jan Feb Mar Apr May Jun Jul Aug Sep Oct Nov Dec 1525 1526 1527 1528 1529 1530 1…" at bounding box center [218, 84] width 84 height 19
click at [254, 104] on select "1525 1526 1527 1528 1529 1530 1531 1532 1533 1534 1535 1536 1537 1538 1539 1540…" at bounding box center [248, 104] width 33 height 14
select select "2026"
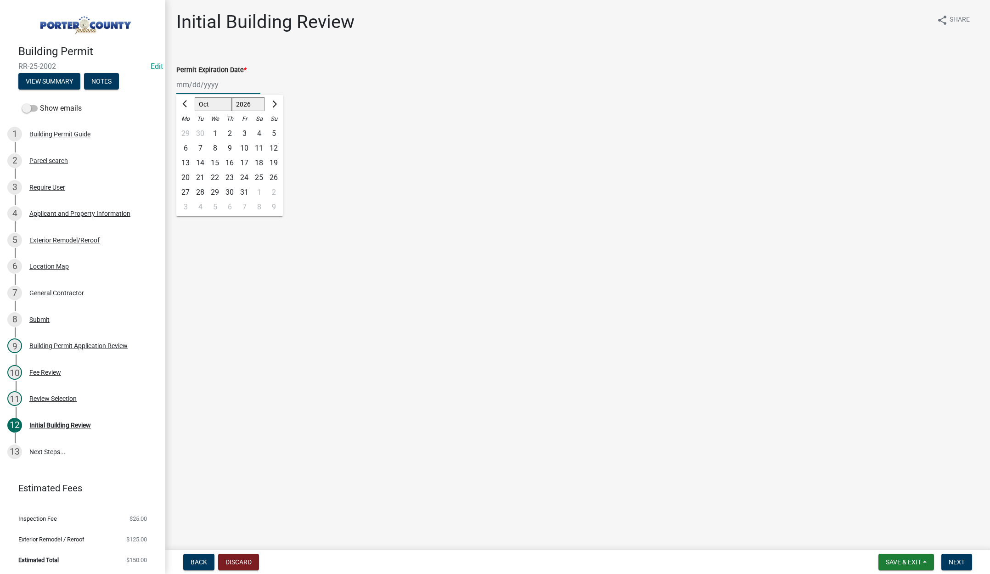
click at [232, 97] on select "1525 1526 1527 1528 1529 1530 1531 1532 1533 1534 1535 1536 1537 1538 1539 1540…" at bounding box center [248, 104] width 33 height 14
click at [214, 162] on div "14" at bounding box center [215, 163] width 15 height 15
type input "10/14/2026"
click at [187, 130] on label "Continue" at bounding box center [201, 129] width 29 height 11
click at [187, 130] on input "Continue" at bounding box center [190, 127] width 6 height 6
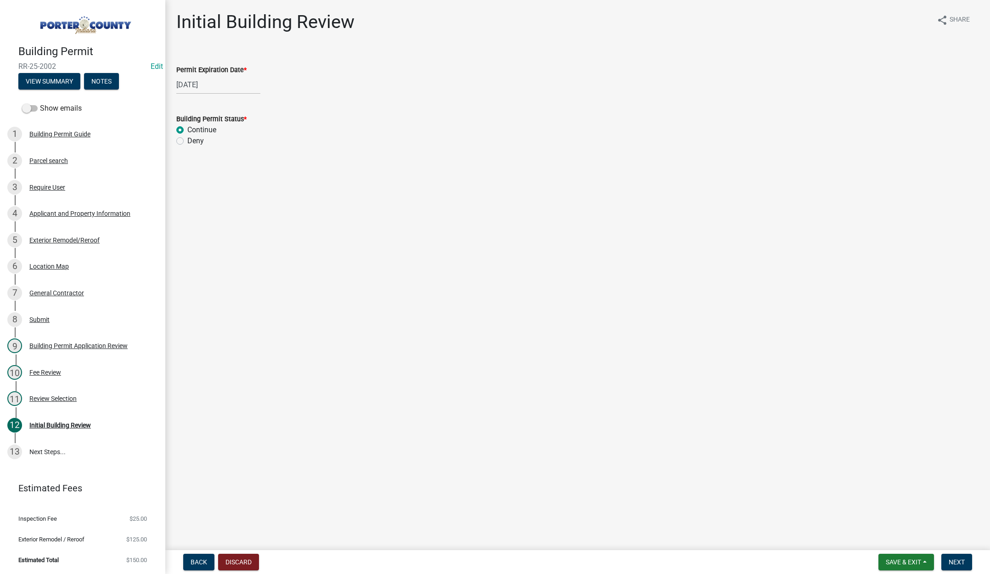
radio input "true"
click at [955, 559] on span "Next" at bounding box center [957, 562] width 16 height 7
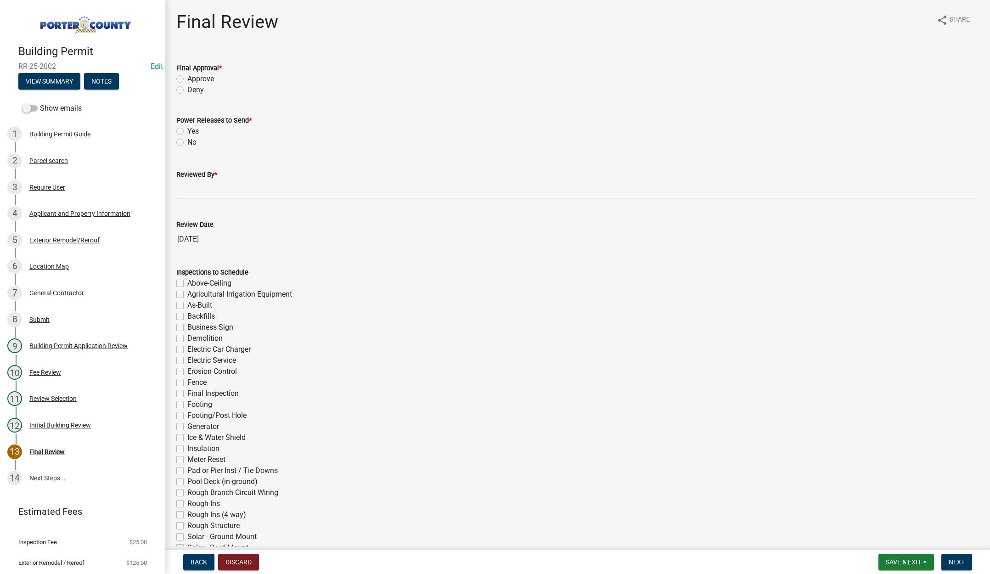
drag, startPoint x: 179, startPoint y: 77, endPoint x: 185, endPoint y: 128, distance: 51.3
click at [187, 79] on label "Approve" at bounding box center [200, 78] width 27 height 11
click at [187, 79] on input "Approve" at bounding box center [190, 76] width 6 height 6
radio input "true"
click at [187, 143] on label "No" at bounding box center [191, 142] width 9 height 11
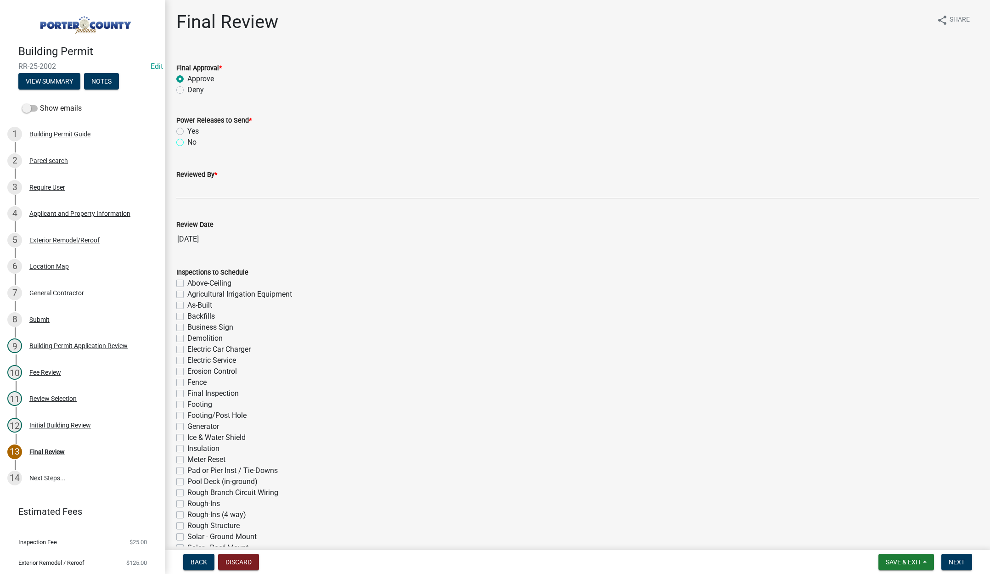
click at [187, 143] on input "No" at bounding box center [190, 140] width 6 height 6
radio input "true"
drag, startPoint x: 206, startPoint y: 192, endPoint x: 213, endPoint y: 193, distance: 6.7
click at [207, 192] on input "Reviewed By *" at bounding box center [577, 189] width 803 height 19
type input "Tami"
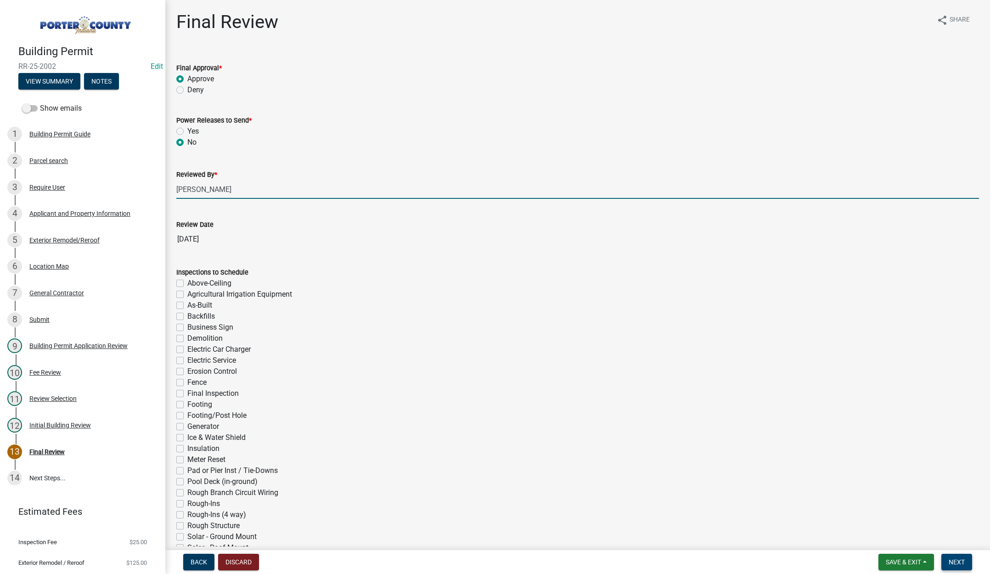
click at [954, 561] on span "Next" at bounding box center [957, 562] width 16 height 7
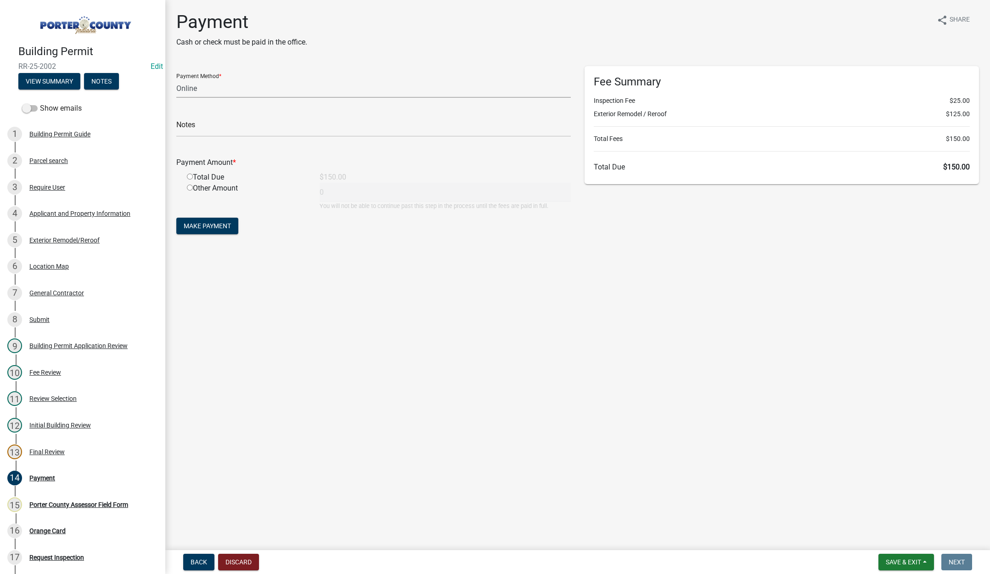
click at [190, 88] on select "Credit Card POS Check Cash Online" at bounding box center [373, 88] width 395 height 19
select select "2: 1"
click at [176, 79] on select "Credit Card POS Check Cash Online" at bounding box center [373, 88] width 395 height 19
click at [192, 127] on input "text" at bounding box center [373, 127] width 395 height 19
type input "Better Way Roofing"
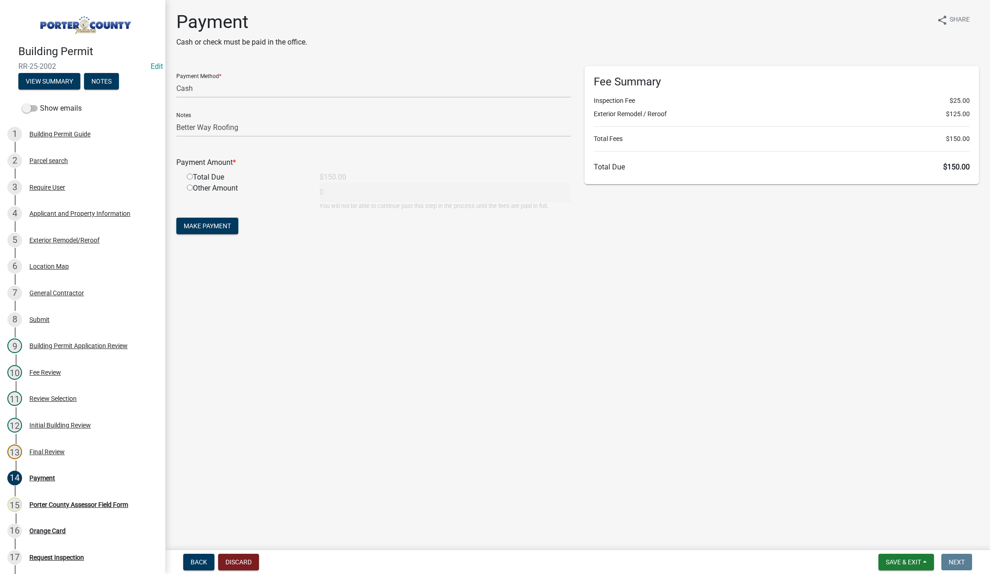
click at [191, 173] on div "Total Due" at bounding box center [246, 177] width 133 height 11
click at [191, 176] on input "radio" at bounding box center [190, 177] width 6 height 6
radio input "true"
type input "150"
click at [216, 225] on span "Make Payment" at bounding box center [207, 225] width 47 height 7
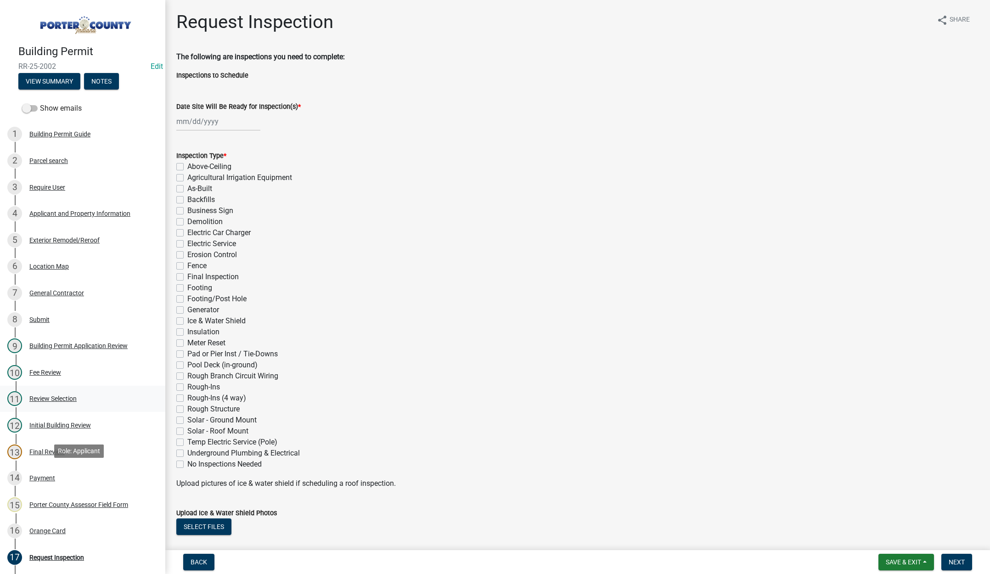
drag, startPoint x: 34, startPoint y: 475, endPoint x: 155, endPoint y: 410, distance: 137.1
click at [34, 475] on div "Payment" at bounding box center [42, 478] width 26 height 6
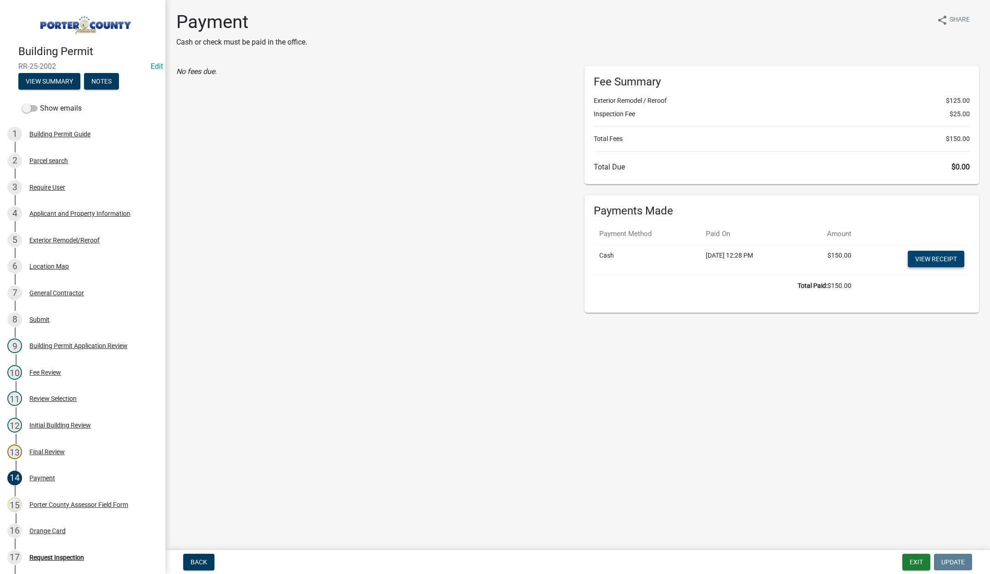
click at [935, 260] on link "View receipt" at bounding box center [936, 259] width 56 height 17
drag, startPoint x: 34, startPoint y: 528, endPoint x: 143, endPoint y: 480, distance: 119.1
click at [36, 528] on div "Orange Card" at bounding box center [47, 531] width 36 height 6
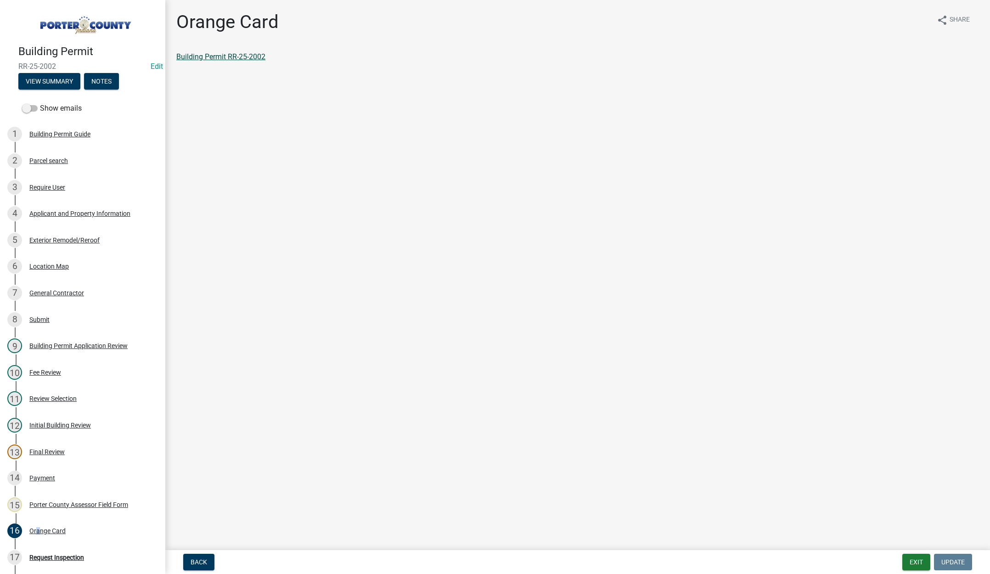
click at [225, 58] on link "Building Permit RR-25-2002" at bounding box center [220, 56] width 89 height 9
click at [913, 564] on button "Exit" at bounding box center [917, 562] width 28 height 17
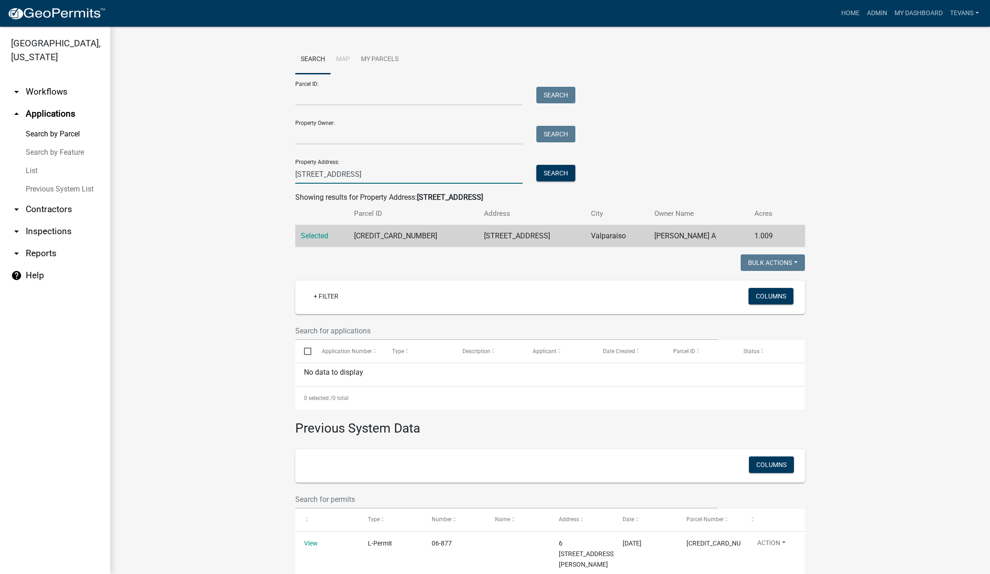
click at [371, 177] on input "341 e us hwy 6" at bounding box center [408, 174] width 227 height 19
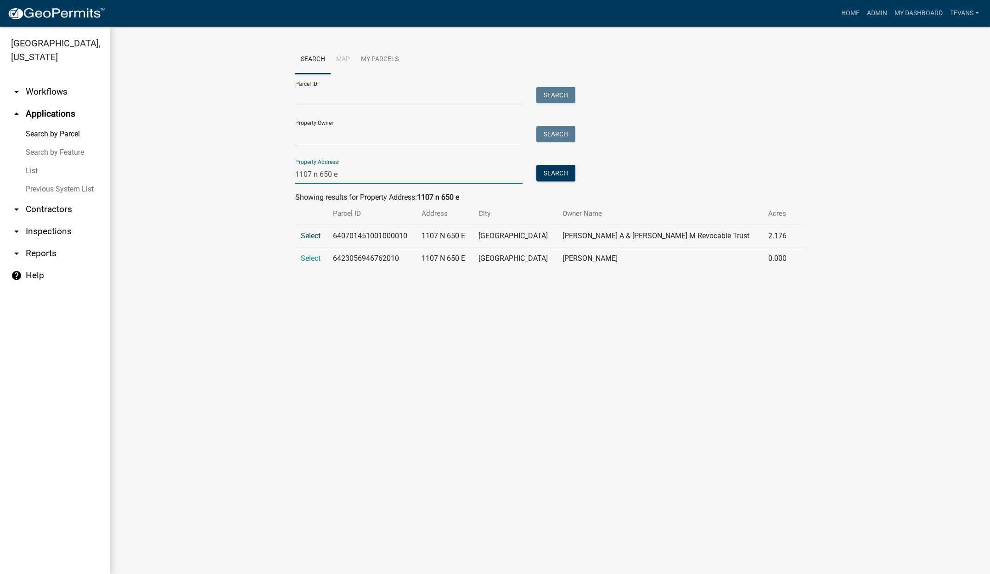
type input "1107 n 650 e"
click at [311, 235] on span "Select" at bounding box center [311, 235] width 20 height 9
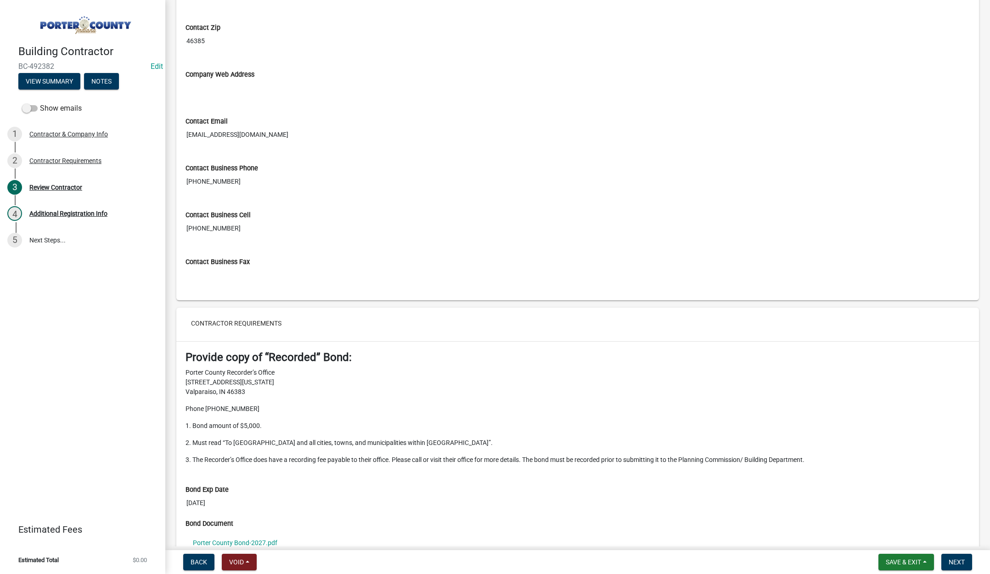
scroll to position [643, 0]
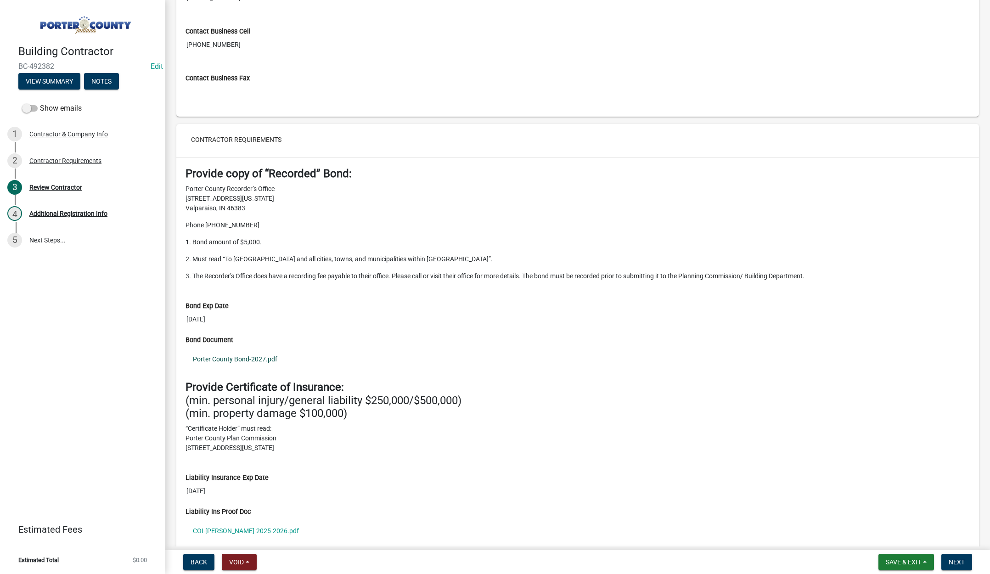
click at [253, 356] on link "Porter County Bond-2027.pdf" at bounding box center [578, 359] width 785 height 21
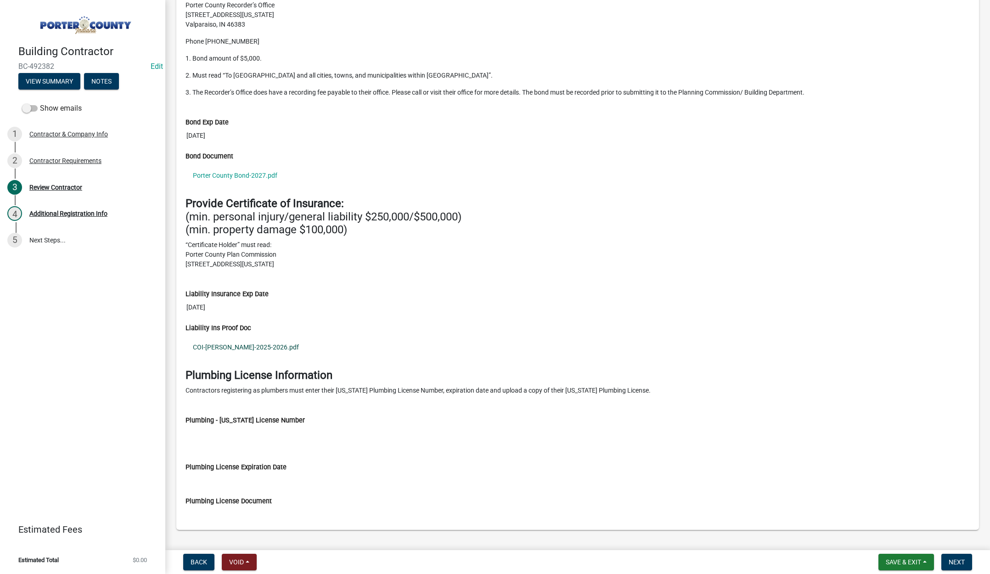
click at [248, 346] on link "COI-[PERSON_NAME]-2025-2026.pdf" at bounding box center [578, 347] width 785 height 21
drag, startPoint x: 958, startPoint y: 560, endPoint x: 947, endPoint y: 552, distance: 13.5
click at [958, 560] on span "Next" at bounding box center [957, 562] width 16 height 7
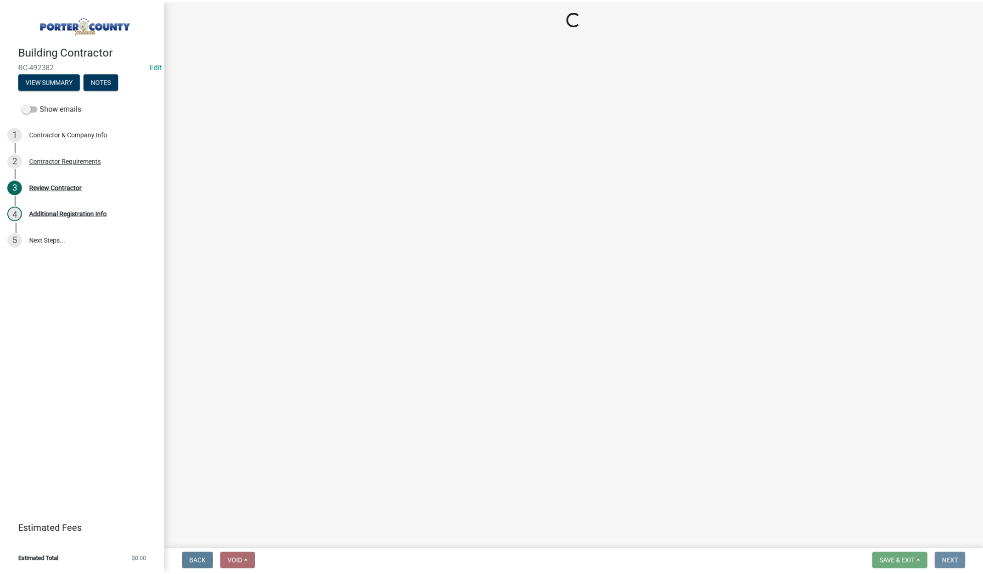
scroll to position [0, 0]
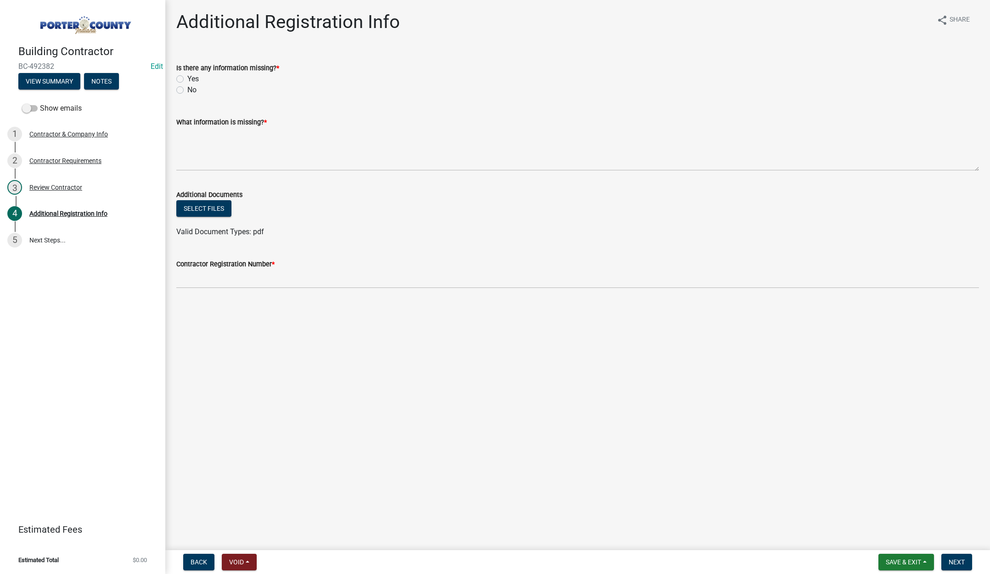
click at [187, 88] on label "No" at bounding box center [191, 90] width 9 height 11
click at [187, 88] on input "No" at bounding box center [190, 88] width 6 height 6
radio input "true"
click at [199, 144] on textarea "What information is missing? *" at bounding box center [577, 149] width 803 height 43
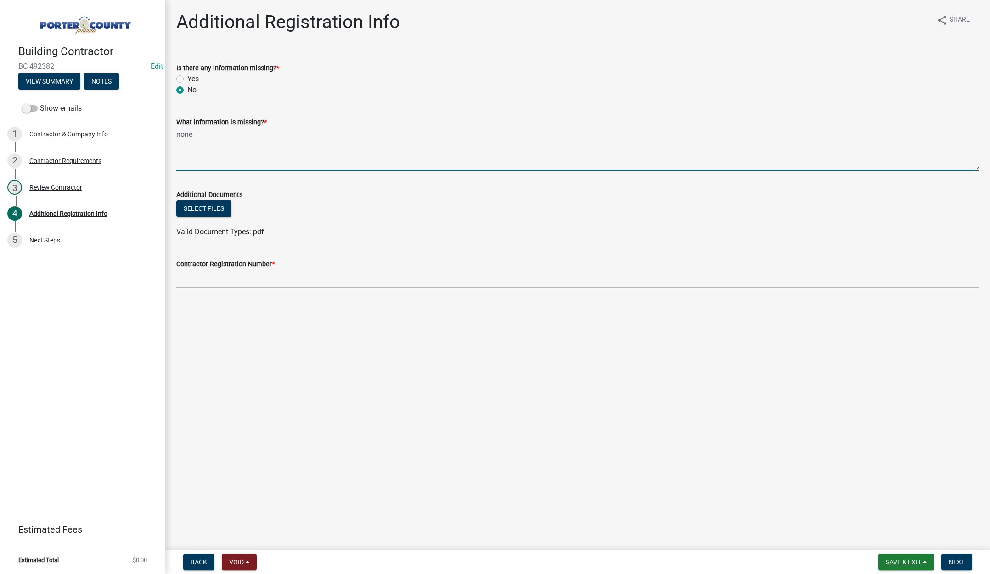
type textarea "none"
click at [203, 274] on input "Contractor Registration Number *" at bounding box center [577, 279] width 803 height 19
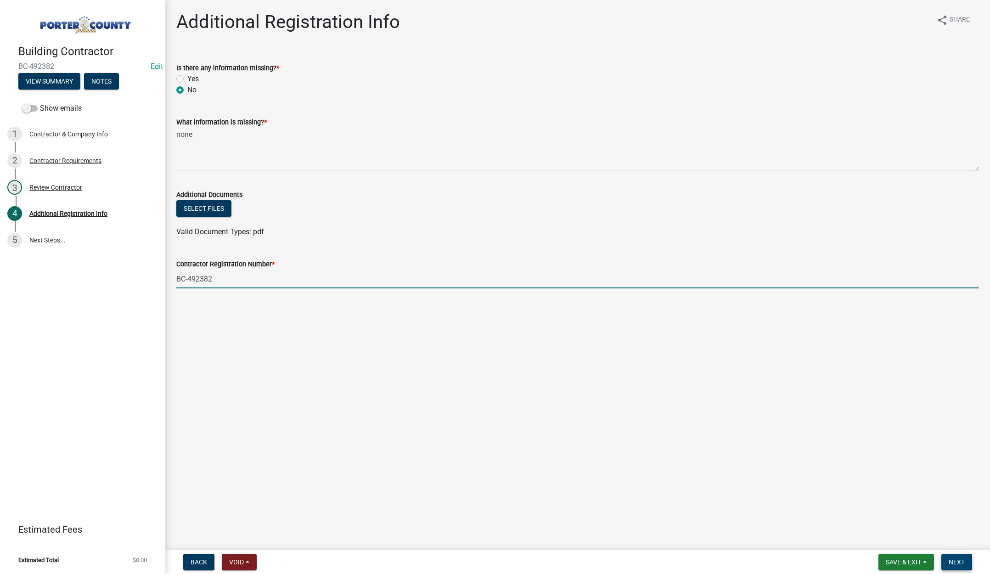
type input "BC-492382"
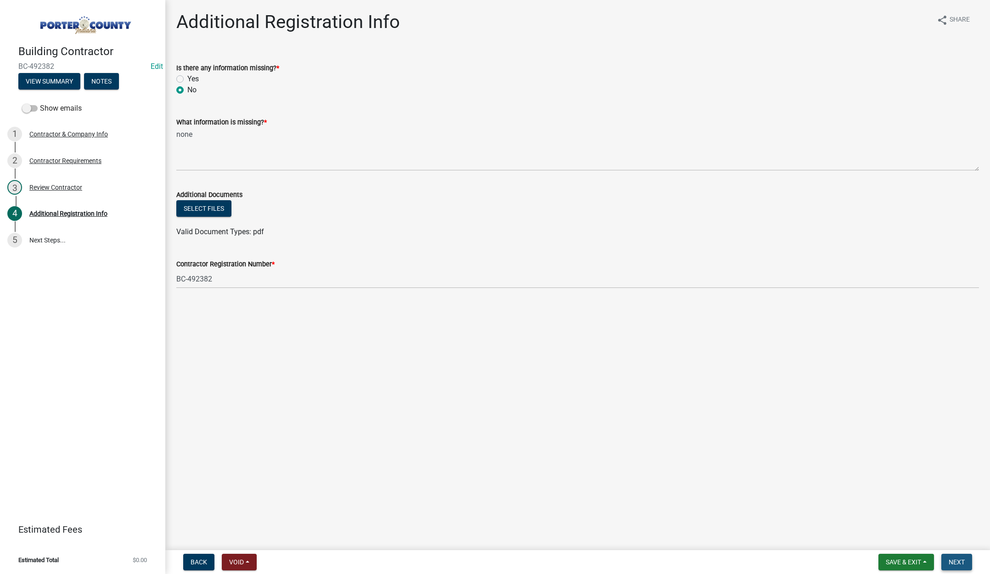
click at [950, 560] on span "Next" at bounding box center [957, 562] width 16 height 7
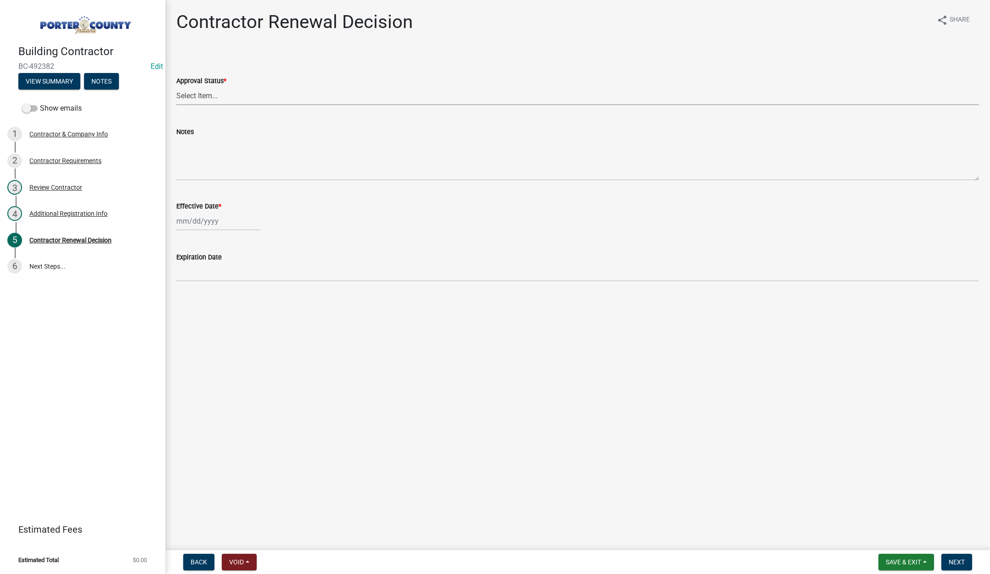
click at [193, 94] on select "Select Item... Approved Denied" at bounding box center [577, 95] width 803 height 19
click at [176, 86] on select "Select Item... Approved Denied" at bounding box center [577, 95] width 803 height 19
select select "30db8998-795d-4bbe-8e49-f1ade8865815"
click at [223, 225] on div at bounding box center [218, 221] width 84 height 19
select select "10"
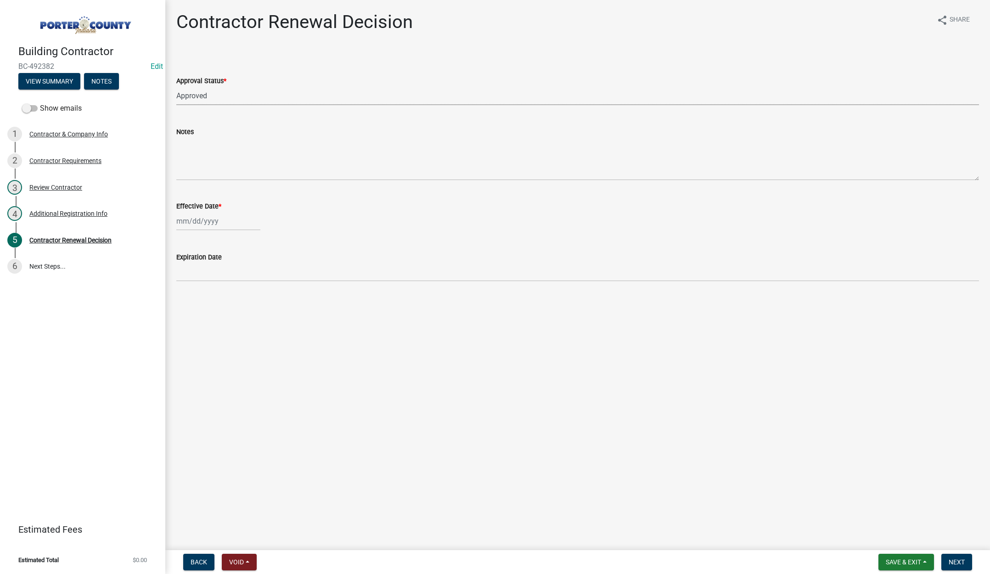
select select "2025"
click at [199, 298] on div "14" at bounding box center [200, 299] width 15 height 15
type input "[DATE]"
click at [959, 564] on span "Next" at bounding box center [957, 562] width 16 height 7
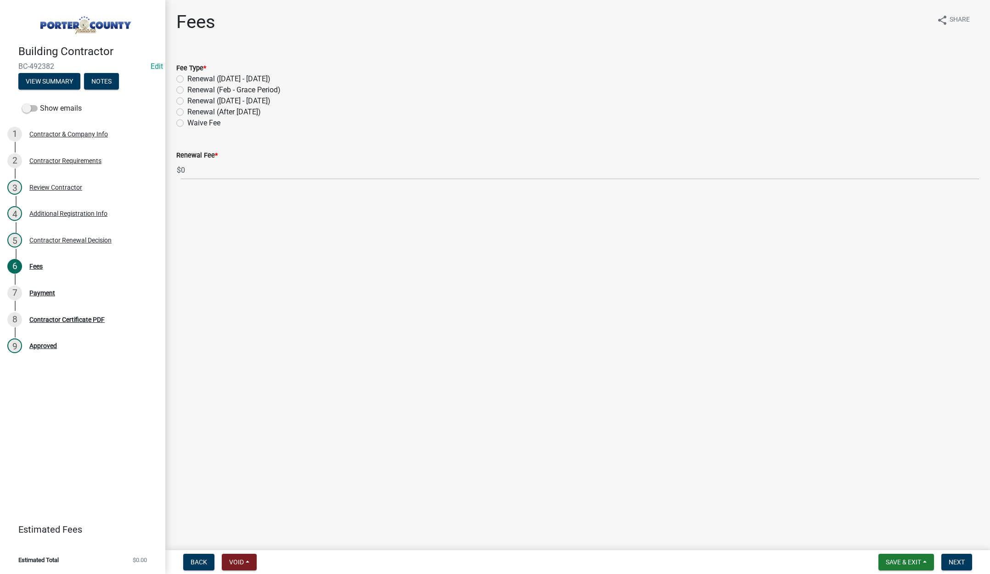
click at [187, 113] on label "Renewal (After Sept 1)" at bounding box center [223, 112] width 73 height 11
click at [187, 113] on input "Renewal (After Sept 1)" at bounding box center [190, 110] width 6 height 6
radio input "true"
click at [954, 562] on span "Next" at bounding box center [957, 562] width 16 height 7
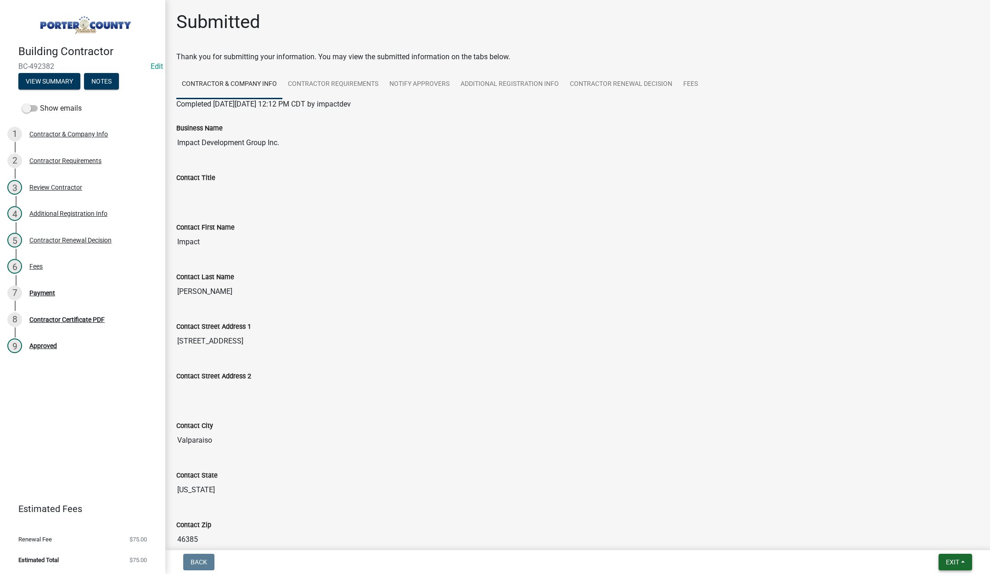
click at [946, 564] on span "Exit" at bounding box center [952, 562] width 13 height 7
click at [944, 542] on button "Save & Exit" at bounding box center [935, 538] width 73 height 22
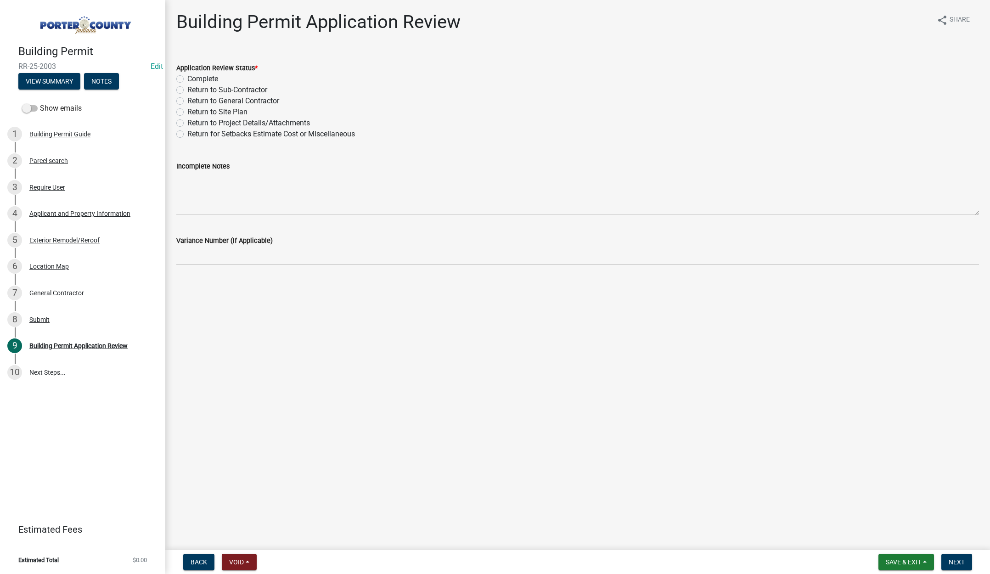
click at [187, 79] on label "Complete" at bounding box center [202, 78] width 31 height 11
click at [187, 79] on input "Complete" at bounding box center [190, 76] width 6 height 6
radio input "true"
click at [953, 558] on button "Next" at bounding box center [957, 562] width 31 height 17
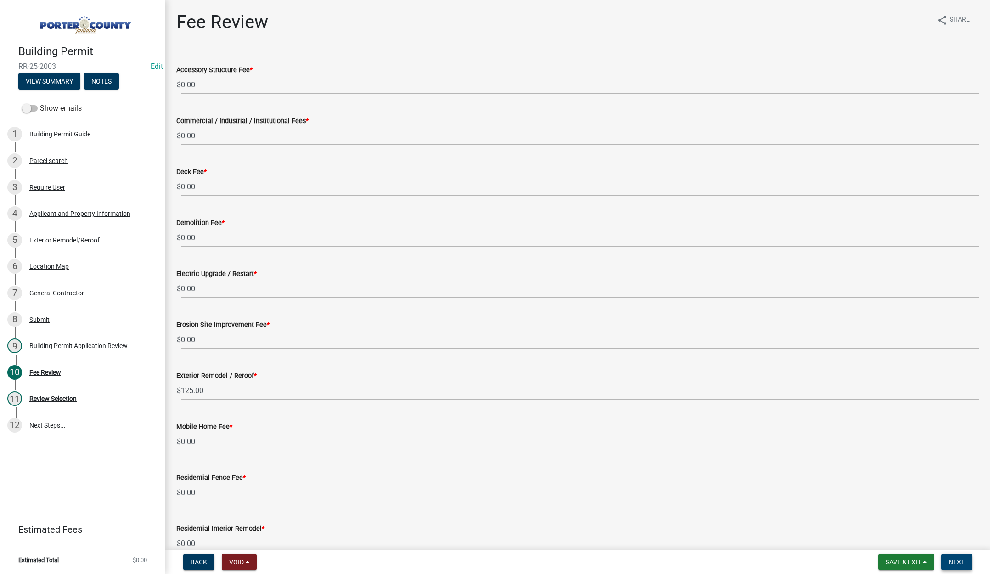
drag, startPoint x: 959, startPoint y: 559, endPoint x: 948, endPoint y: 551, distance: 13.1
click at [958, 559] on span "Next" at bounding box center [957, 562] width 16 height 7
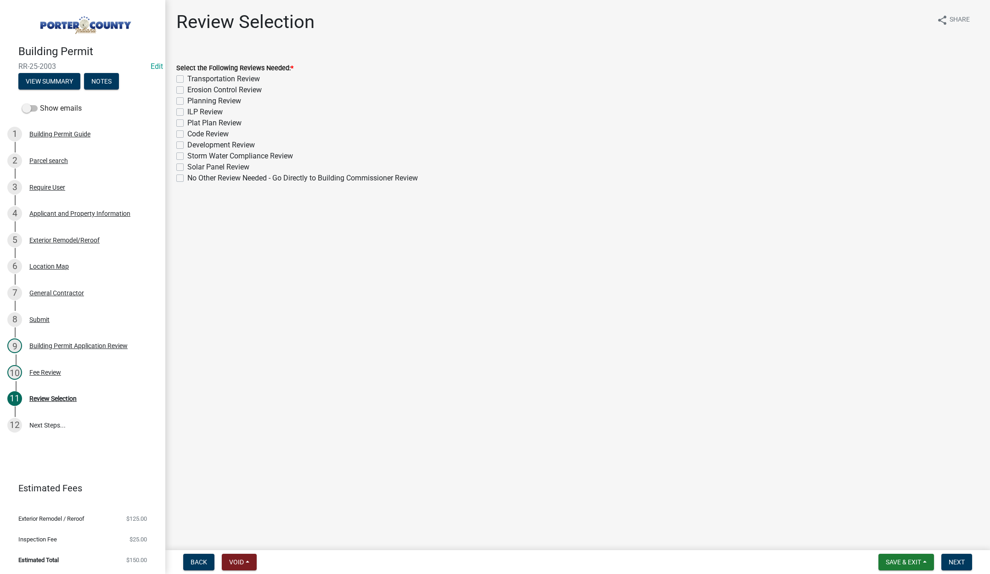
click at [187, 178] on label "No Other Review Needed - Go Directly to Building Commissioner Review" at bounding box center [302, 178] width 231 height 11
click at [187, 178] on input "No Other Review Needed - Go Directly to Building Commissioner Review" at bounding box center [190, 176] width 6 height 6
checkbox input "true"
checkbox input "false"
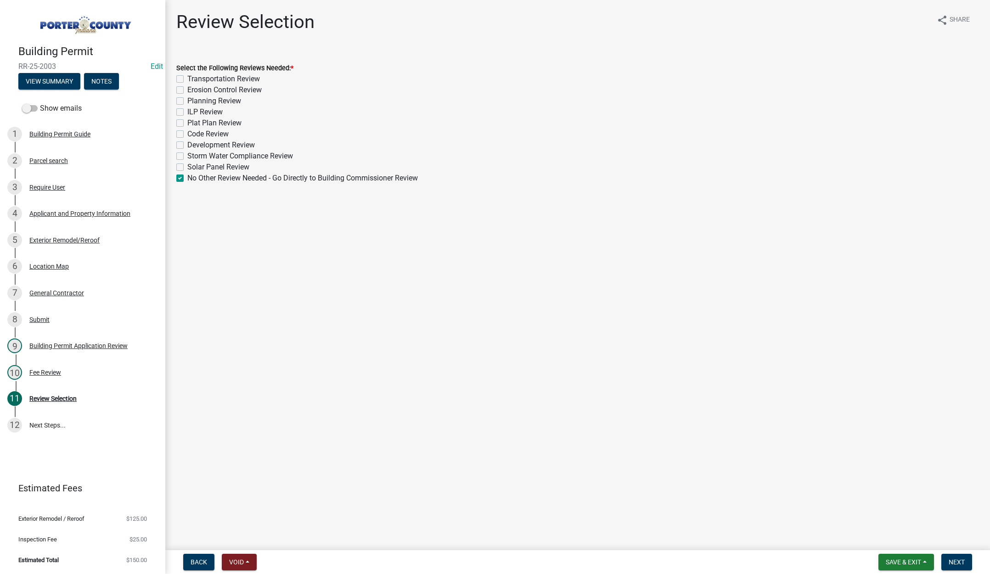
checkbox input "false"
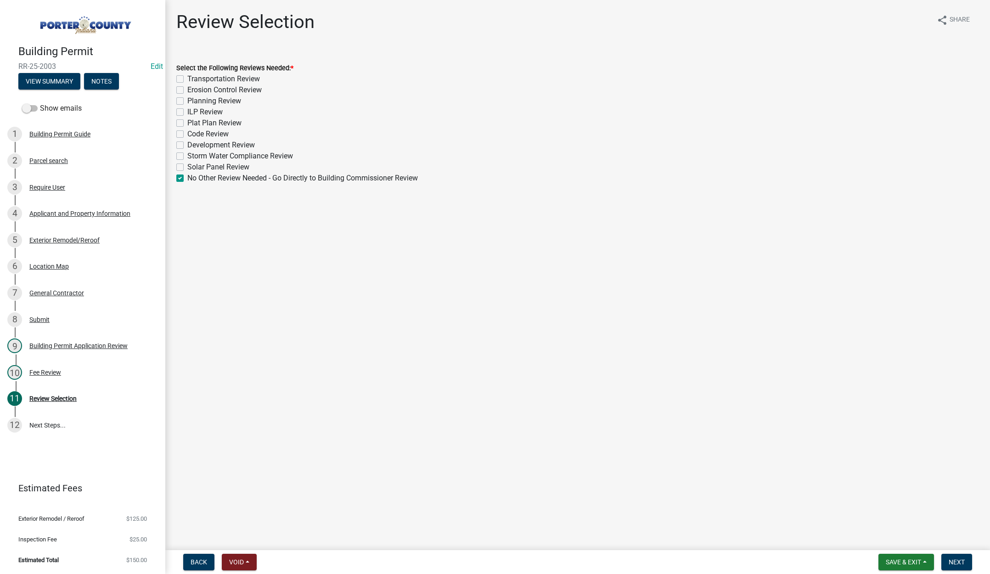
checkbox input "false"
checkbox input "true"
click at [958, 558] on button "Next" at bounding box center [957, 562] width 31 height 17
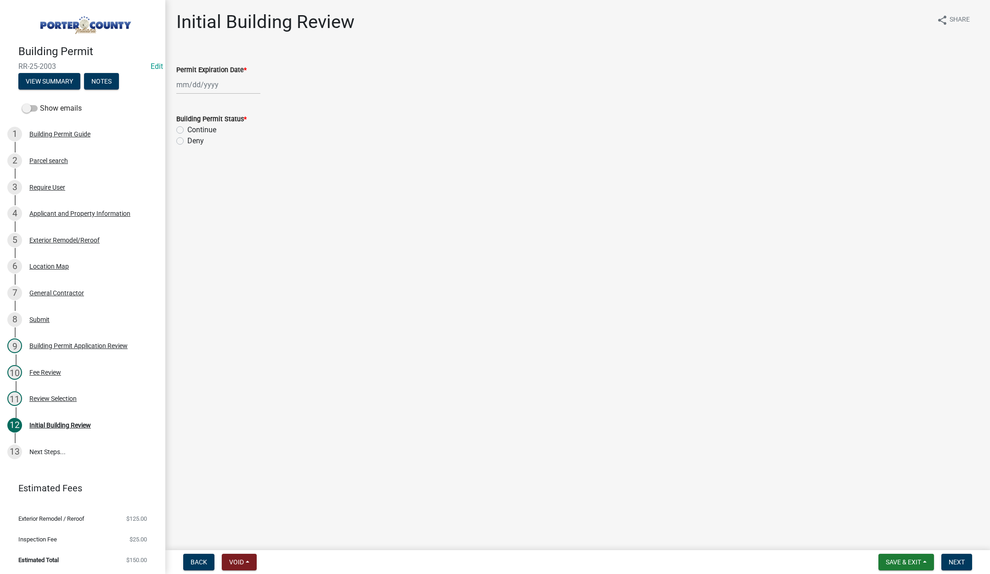
click at [227, 85] on div at bounding box center [218, 84] width 84 height 19
select select "10"
click at [259, 104] on select "1525 1526 1527 1528 1529 1530 1531 1532 1533 1534 1535 1536 1537 1538 1539 1540…" at bounding box center [248, 104] width 33 height 14
select select "2026"
click at [232, 97] on select "1525 1526 1527 1528 1529 1530 1531 1532 1533 1534 1535 1536 1537 1538 1539 1540…" at bounding box center [248, 104] width 33 height 14
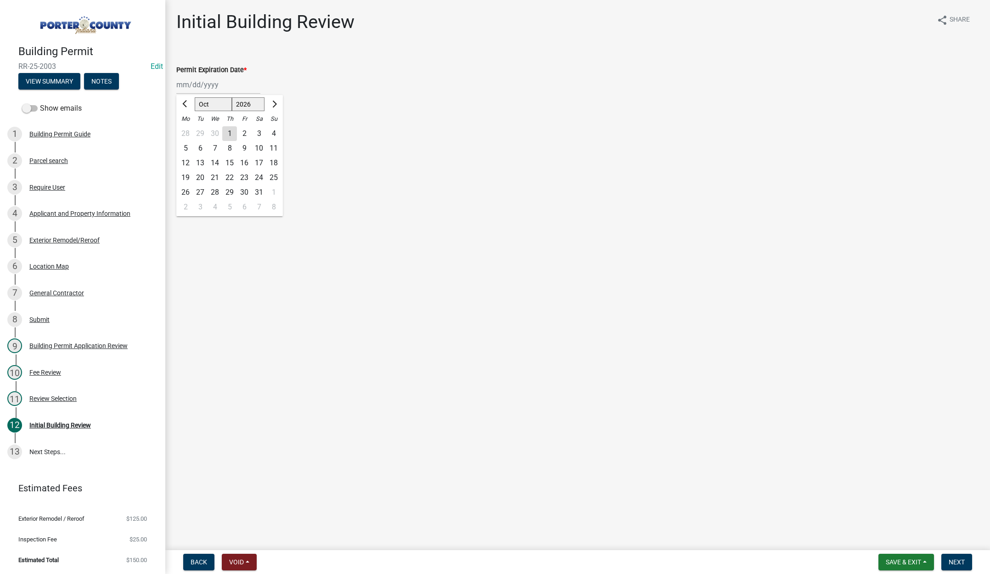
click at [214, 161] on div "14" at bounding box center [215, 163] width 15 height 15
type input "10/14/2026"
drag, startPoint x: 178, startPoint y: 130, endPoint x: 195, endPoint y: 134, distance: 17.5
click at [187, 129] on label "Continue" at bounding box center [201, 129] width 29 height 11
click at [187, 129] on input "Continue" at bounding box center [190, 127] width 6 height 6
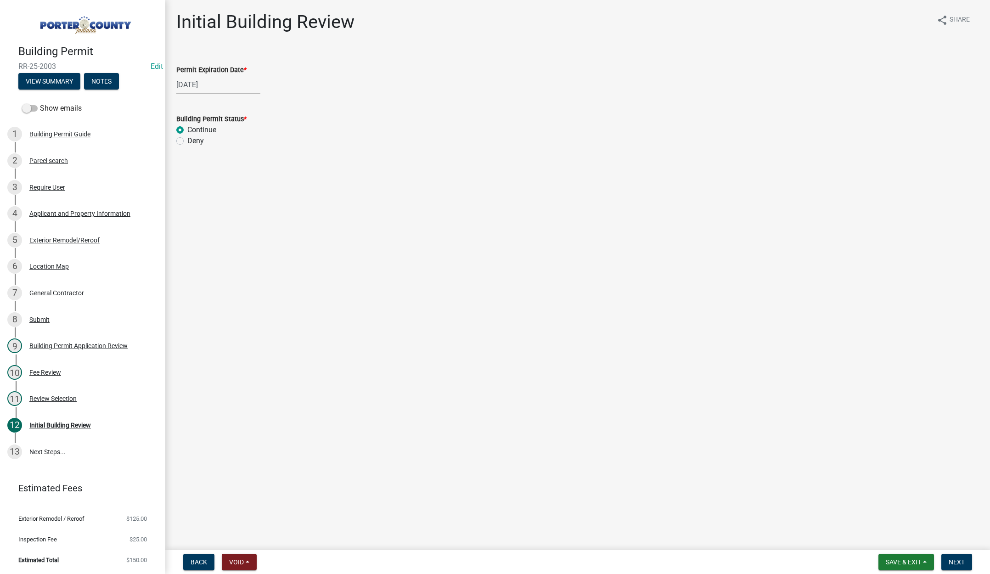
radio input "true"
drag, startPoint x: 954, startPoint y: 559, endPoint x: 982, endPoint y: 520, distance: 47.6
click at [959, 553] on nav "Back Void Withdraw Lock Expire Void Save & Exit Save Save & Exit Next" at bounding box center [577, 562] width 825 height 24
click at [956, 560] on span "Next" at bounding box center [957, 562] width 16 height 7
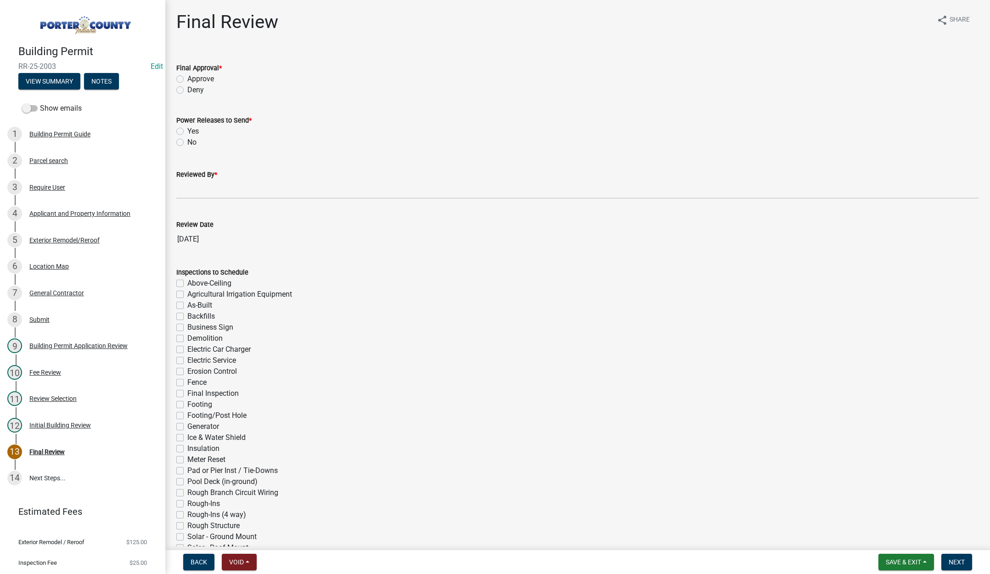
click at [187, 79] on label "Approve" at bounding box center [200, 78] width 27 height 11
click at [187, 79] on input "Approve" at bounding box center [190, 76] width 6 height 6
radio input "true"
click at [187, 143] on label "No" at bounding box center [191, 142] width 9 height 11
click at [187, 143] on input "No" at bounding box center [190, 140] width 6 height 6
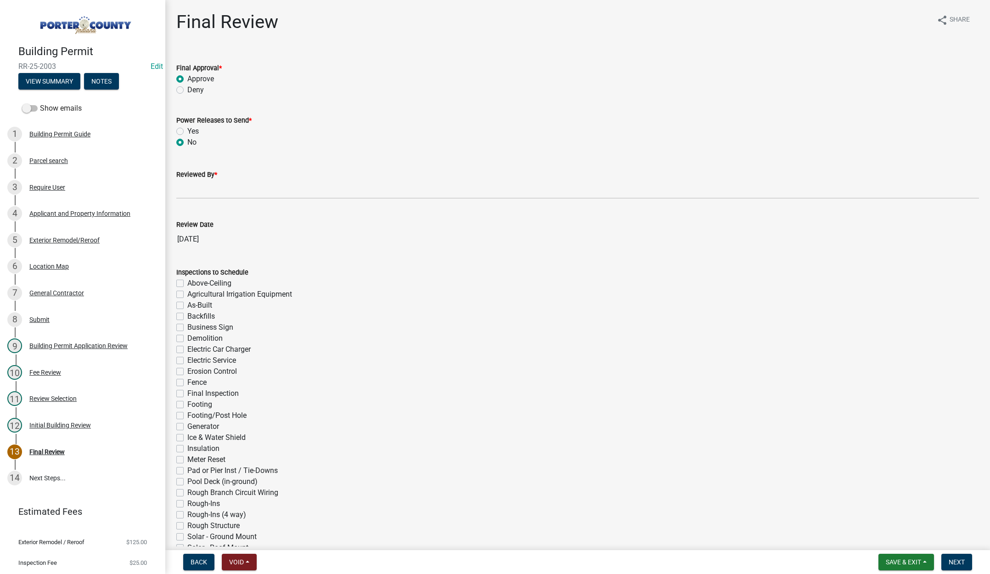
radio input "true"
click at [954, 561] on span "Next" at bounding box center [957, 562] width 16 height 7
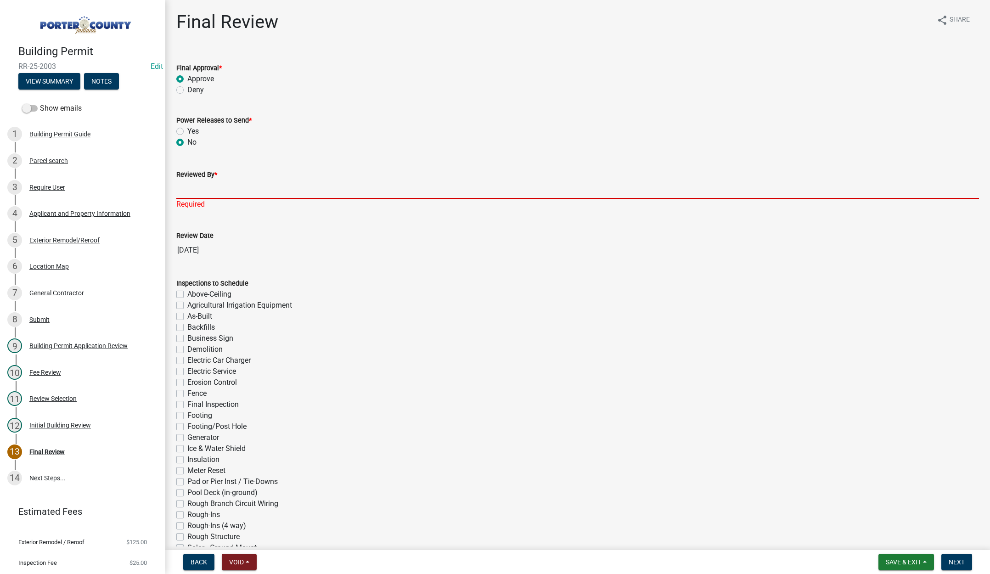
click at [205, 194] on input "Reviewed By *" at bounding box center [577, 189] width 803 height 19
type input "Tami"
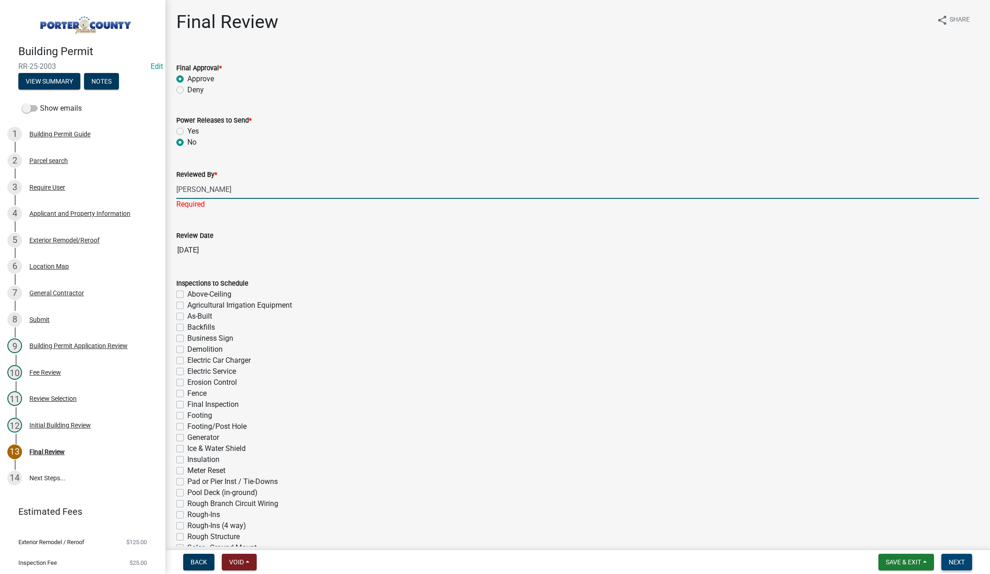
click at [953, 561] on span "Next" at bounding box center [957, 562] width 16 height 7
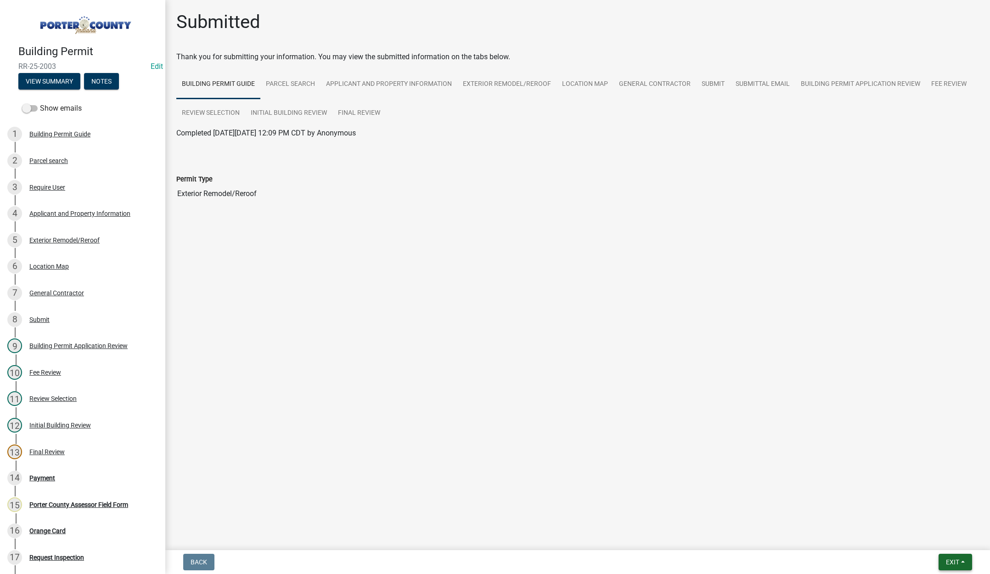
click at [951, 559] on span "Exit" at bounding box center [952, 562] width 13 height 7
click at [949, 542] on button "Save & Exit" at bounding box center [935, 538] width 73 height 22
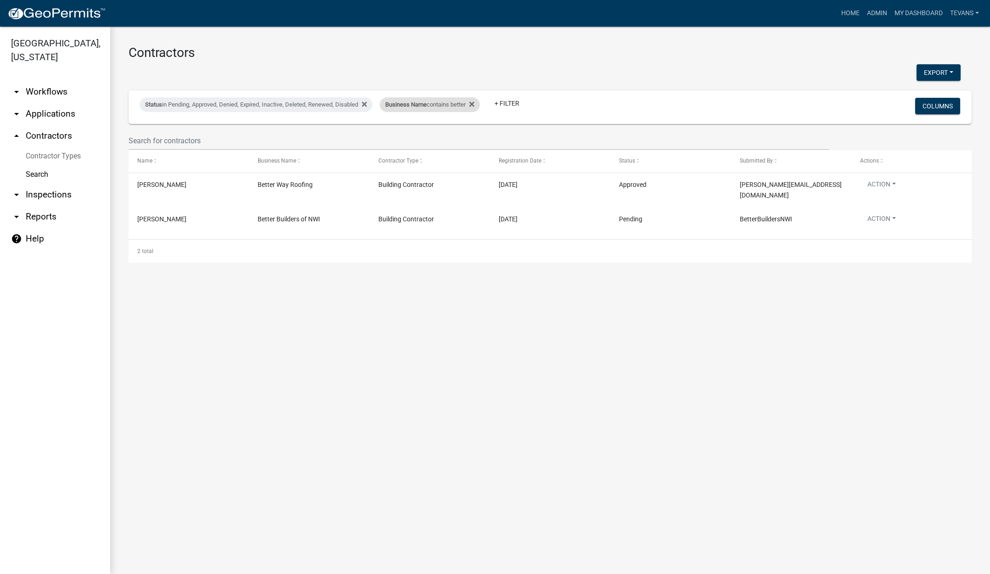
click at [423, 108] on div "Business Name contains better" at bounding box center [430, 104] width 100 height 15
click at [422, 136] on input "better" at bounding box center [437, 139] width 84 height 19
click at [422, 137] on input "better" at bounding box center [437, 139] width 84 height 19
click at [422, 136] on input "better" at bounding box center [437, 139] width 84 height 19
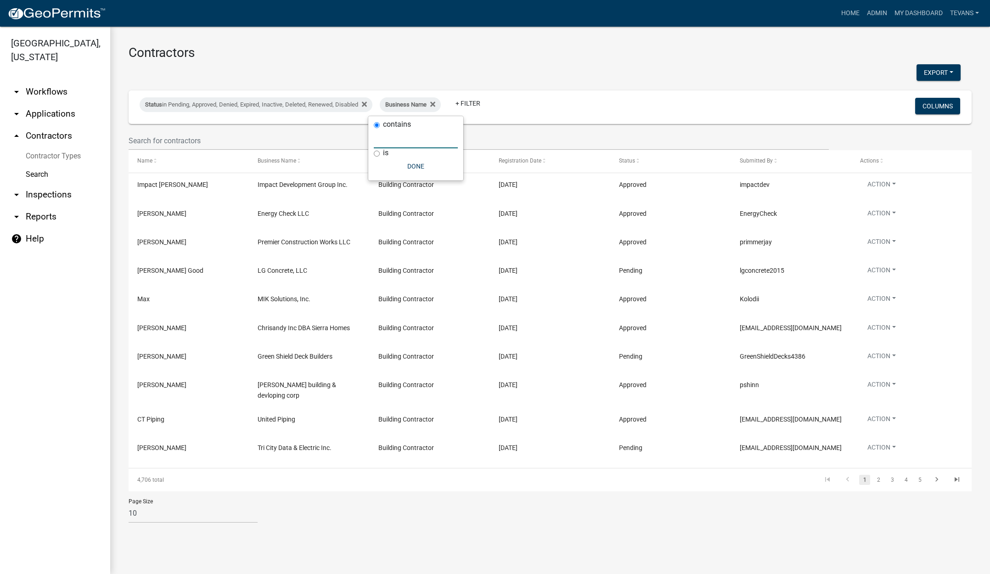
click at [51, 103] on link "arrow_drop_down Applications" at bounding box center [55, 114] width 110 height 22
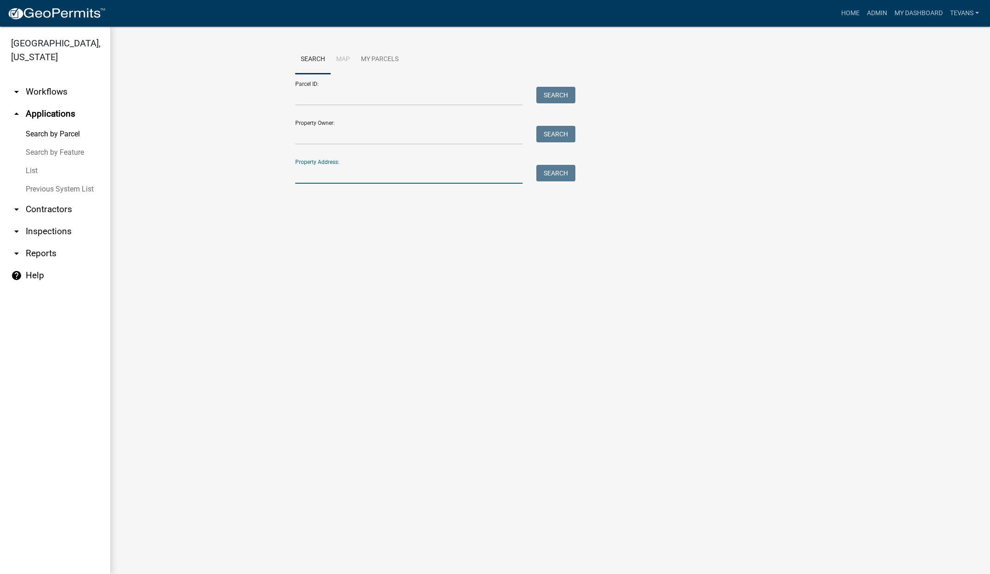
click at [327, 174] on input "Property Address:" at bounding box center [408, 174] width 227 height 19
type input "[STREET_ADDRESS]"
click at [560, 173] on button "Search" at bounding box center [555, 173] width 39 height 17
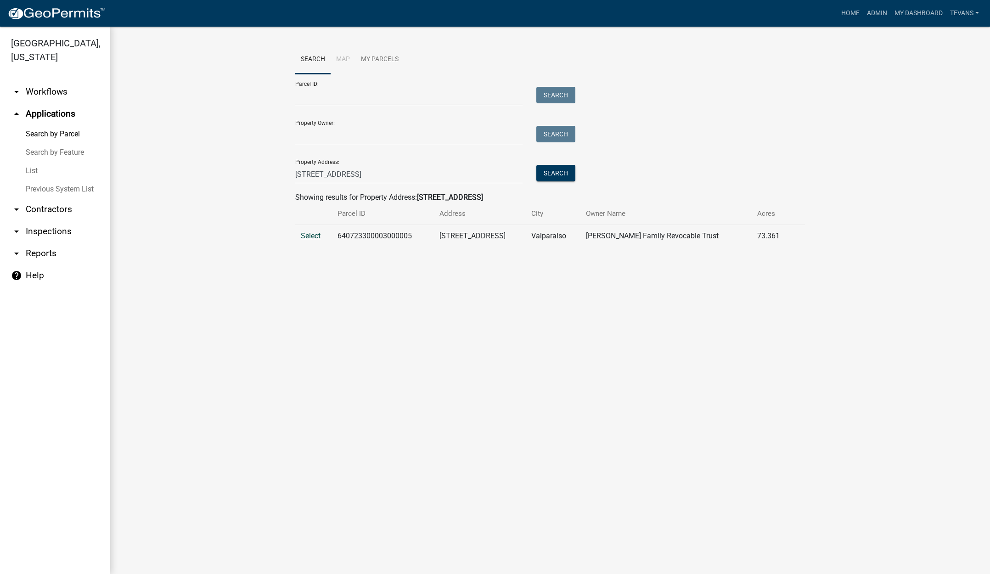
click at [311, 235] on span "Select" at bounding box center [311, 235] width 20 height 9
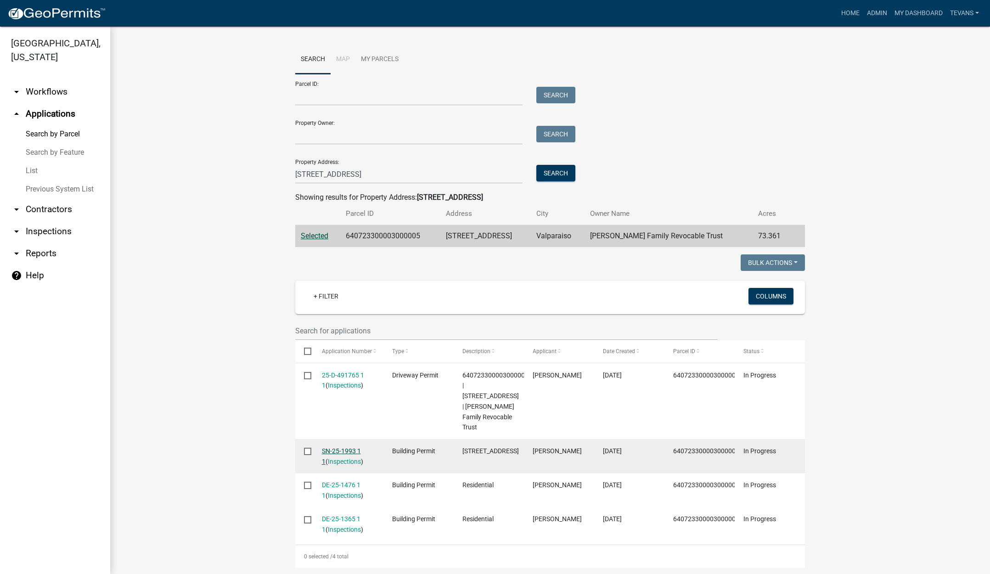
click at [329, 447] on link "SN-25-1993 1 1" at bounding box center [341, 456] width 39 height 18
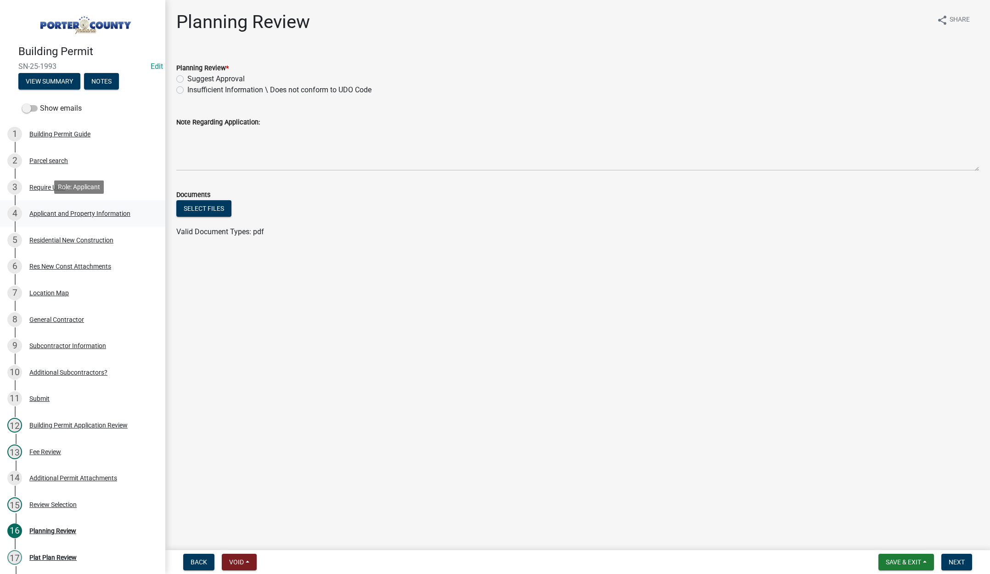
click at [100, 210] on div "Applicant and Property Information" at bounding box center [79, 213] width 101 height 6
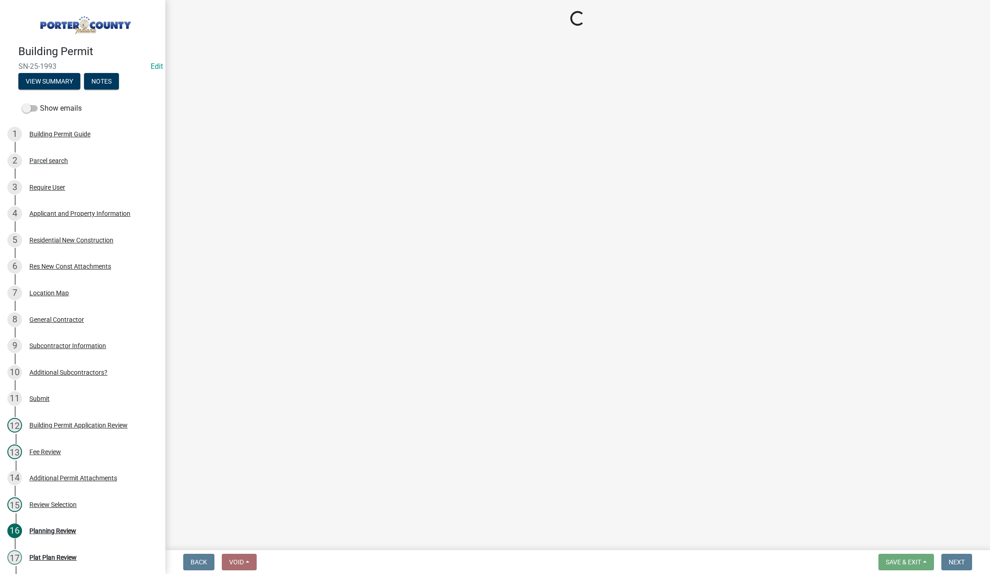
select select "dab8d744-4e32-40c1-942b-b7c1ea7347cb"
select select "cab7bb26-0259-4021-a4e9-b3a2d3356afe"
select select "b0f6f87b-588c-48c3-b728-322303c6bafe"
select select "ea6751d4-6bf7-4a16-89ee-f7801ab82aa1"
select select "92efe679-05f4-414a-9426-51627fba5de6"
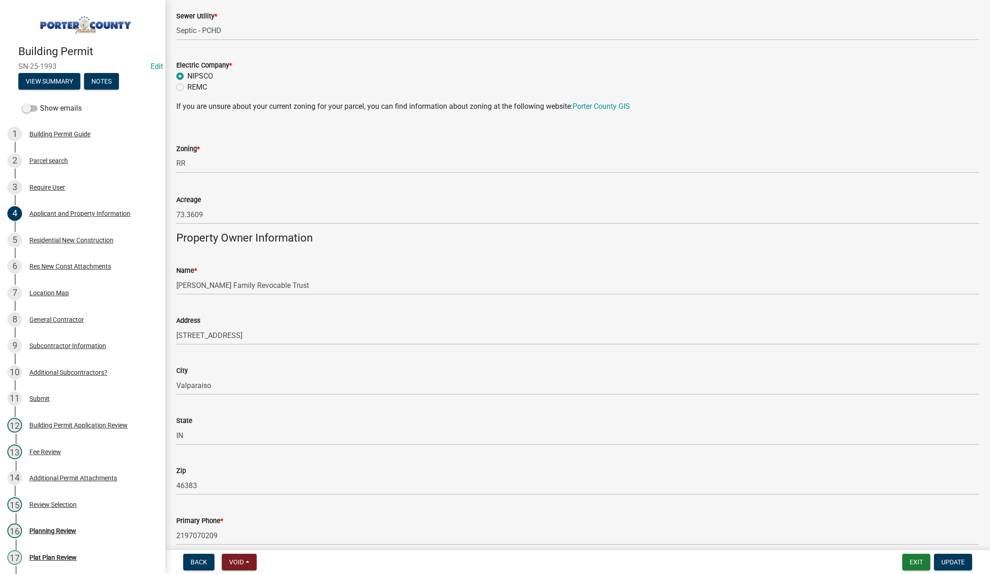
scroll to position [781, 0]
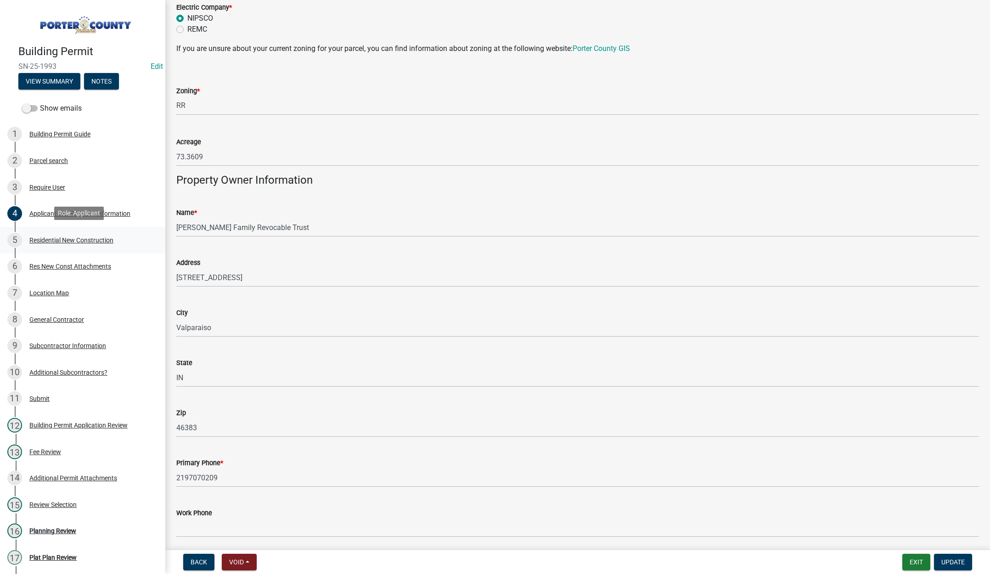
drag, startPoint x: 68, startPoint y: 238, endPoint x: 105, endPoint y: 232, distance: 37.6
click at [68, 238] on div "Residential New Construction" at bounding box center [71, 240] width 84 height 6
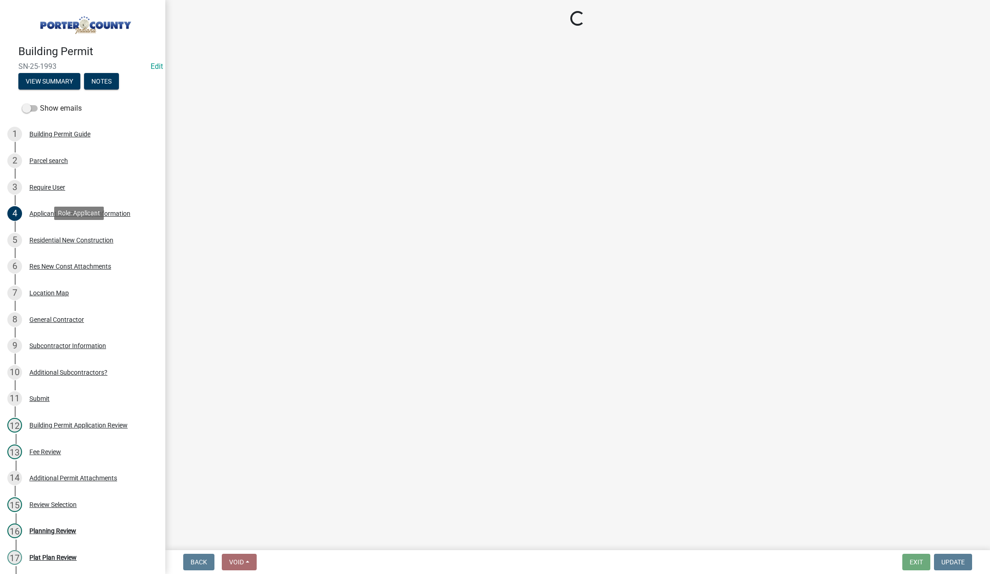
scroll to position [0, 0]
select select "4da9c449-5c2c-48cd-a36d-d108213ca6ba"
select select "3163992e-8534-4f63-91ea-d7f4d4971cae"
select select "8bba6b76-e342-4289-bfbc-7f8a7eb2a853"
select select "44bf48fd-3488-4042-bb62-c5b4f84020aa"
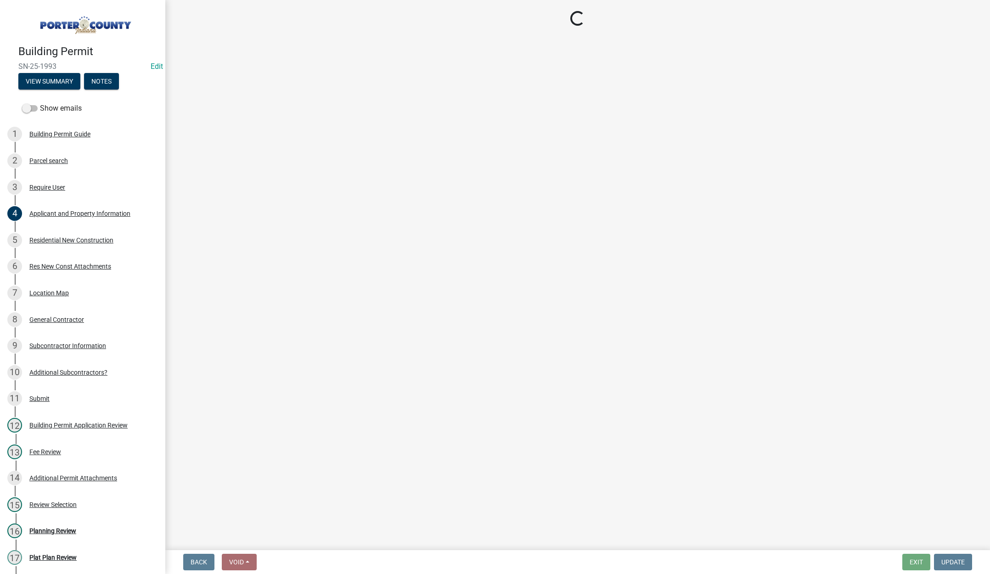
select select "e4a9b6e5-deab-401f-b49d-c88af2388f46"
select select "a7554658-1ff0-4ba4-86bb-30b1109b1a56"
select select "bbae15df-4b7c-4889-a1a2-bdce83955e33"
select select "7427f001-d34c-4c58-bf3c-f60178144653"
select select "aeb13f5b-f618-4fb0-9457-a1d82e5b0688"
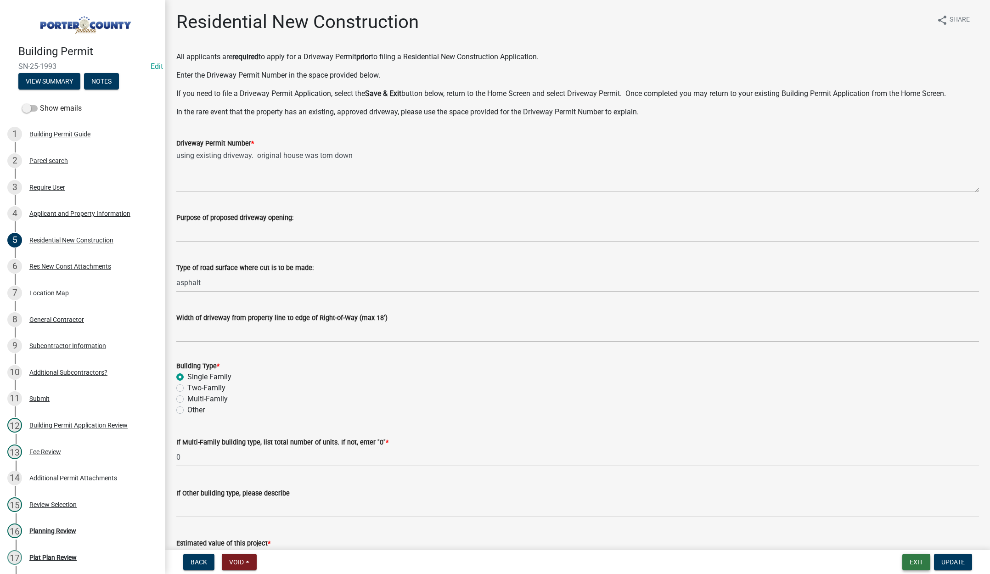
click at [913, 563] on button "Exit" at bounding box center [917, 562] width 28 height 17
